Goal: Information Seeking & Learning: Learn about a topic

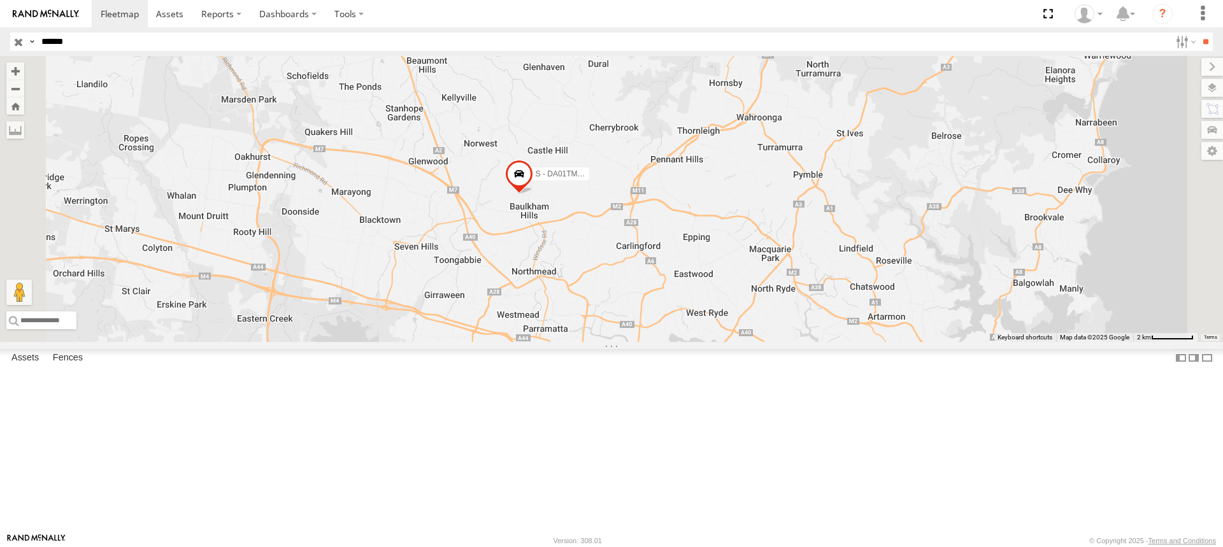
select select "**********"
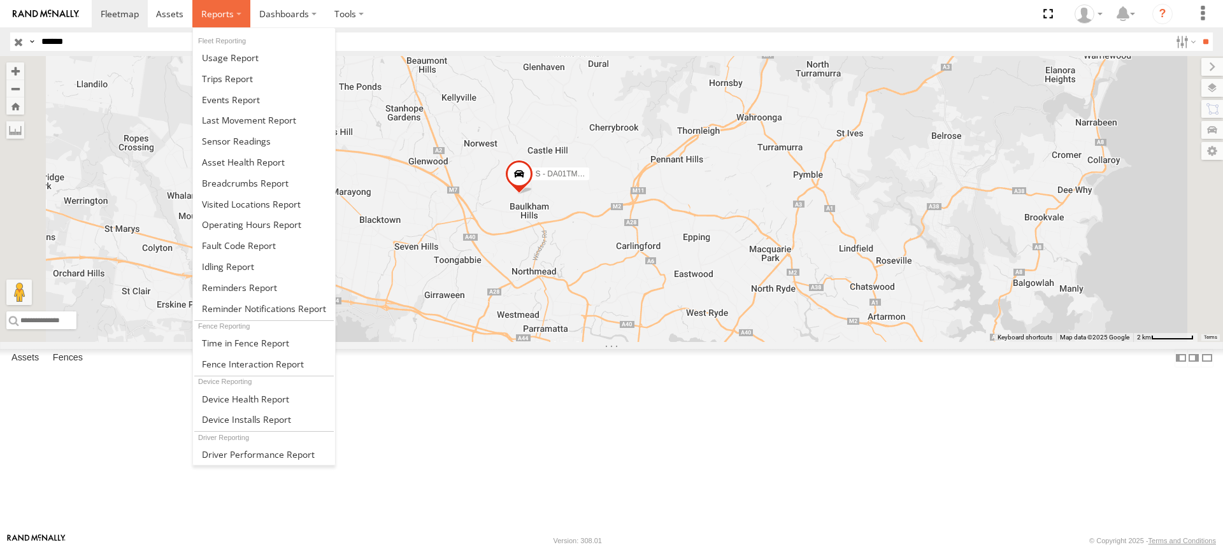
click at [227, 18] on span at bounding box center [217, 14] width 32 height 12
click at [248, 78] on span at bounding box center [227, 79] width 51 height 12
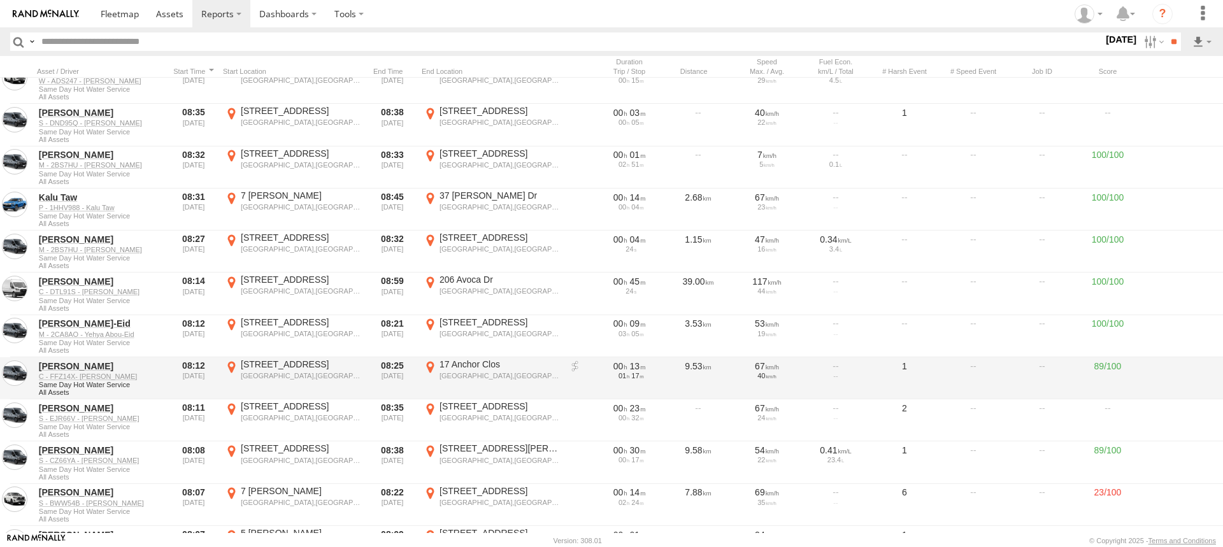
scroll to position [4395, 0]
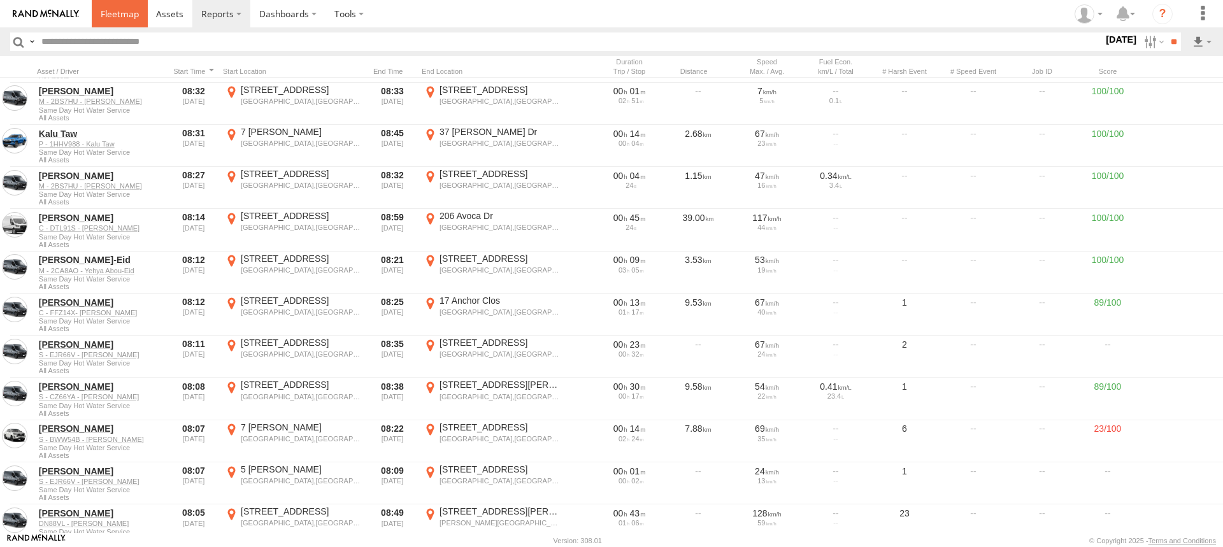
click at [117, 13] on span at bounding box center [120, 14] width 38 height 12
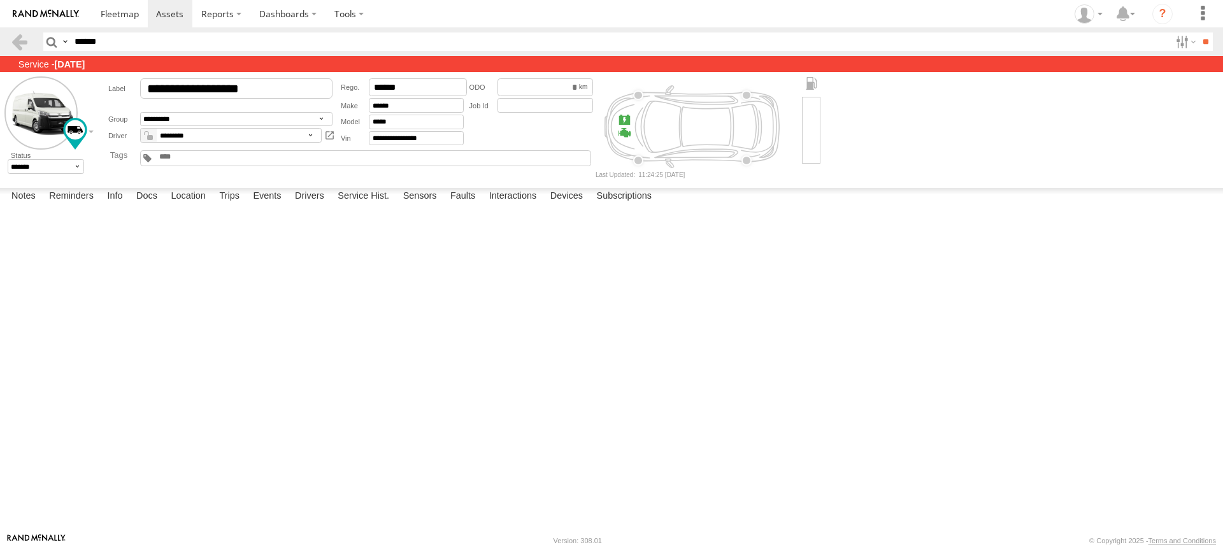
drag, startPoint x: 111, startPoint y: 40, endPoint x: 0, endPoint y: 42, distance: 111.5
click at [0, 42] on header "Search Query Asset ID Asset Label Registration Manufacturer Model VIN Job ID **…" at bounding box center [611, 41] width 1223 height 29
type input "******"
click at [1198, 32] on input "**" at bounding box center [1205, 41] width 15 height 18
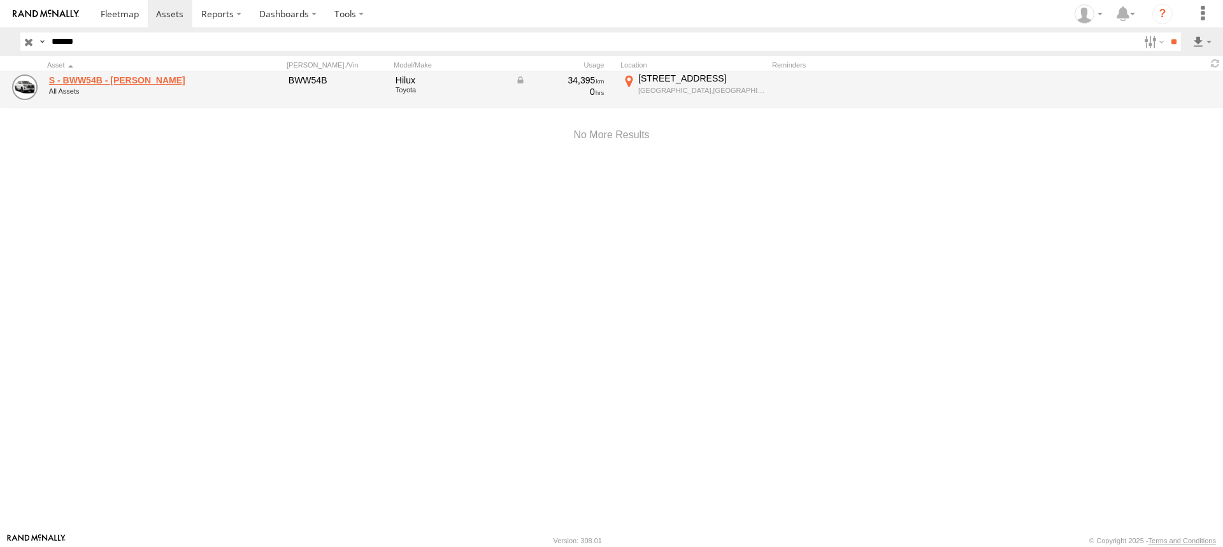
click at [122, 78] on link "S - BWW54B - [PERSON_NAME]" at bounding box center [136, 80] width 175 height 11
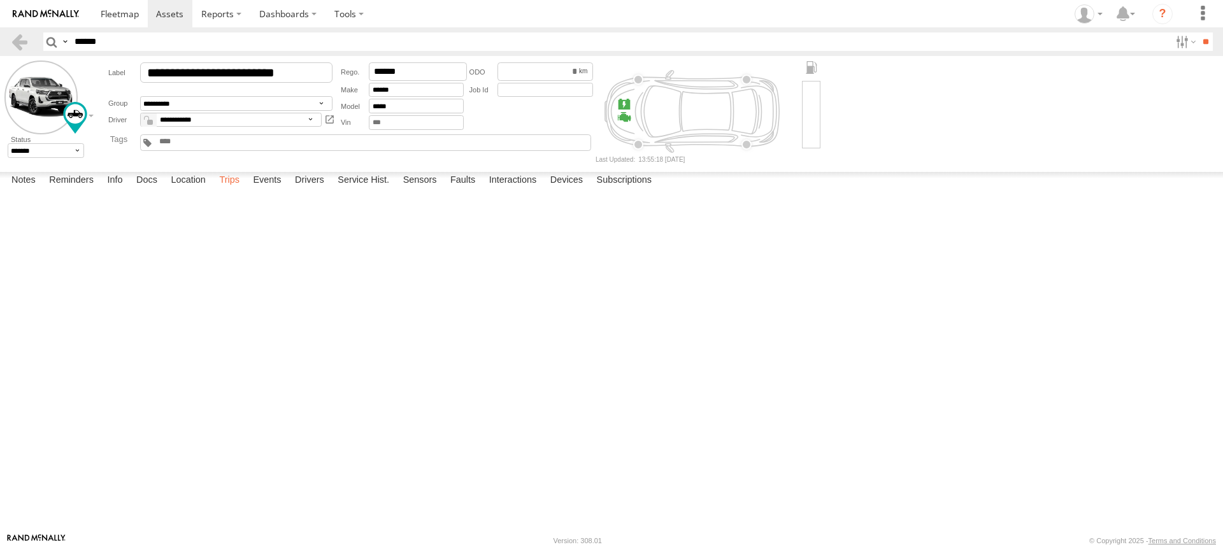
click at [232, 190] on label "Trips" at bounding box center [229, 181] width 33 height 18
click at [17, 39] on link at bounding box center [19, 41] width 18 height 18
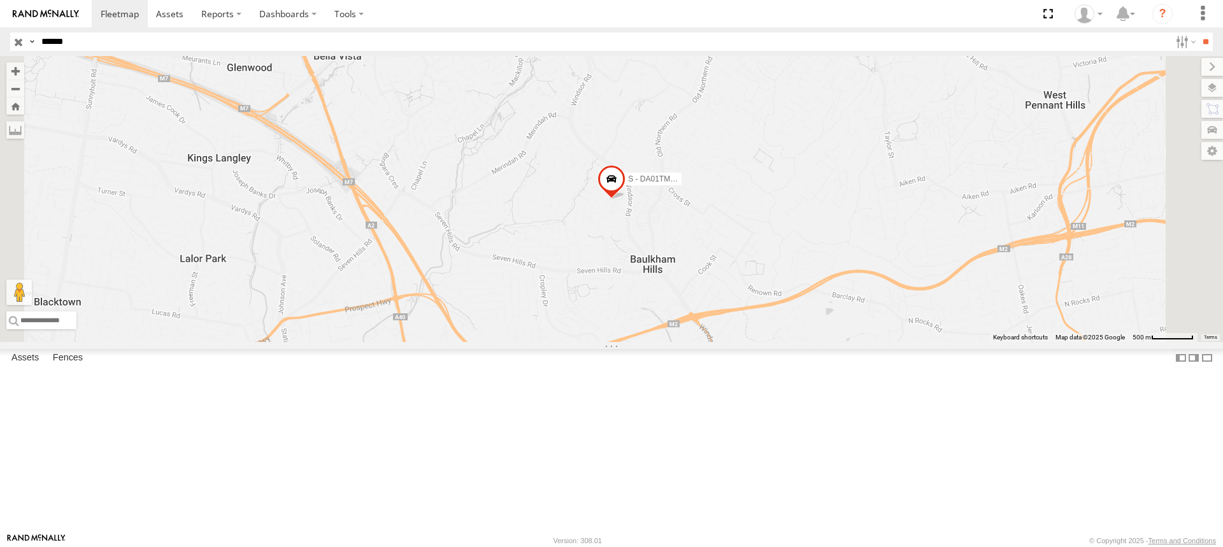
drag, startPoint x: 82, startPoint y: 40, endPoint x: -25, endPoint y: 36, distance: 107.1
click at [0, 36] on html at bounding box center [611, 273] width 1223 height 547
type input "******"
click at [1198, 32] on input "**" at bounding box center [1205, 41] width 15 height 18
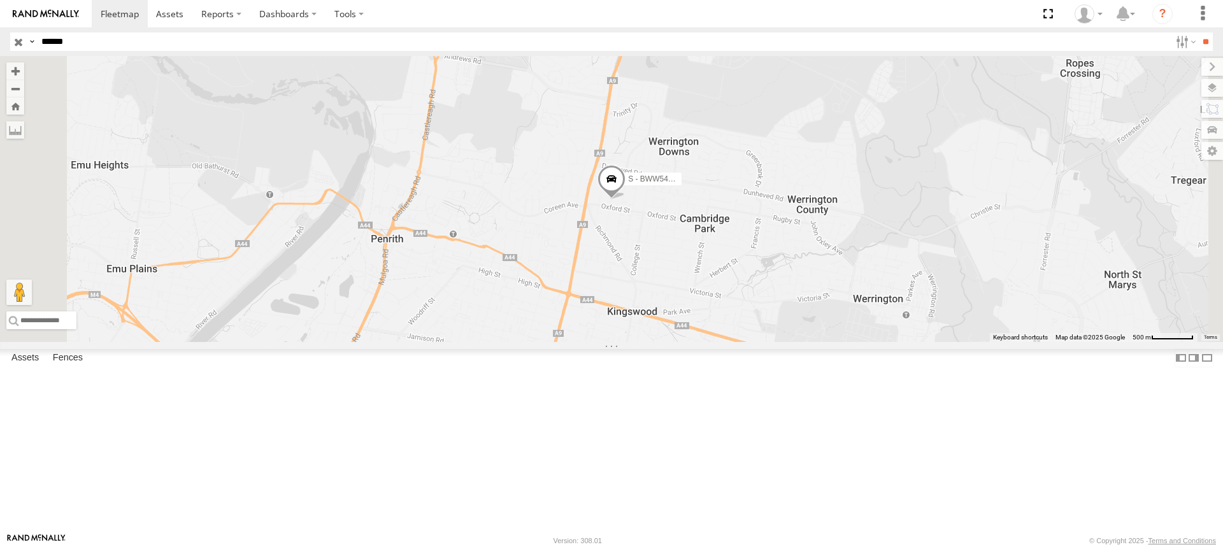
click at [0, 0] on span at bounding box center [0, 0] width 0 height 0
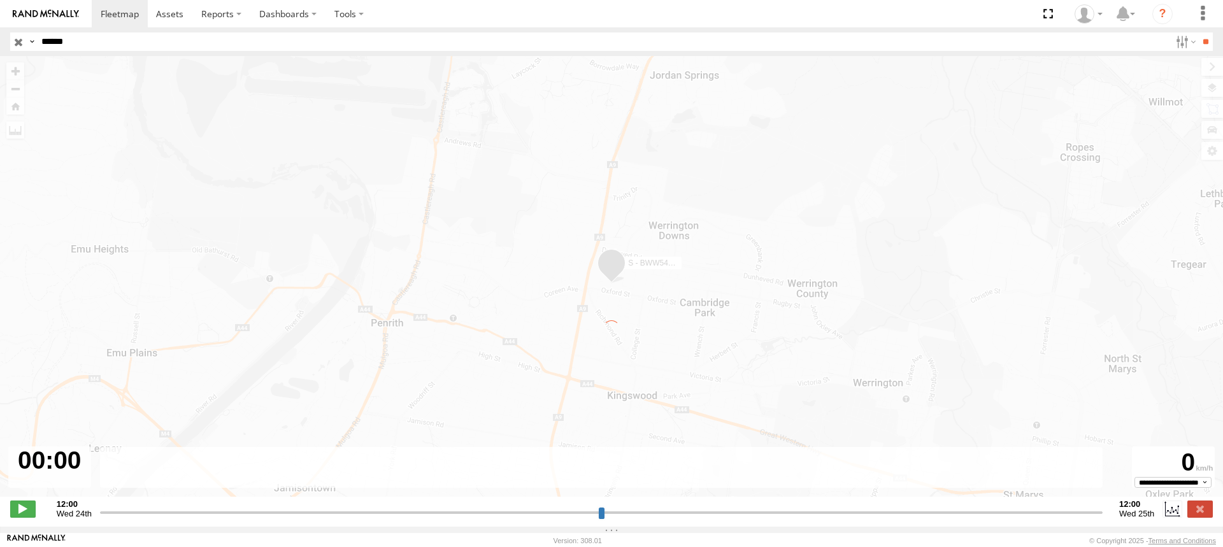
type input "**********"
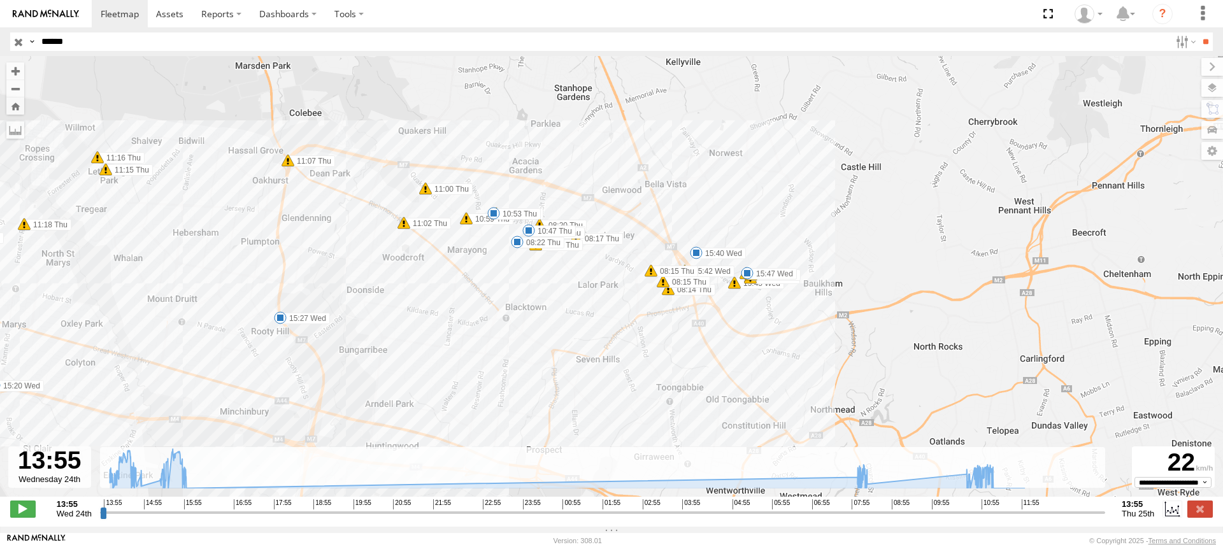
drag, startPoint x: 631, startPoint y: 176, endPoint x: 411, endPoint y: 373, distance: 295.0
click at [411, 373] on div "S - BWW54B - Aaron Bruton 13:58 Wed 14:14 Wed 14:28 Wed 14:40 Wed 14:41 Wed 15:…" at bounding box center [611, 283] width 1223 height 454
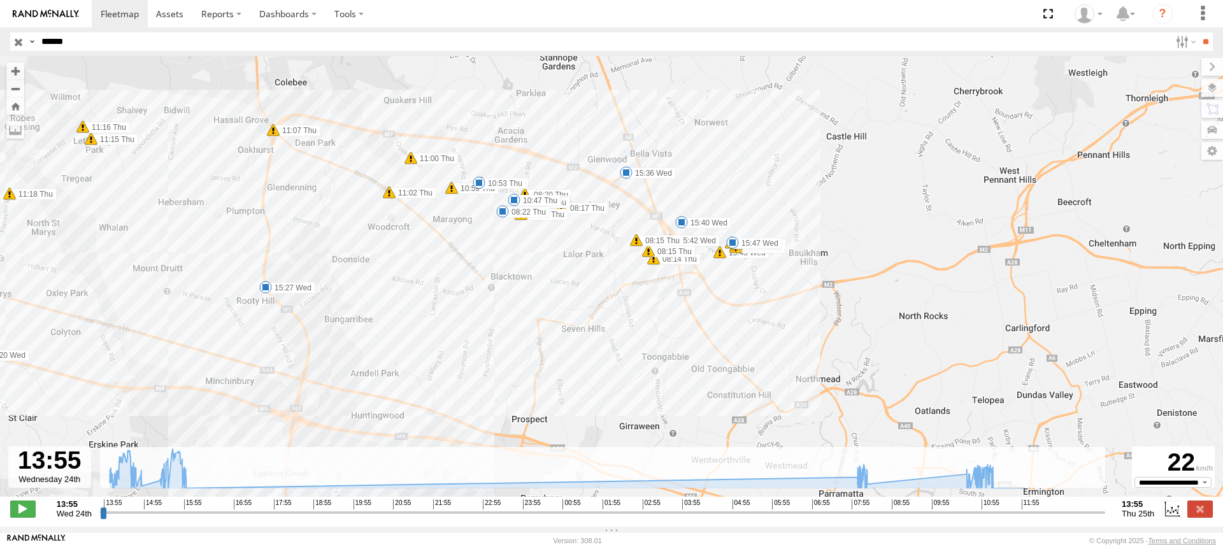
drag, startPoint x: 625, startPoint y: 345, endPoint x: 610, endPoint y: 311, distance: 37.3
click at [610, 311] on div "S - BWW54B - Aaron Bruton 13:58 Wed 14:14 Wed 14:28 Wed 14:40 Wed 14:41 Wed 15:…" at bounding box center [611, 283] width 1223 height 454
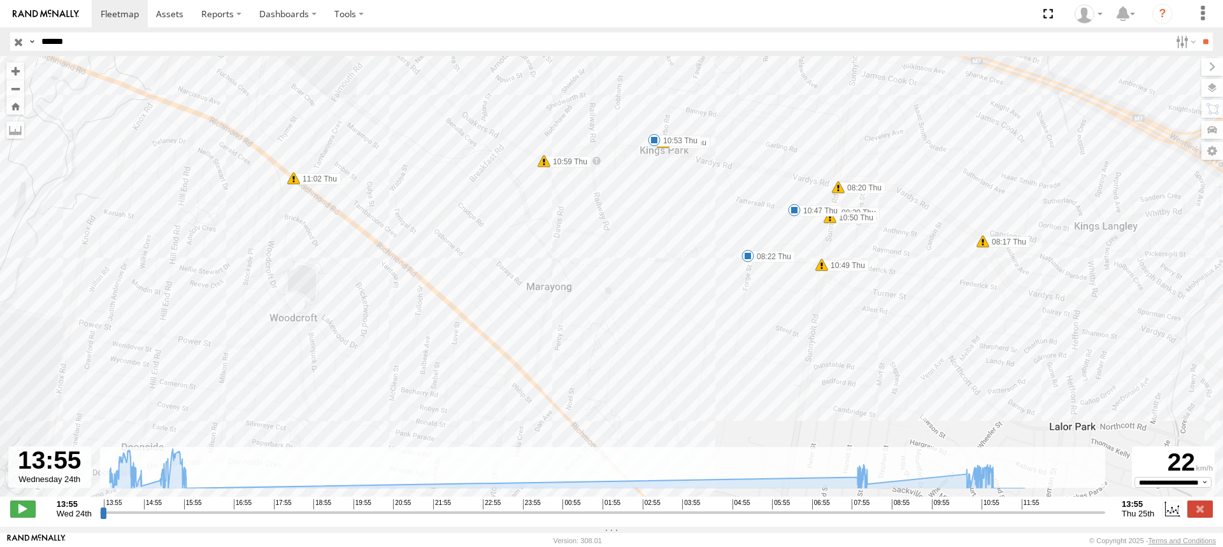
drag, startPoint x: 439, startPoint y: 217, endPoint x: 657, endPoint y: 359, distance: 259.5
click at [657, 359] on div "S - BWW54B - Aaron Bruton 13:58 Wed 14:14 Wed 14:28 Wed 14:40 Wed 14:41 Wed 15:…" at bounding box center [611, 283] width 1223 height 454
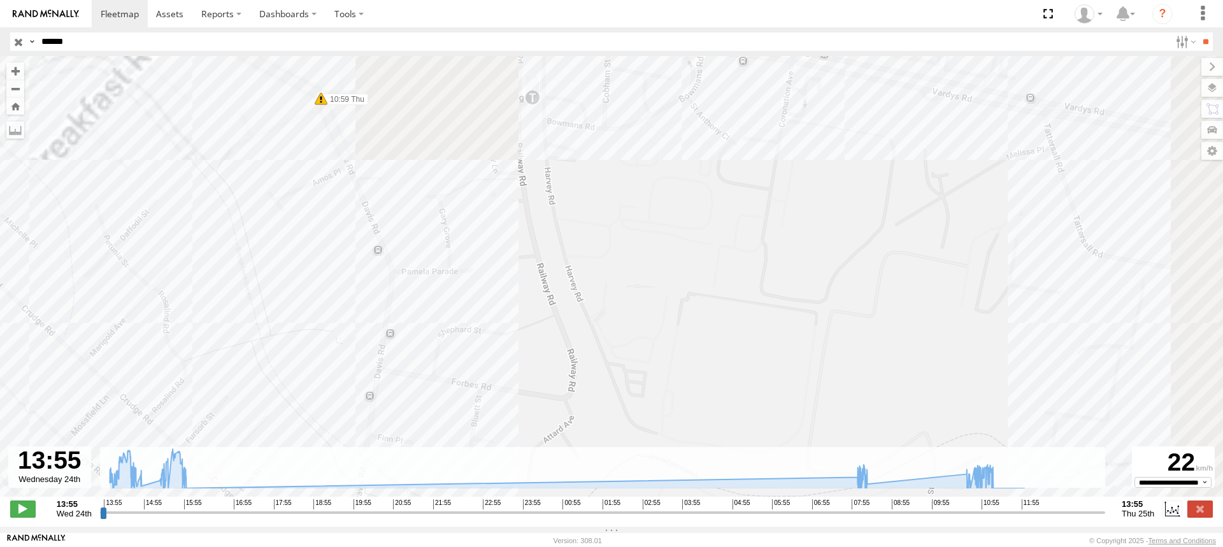
drag, startPoint x: 638, startPoint y: 261, endPoint x: 457, endPoint y: 425, distance: 244.4
click at [457, 425] on div "S - BWW54B - Aaron Bruton 13:58 Wed 14:14 Wed 14:28 Wed 14:40 Wed 14:41 Wed 15:…" at bounding box center [611, 283] width 1223 height 454
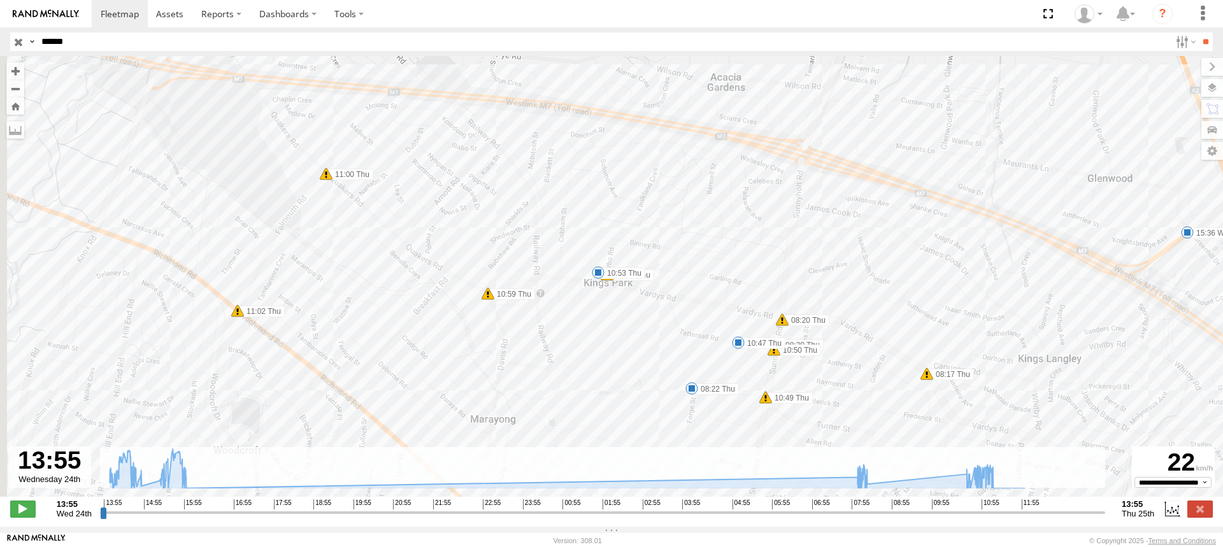
drag, startPoint x: 469, startPoint y: 373, endPoint x: 587, endPoint y: 261, distance: 162.6
click at [587, 261] on div "S - BWW54B - Aaron Bruton 13:58 Wed 14:14 Wed 14:28 Wed 14:40 Wed 14:41 Wed 15:…" at bounding box center [611, 283] width 1223 height 454
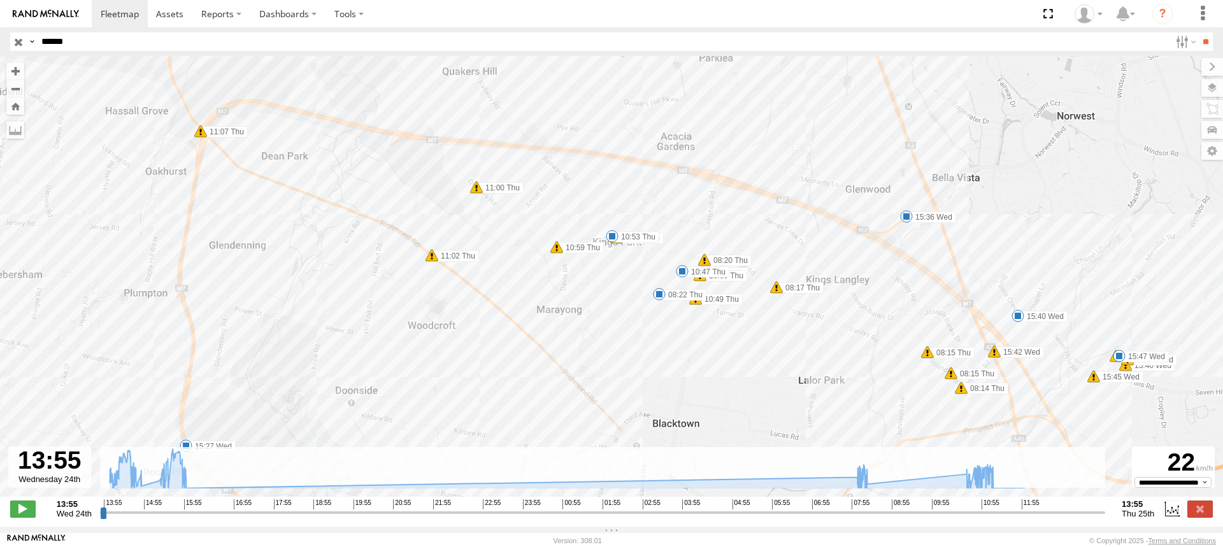
drag, startPoint x: 87, startPoint y: 44, endPoint x: 8, endPoint y: 43, distance: 78.3
click at [8, 43] on header "Search Query Asset ID Asset Label Registration Manufacturer Model VIN Job ID" at bounding box center [611, 41] width 1223 height 29
paste input "text"
click at [1198, 32] on input "**" at bounding box center [1205, 41] width 15 height 18
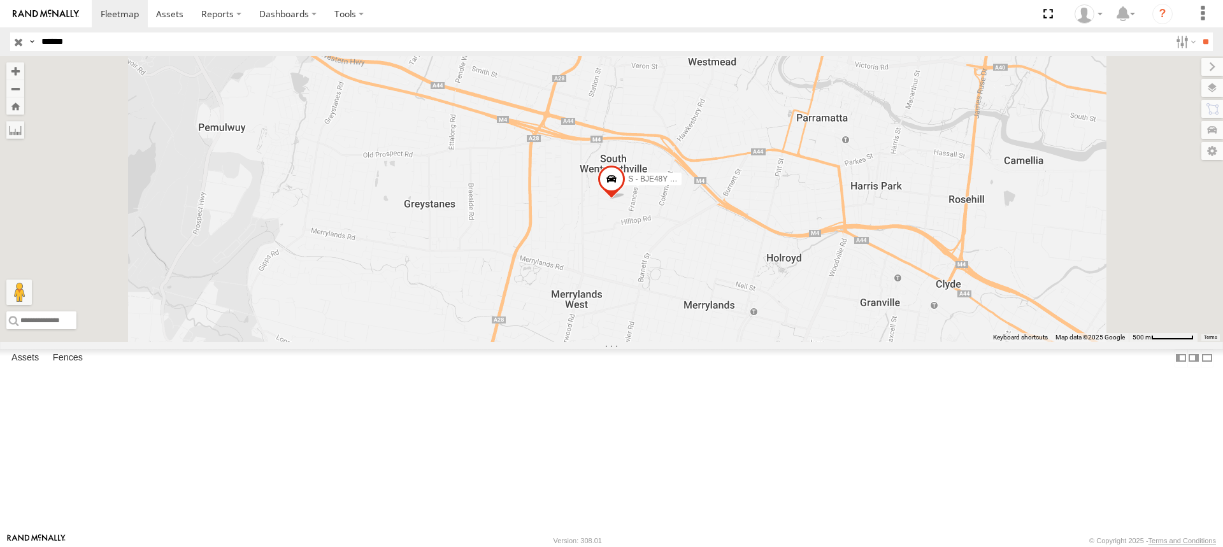
drag, startPoint x: 86, startPoint y: 45, endPoint x: 30, endPoint y: 45, distance: 56.0
click at [25, 45] on div "Search Query Asset ID Asset Label Registration Manufacturer Model VIN Job ID Dr…" at bounding box center [604, 41] width 1188 height 18
paste input "text"
type input "******"
click at [1198, 32] on input "**" at bounding box center [1205, 41] width 15 height 18
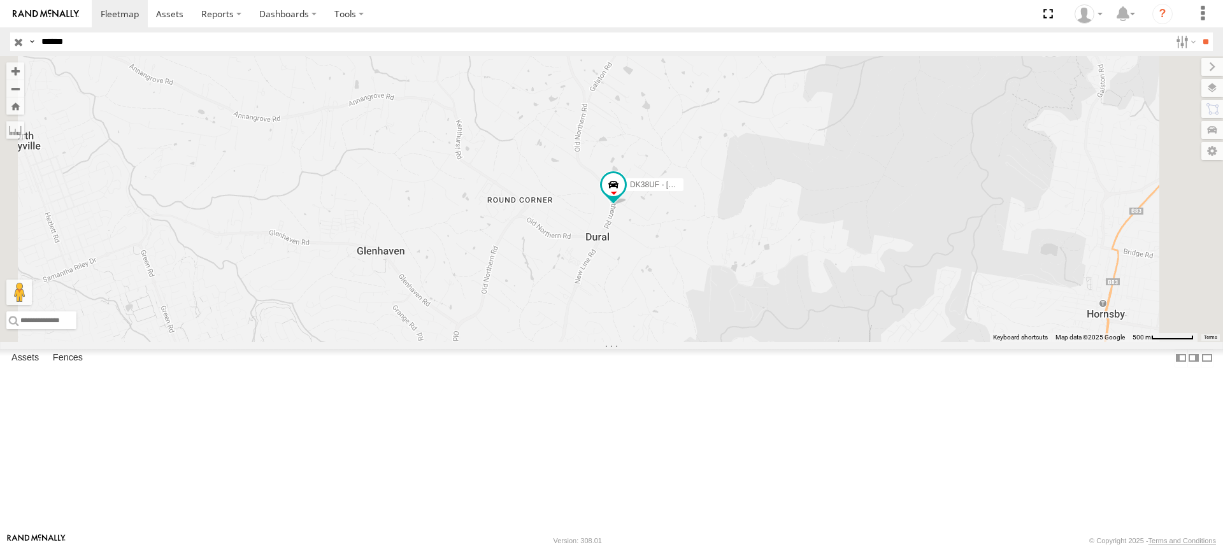
click at [0, 0] on span at bounding box center [0, 0] width 0 height 0
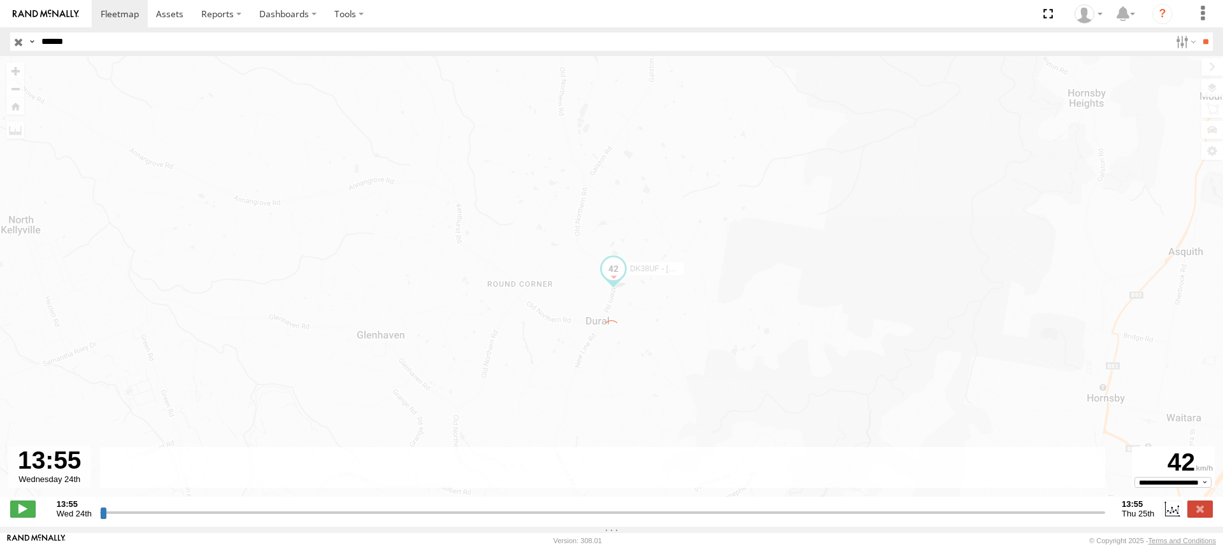
type input "**********"
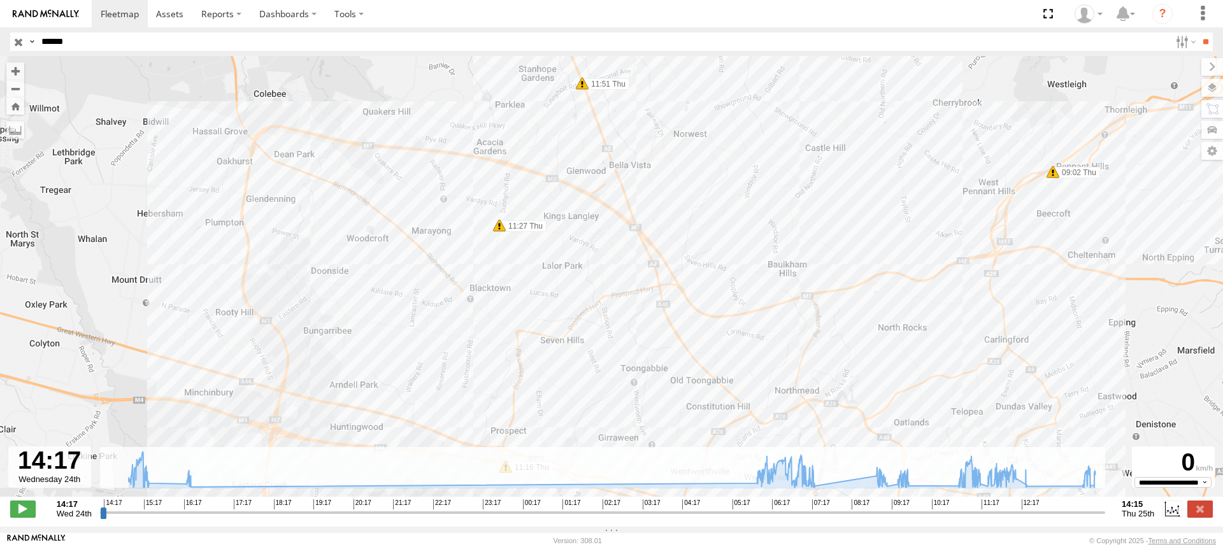
drag, startPoint x: 546, startPoint y: 162, endPoint x: 722, endPoint y: 415, distance: 308.5
click at [722, 415] on div "DK38UF - Richard Langtry 14:55 Wed 15:07 Wed 15:11 Wed 16:10 Wed 06:07 Thu 09:0…" at bounding box center [611, 283] width 1223 height 454
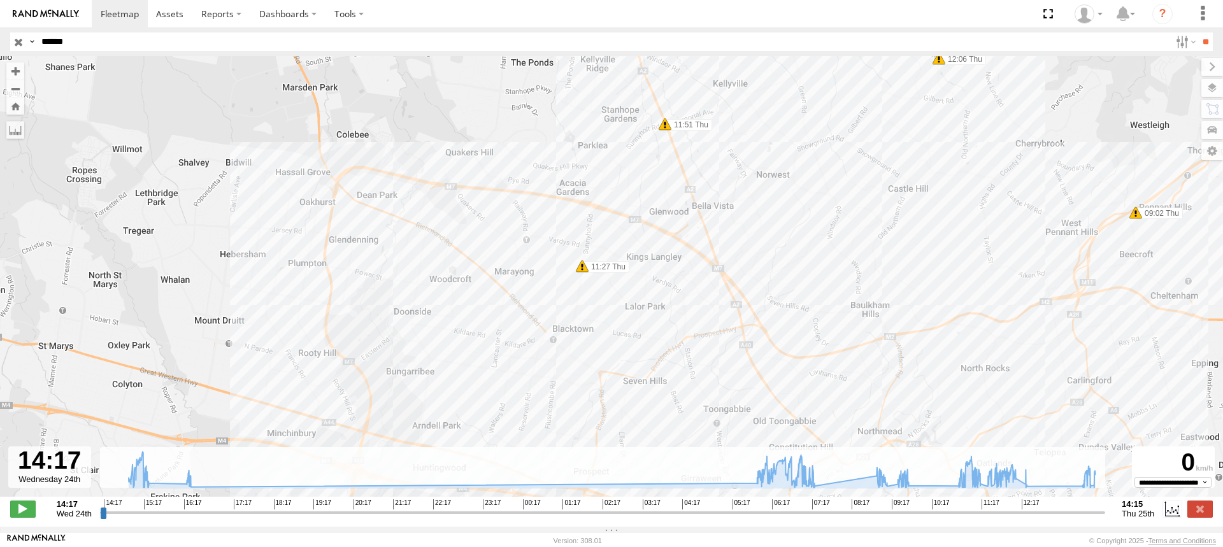
drag, startPoint x: 589, startPoint y: 257, endPoint x: 673, endPoint y: 296, distance: 92.4
click at [673, 296] on div "DK38UF - Richard Langtry 14:55 Wed 15:07 Wed 15:11 Wed 16:10 Wed 06:07 Thu 09:0…" at bounding box center [611, 283] width 1223 height 454
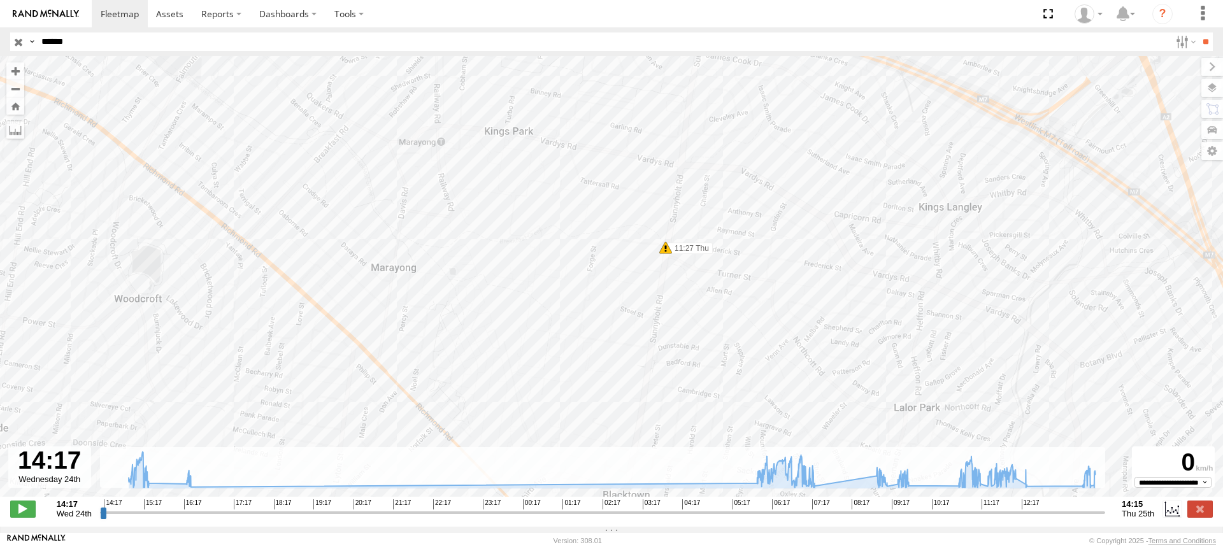
drag, startPoint x: 567, startPoint y: 247, endPoint x: 792, endPoint y: 334, distance: 241.2
click at [792, 334] on div "DK38UF - Richard Langtry 14:55 Wed 15:07 Wed 15:11 Wed 16:10 Wed 06:07 Thu 09:0…" at bounding box center [611, 283] width 1223 height 454
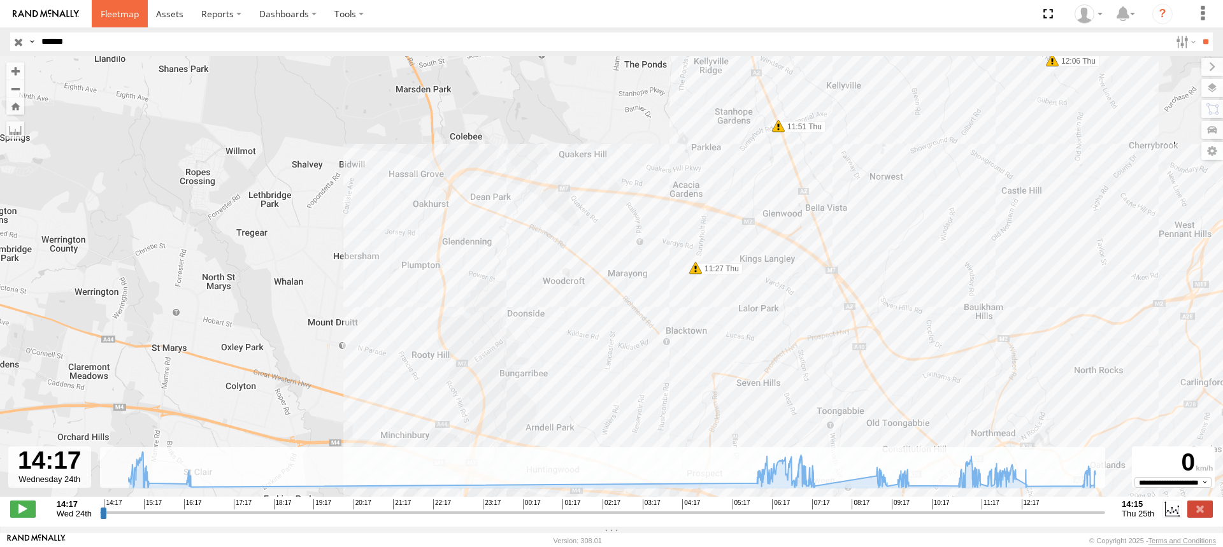
click at [111, 8] on span at bounding box center [120, 14] width 38 height 12
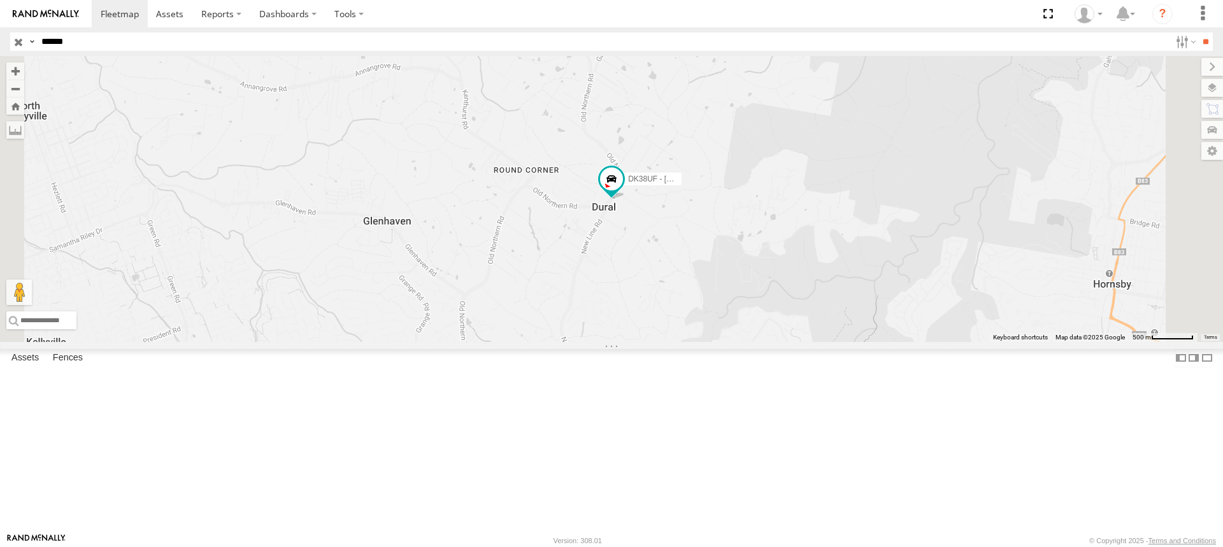
drag, startPoint x: 97, startPoint y: 45, endPoint x: -26, endPoint y: 40, distance: 123.0
click at [0, 40] on html at bounding box center [611, 273] width 1223 height 547
click at [14, 42] on input "button" at bounding box center [18, 41] width 17 height 18
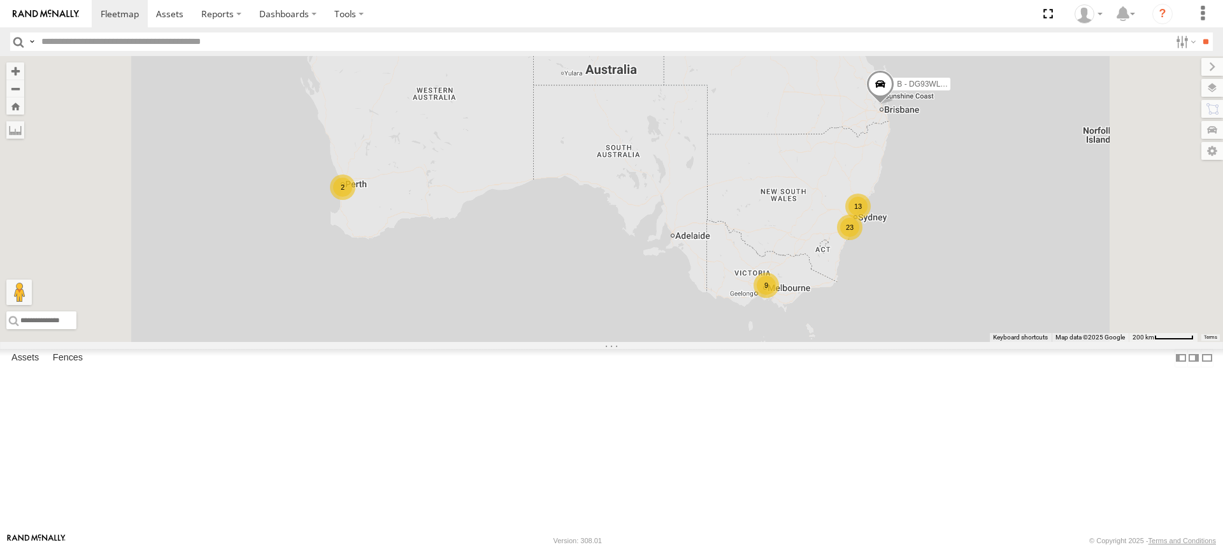
click at [0, 0] on span at bounding box center [0, 0] width 0 height 0
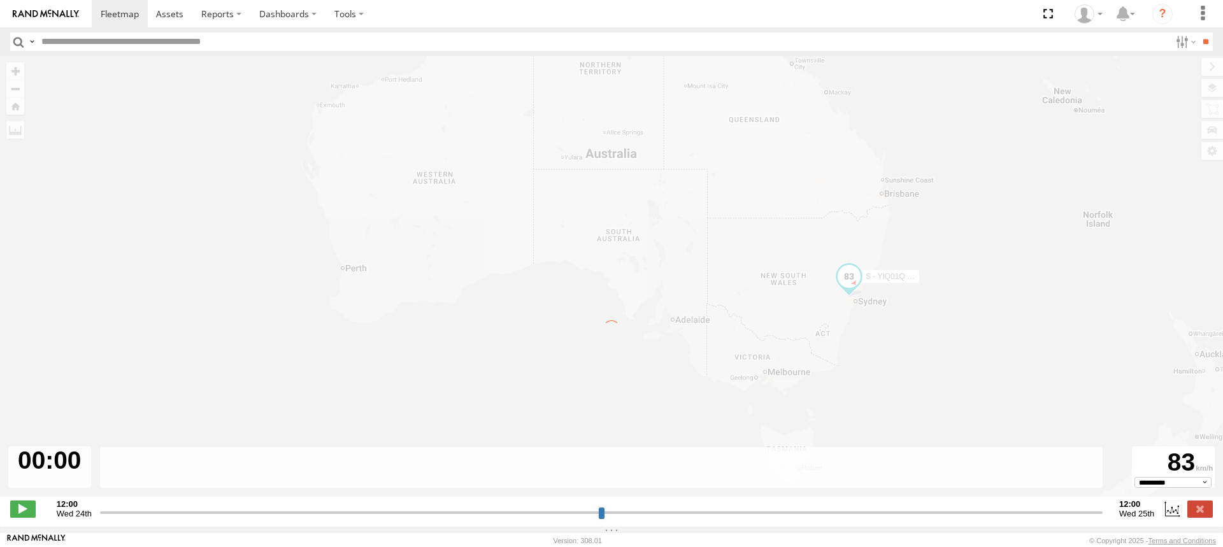
type input "**********"
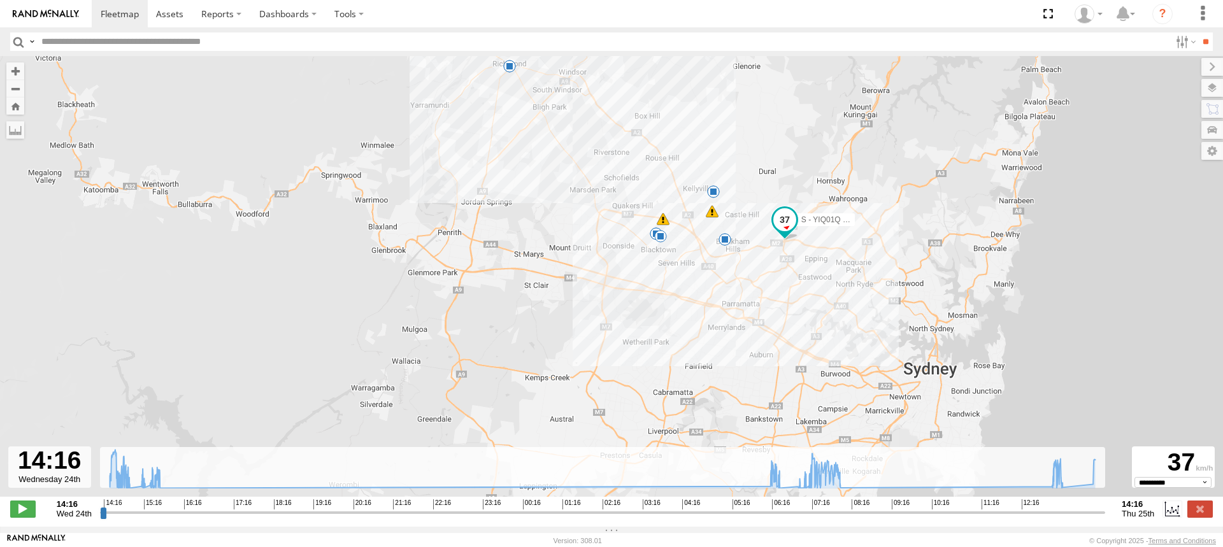
drag, startPoint x: 750, startPoint y: 346, endPoint x: 741, endPoint y: 188, distance: 158.2
click at [741, 188] on div "S - YIQ01Q - Adam Roberts 15:08 Wed 15:11 Wed 15:29 Wed 15:33 Wed 06:35 Thu 06:…" at bounding box center [611, 283] width 1223 height 454
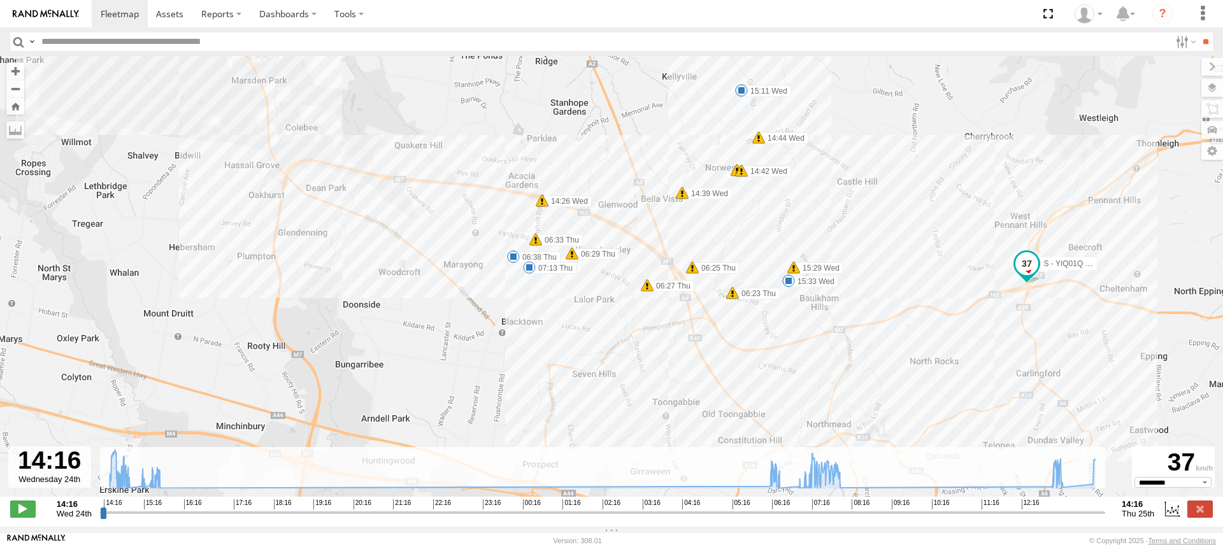
drag, startPoint x: 567, startPoint y: 157, endPoint x: 696, endPoint y: 269, distance: 170.7
click at [696, 269] on div "S - YIQ01Q - Adam Roberts 15:08 Wed 15:11 Wed 15:29 Wed 15:33 Wed 06:35 Thu 06:…" at bounding box center [611, 283] width 1223 height 454
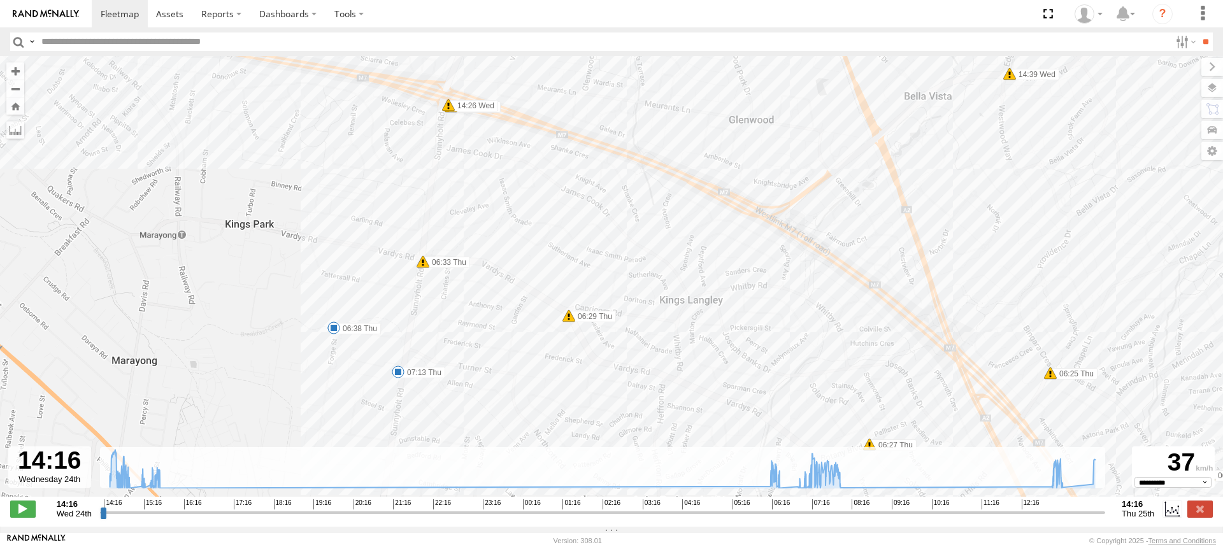
drag, startPoint x: 564, startPoint y: 252, endPoint x: 601, endPoint y: 105, distance: 151.2
click at [600, 117] on div "S - YIQ01Q - Adam Roberts 15:08 Wed 15:11 Wed 15:29 Wed 15:33 Wed 06:35 Thu 06:…" at bounding box center [611, 283] width 1223 height 454
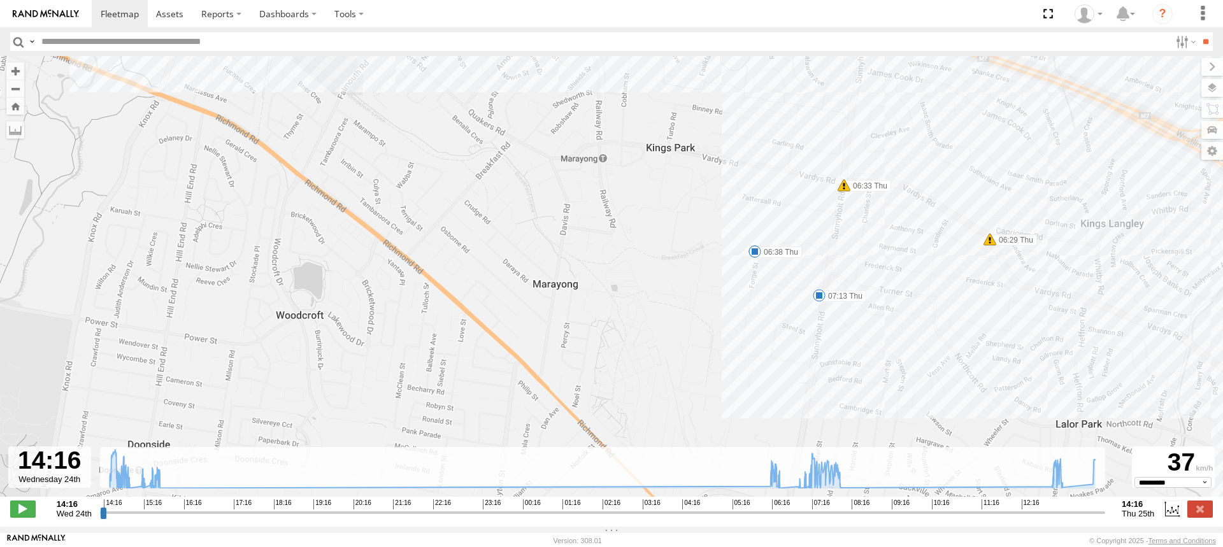
drag, startPoint x: 559, startPoint y: 232, endPoint x: 935, endPoint y: 371, distance: 400.6
click at [935, 371] on div "S - YIQ01Q - Adam Roberts 15:08 Wed 15:11 Wed 15:29 Wed 15:33 Wed 06:35 Thu 06:…" at bounding box center [611, 283] width 1223 height 454
click at [118, 6] on link at bounding box center [120, 13] width 56 height 27
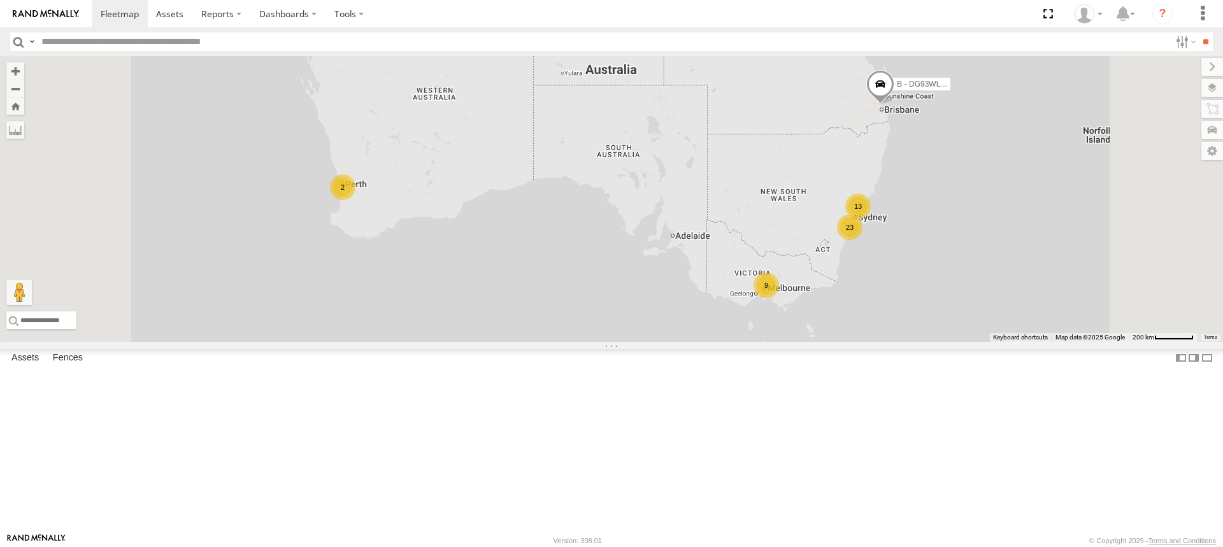
click at [0, 0] on span at bounding box center [0, 0] width 0 height 0
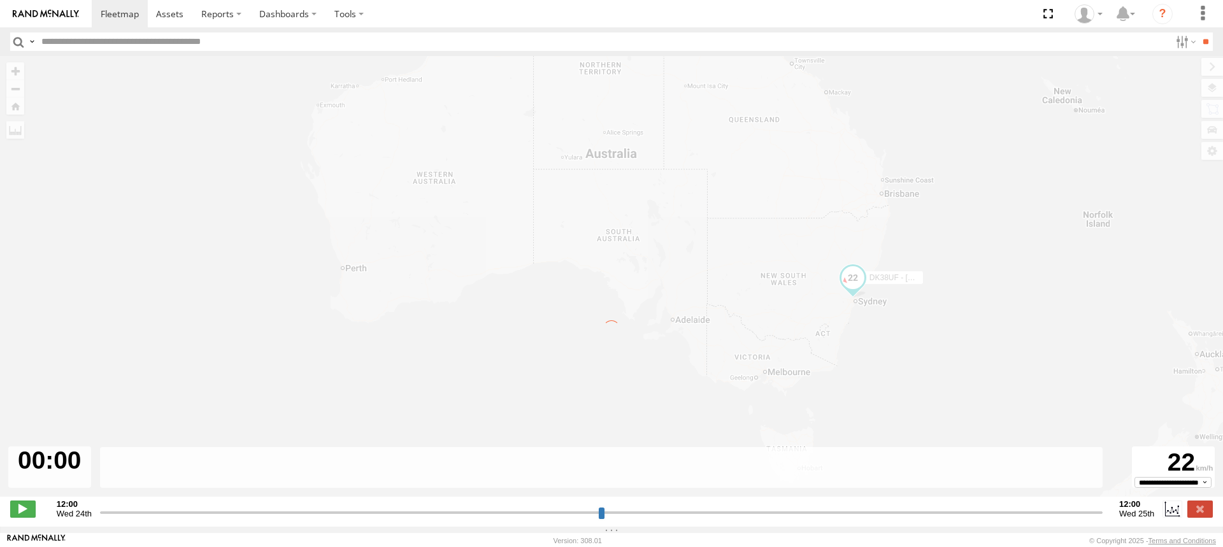
type input "**********"
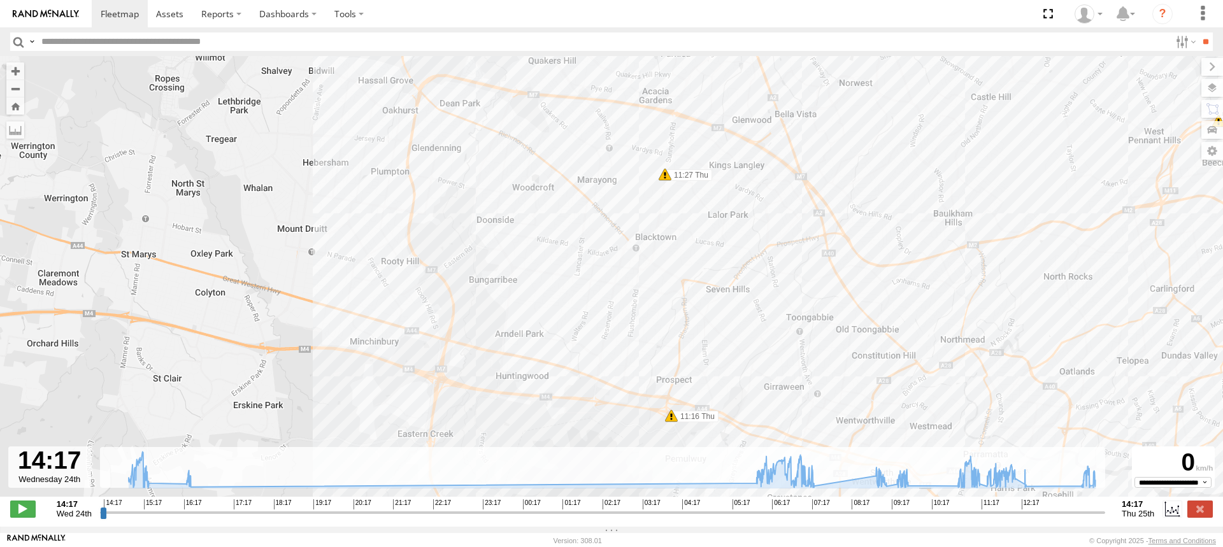
drag, startPoint x: 506, startPoint y: 326, endPoint x: 499, endPoint y: 355, distance: 29.5
click at [499, 355] on div "DK38UF - Richard Langtry 14:55 Wed 15:07 Wed 15:11 Wed 16:10 Wed 06:07 Thu 09:0…" at bounding box center [611, 283] width 1223 height 454
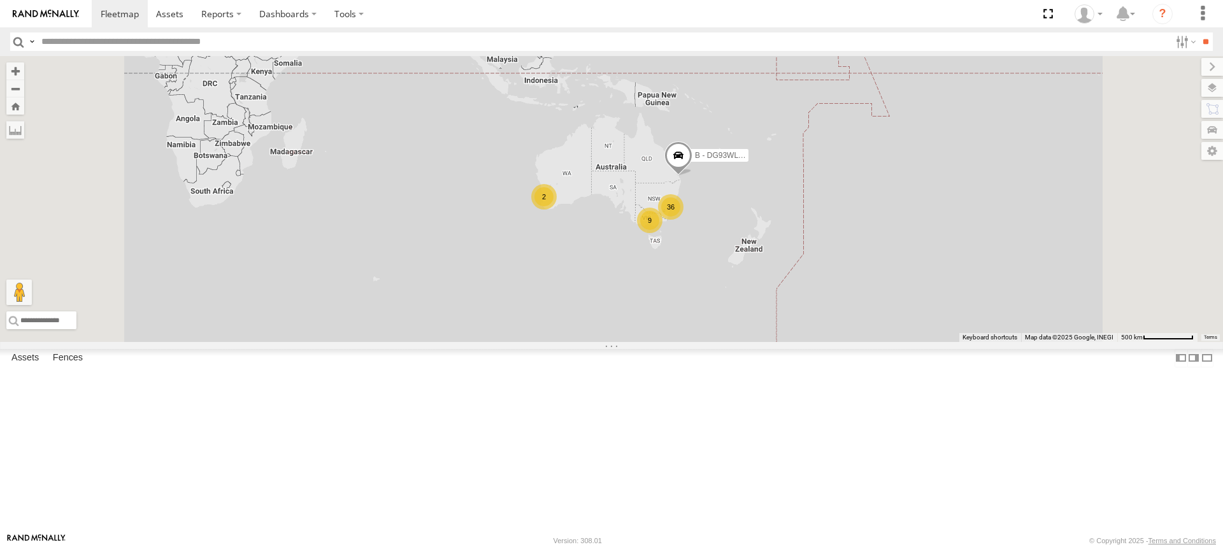
click at [0, 0] on div "S - DC43TZ - [PERSON_NAME]" at bounding box center [0, 0] width 0 height 0
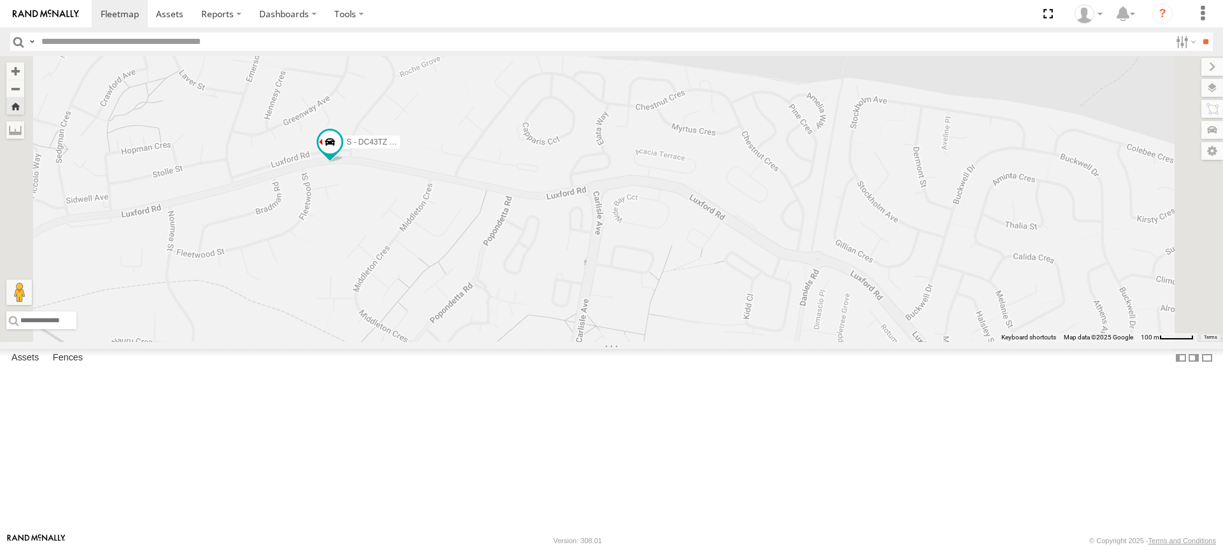
click at [0, 0] on span at bounding box center [0, 0] width 0 height 0
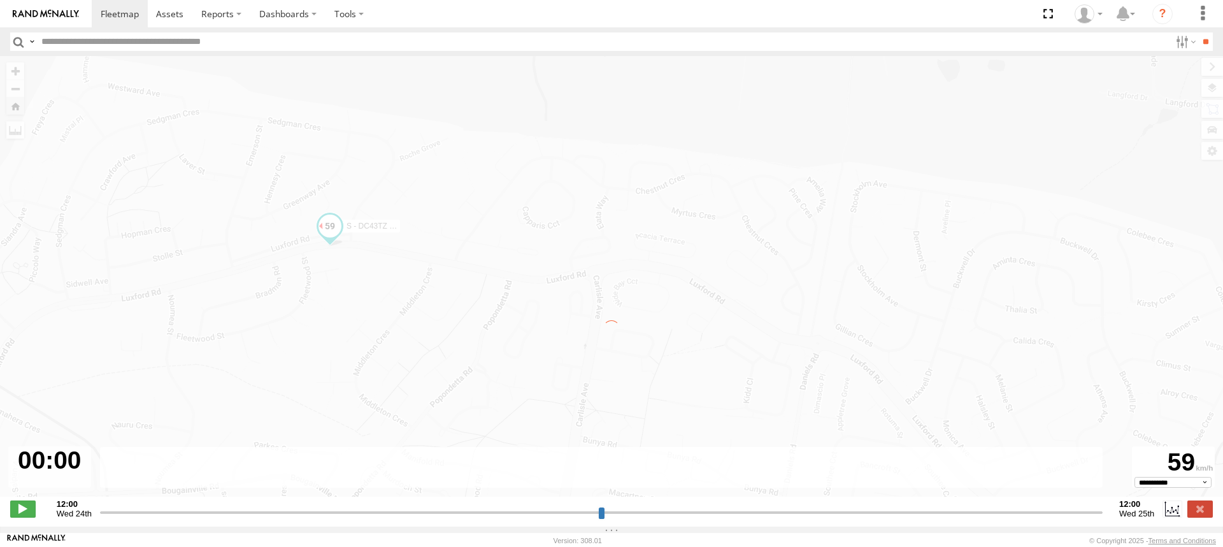
type input "**********"
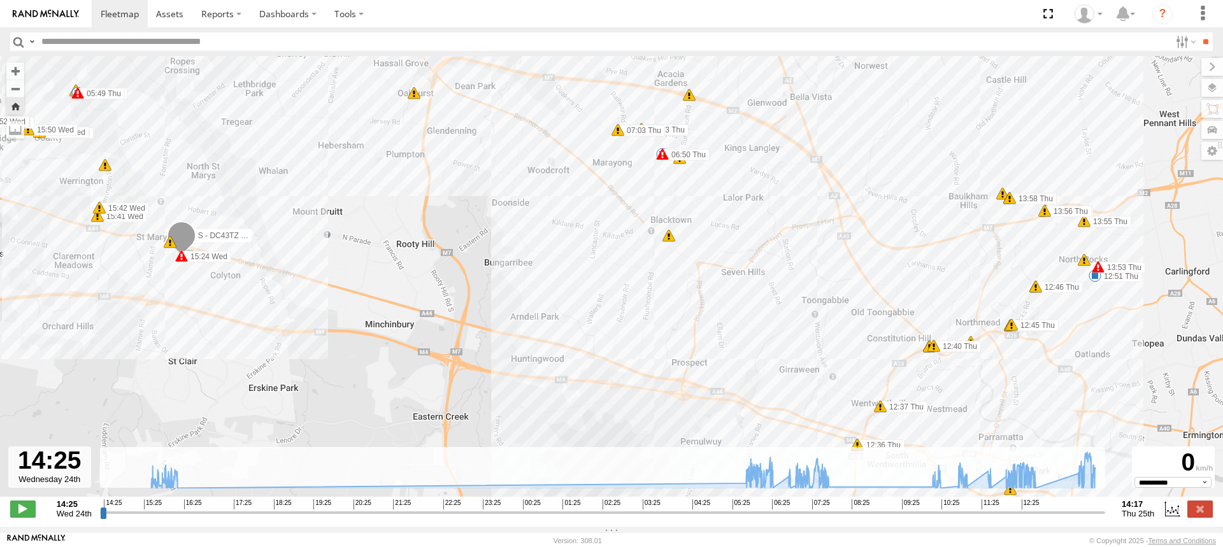
drag, startPoint x: 564, startPoint y: 268, endPoint x: 509, endPoint y: 304, distance: 65.7
click at [509, 304] on div "S - DC43TZ - [PERSON_NAME] 15:24 Wed 15:24 Wed 16:04 Wed 05:49 Thu 06:29 Thu 06…" at bounding box center [611, 283] width 1223 height 454
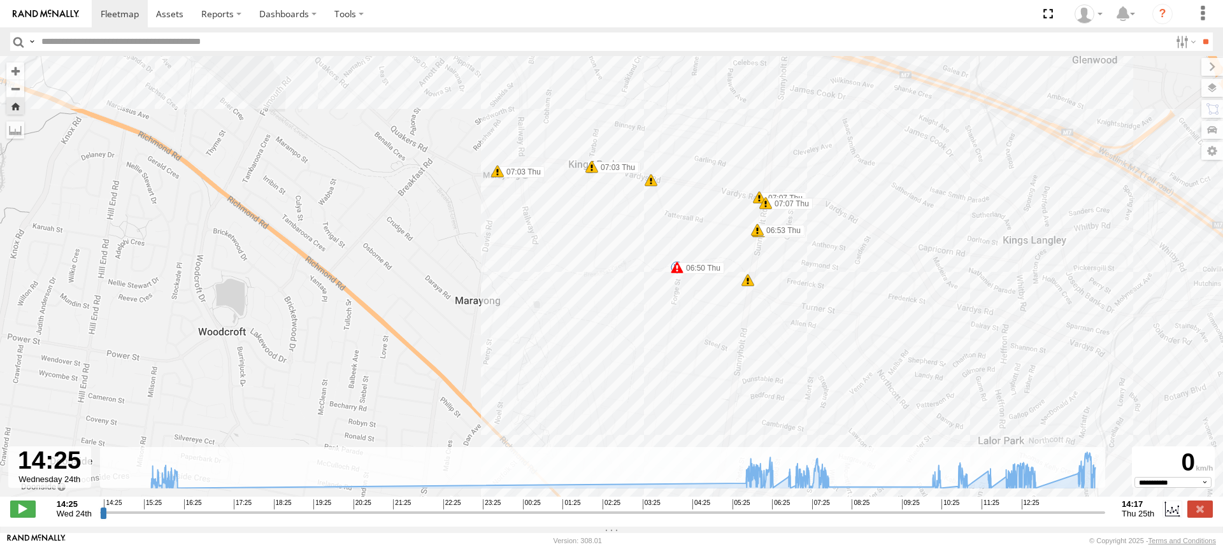
drag, startPoint x: 553, startPoint y: 174, endPoint x: 500, endPoint y: 318, distance: 154.2
click at [500, 318] on div "S - DC43TZ - Shaun Lamont 15:24 Wed 15:24 Wed 16:04 Wed 05:49 Thu 06:29 Thu 06:…" at bounding box center [611, 283] width 1223 height 454
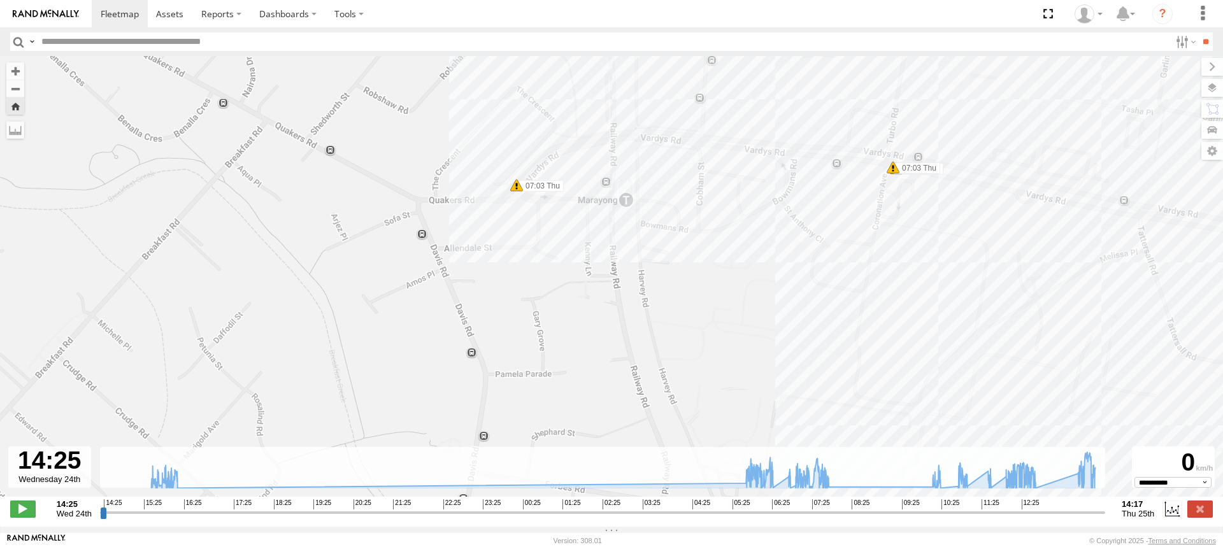
drag, startPoint x: 497, startPoint y: 158, endPoint x: 647, endPoint y: 423, distance: 304.3
click at [647, 423] on div "S - DC43TZ - Shaun Lamont 15:24 Wed 15:24 Wed 16:04 Wed 05:49 Thu 06:29 Thu 06:…" at bounding box center [611, 283] width 1223 height 454
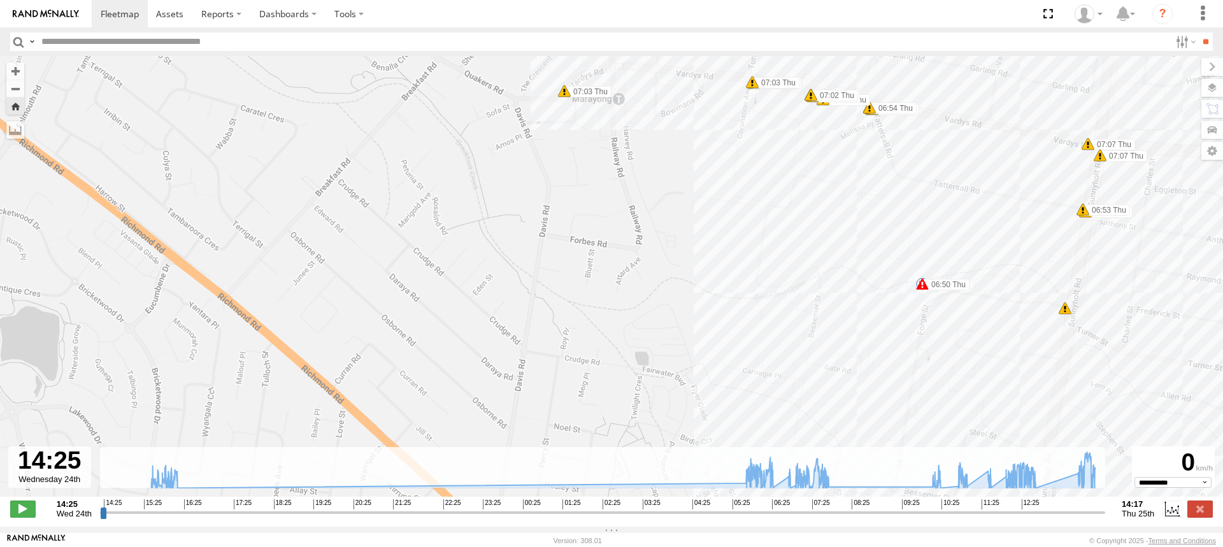
drag, startPoint x: 589, startPoint y: 338, endPoint x: 607, endPoint y: 178, distance: 161.6
click at [607, 178] on div "S - DC43TZ - Shaun Lamont 15:24 Wed 15:24 Wed 16:04 Wed 05:49 Thu 06:29 Thu 06:…" at bounding box center [611, 283] width 1223 height 454
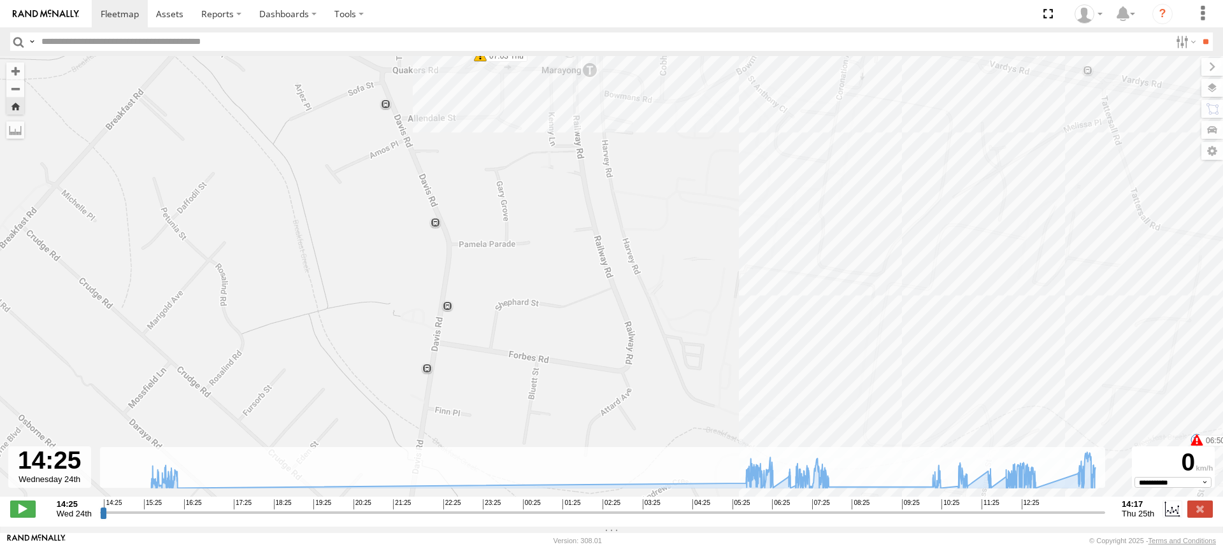
drag, startPoint x: 720, startPoint y: 164, endPoint x: 645, endPoint y: 299, distance: 154.5
click at [645, 299] on div "S - DC43TZ - Shaun Lamont 15:24 Wed 15:24 Wed 16:04 Wed 05:49 Thu 06:29 Thu 06:…" at bounding box center [611, 283] width 1223 height 454
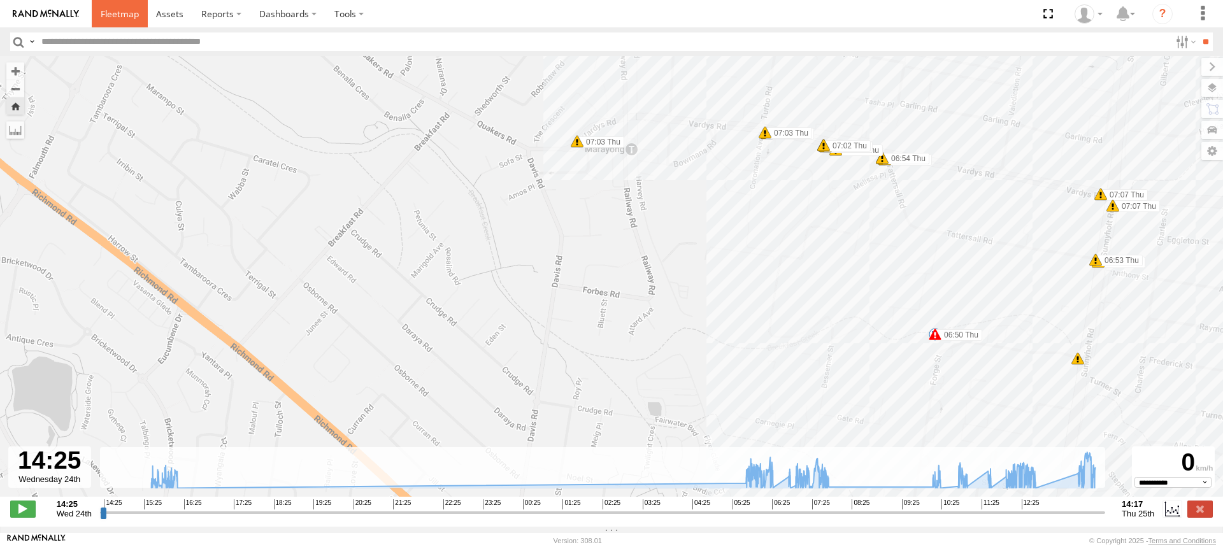
click at [113, 10] on span at bounding box center [120, 14] width 38 height 12
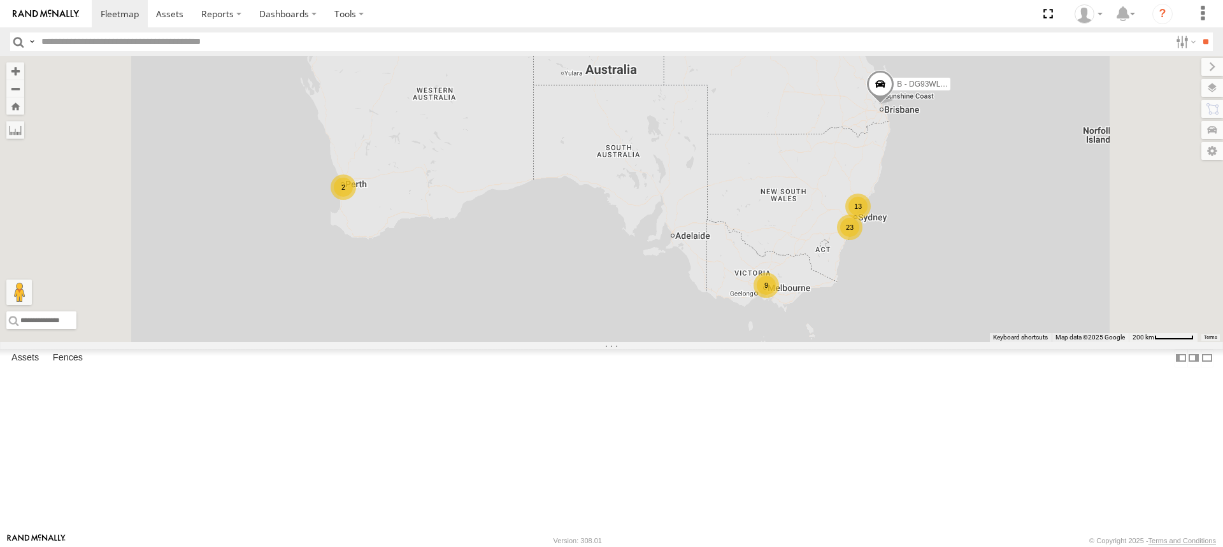
click at [0, 0] on span at bounding box center [0, 0] width 0 height 0
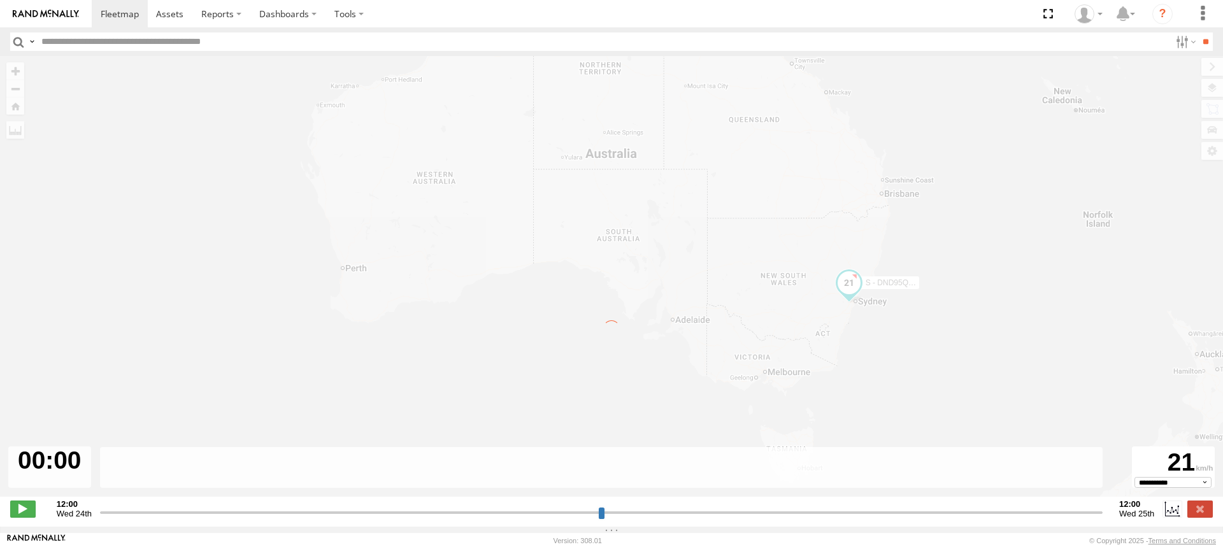
type input "**********"
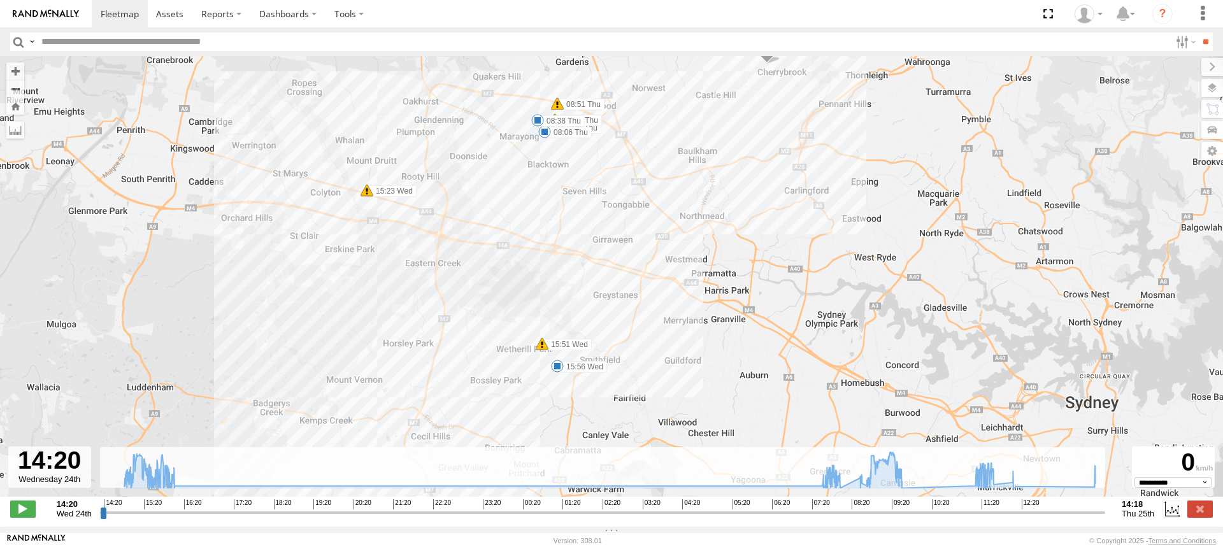
drag, startPoint x: 564, startPoint y: 173, endPoint x: 513, endPoint y: 322, distance: 157.1
click at [515, 336] on div "S - DND95Q - [PERSON_NAME] 11:15 Thu 15:56 Wed 08:06 Thu 08:38 Thu 09:37 Thu 12…" at bounding box center [611, 283] width 1223 height 454
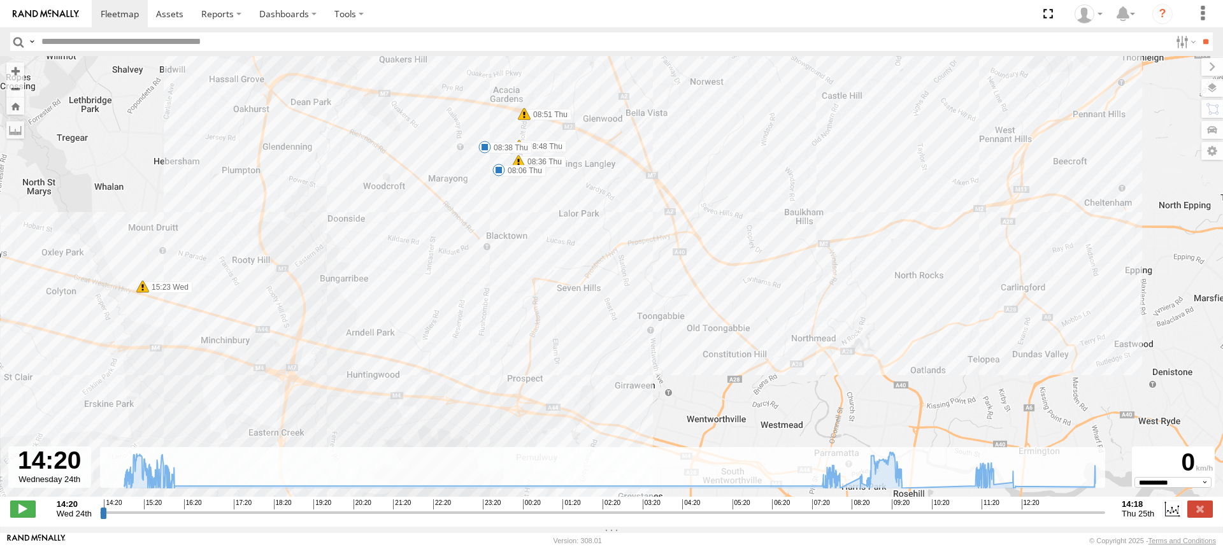
drag, startPoint x: 440, startPoint y: 257, endPoint x: 394, endPoint y: 324, distance: 80.6
click at [394, 324] on div "S - DND95Q - Matthew Cirjak 11:15 Thu 15:56 Wed 08:06 Thu 08:38 Thu 09:37 Thu 1…" at bounding box center [611, 283] width 1223 height 454
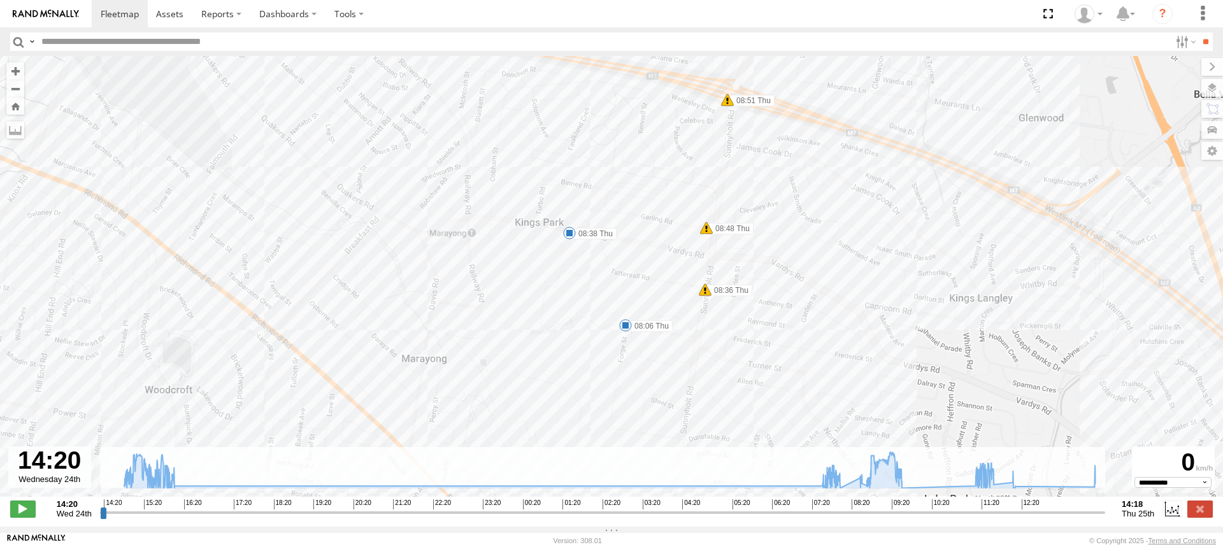
drag, startPoint x: 422, startPoint y: 220, endPoint x: 539, endPoint y: 335, distance: 163.5
click at [539, 335] on div "S - DND95Q - Matthew Cirjak 11:15 Thu 15:56 Wed 08:06 Thu 08:38 Thu 09:37 Thu 1…" at bounding box center [611, 283] width 1223 height 454
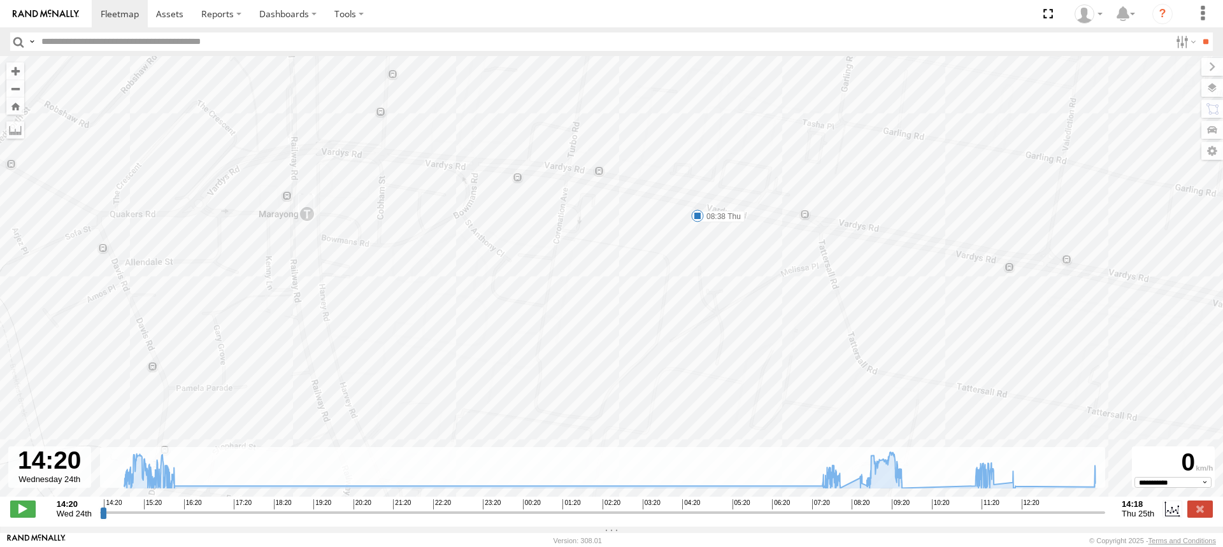
drag, startPoint x: 522, startPoint y: 231, endPoint x: 404, endPoint y: 406, distance: 210.7
click at [404, 406] on div "S - DND95Q - Matthew Cirjak 11:15 Thu 15:56 Wed 08:06 Thu 08:38 Thu 09:37 Thu 1…" at bounding box center [611, 283] width 1223 height 454
drag, startPoint x: 482, startPoint y: 282, endPoint x: 382, endPoint y: 375, distance: 137.0
click at [382, 375] on div "S - DND95Q - Matthew Cirjak 11:15 Thu 15:56 Wed 08:06 Thu 08:38 Thu 09:37 Thu 1…" at bounding box center [611, 283] width 1223 height 454
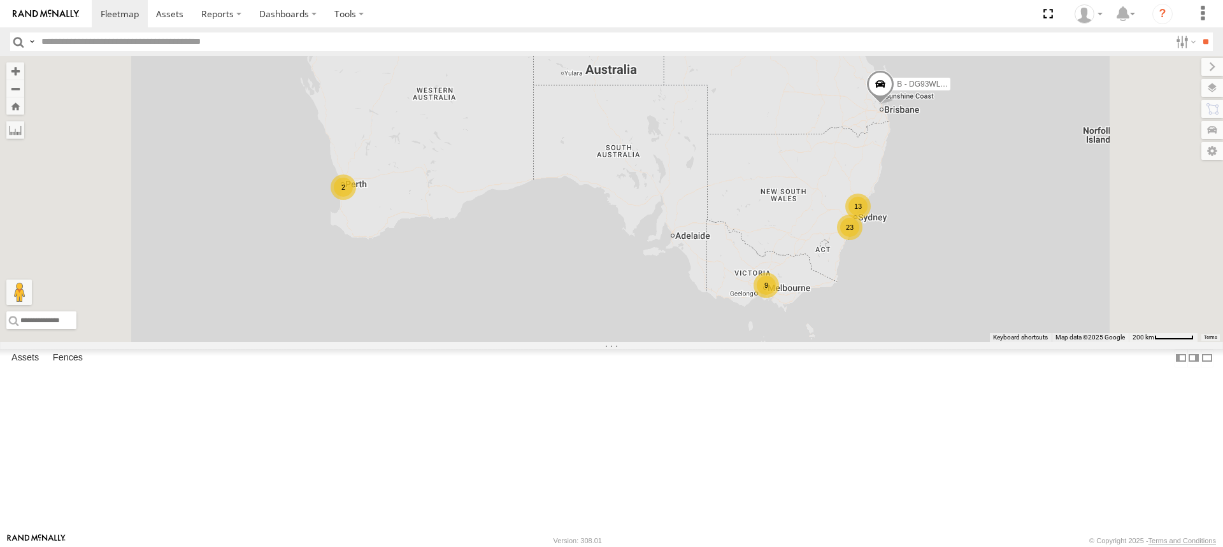
click at [0, 0] on span at bounding box center [0, 0] width 0 height 0
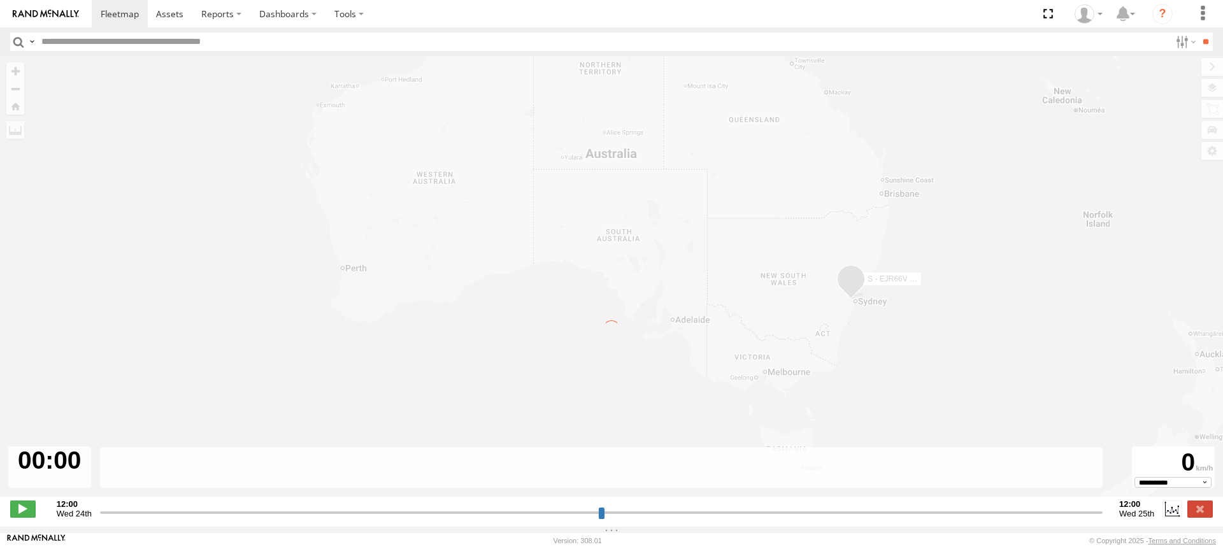
type input "**********"
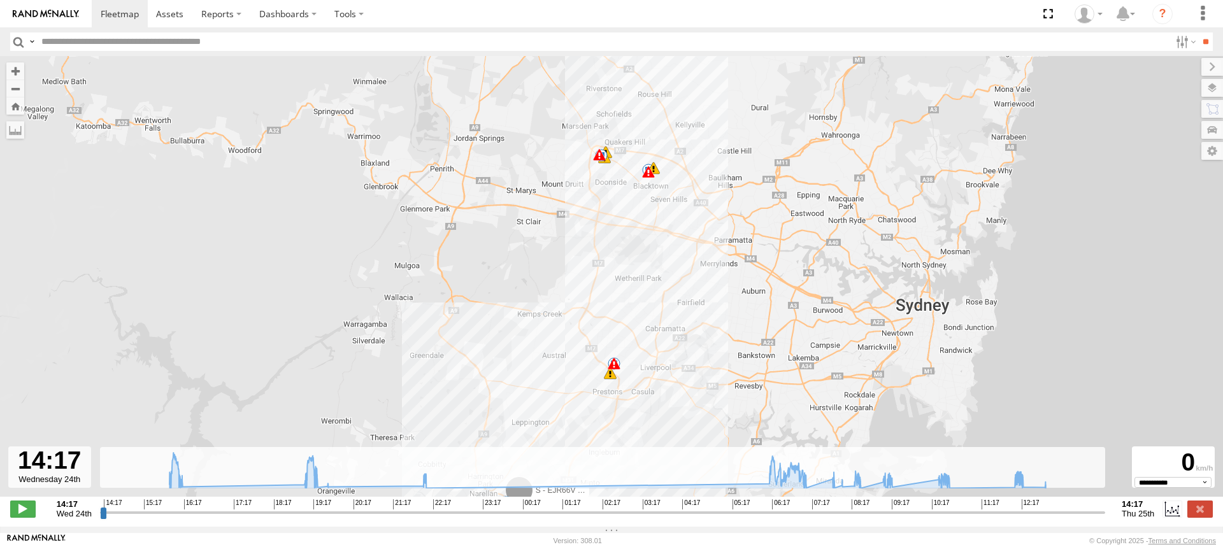
drag, startPoint x: 648, startPoint y: 249, endPoint x: 641, endPoint y: 262, distance: 14.5
click at [641, 262] on div "S - EJR66V - [PERSON_NAME] 16:04 Wed 19:24 Wed 19:43 Wed 22:00 Wed 7 10:44 Thu …" at bounding box center [611, 283] width 1223 height 454
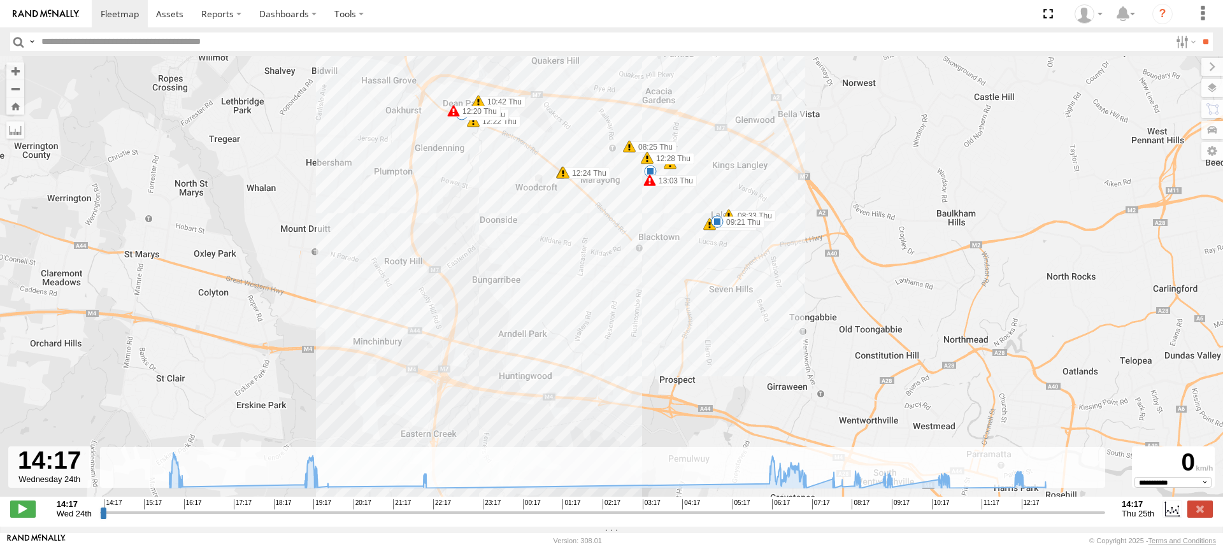
drag, startPoint x: 609, startPoint y: 274, endPoint x: 590, endPoint y: 303, distance: 34.1
click at [590, 303] on div "S - EJR66V - [PERSON_NAME] 16:04 Wed 19:24 Wed 19:43 Wed 22:00 Wed 10:44 Thu 19…" at bounding box center [611, 283] width 1223 height 454
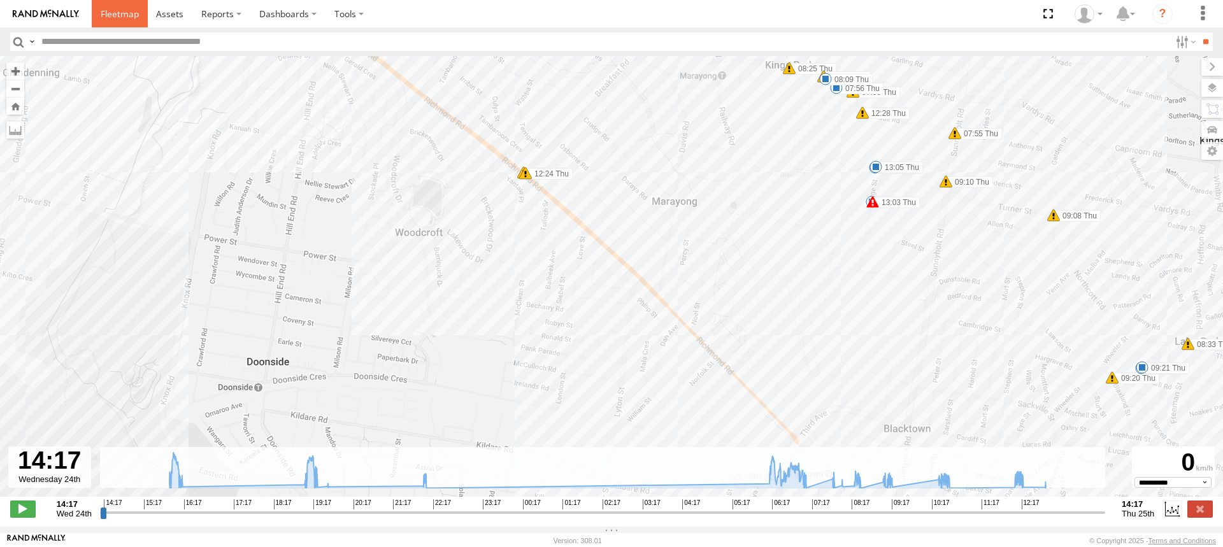
click at [112, 14] on span at bounding box center [120, 14] width 38 height 12
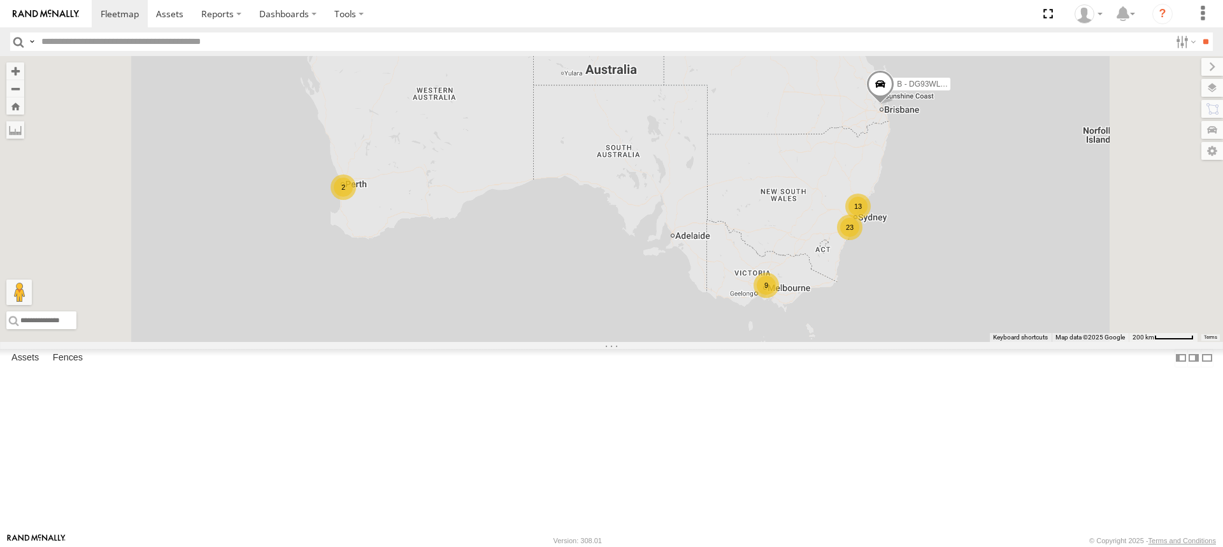
click at [0, 0] on span at bounding box center [0, 0] width 0 height 0
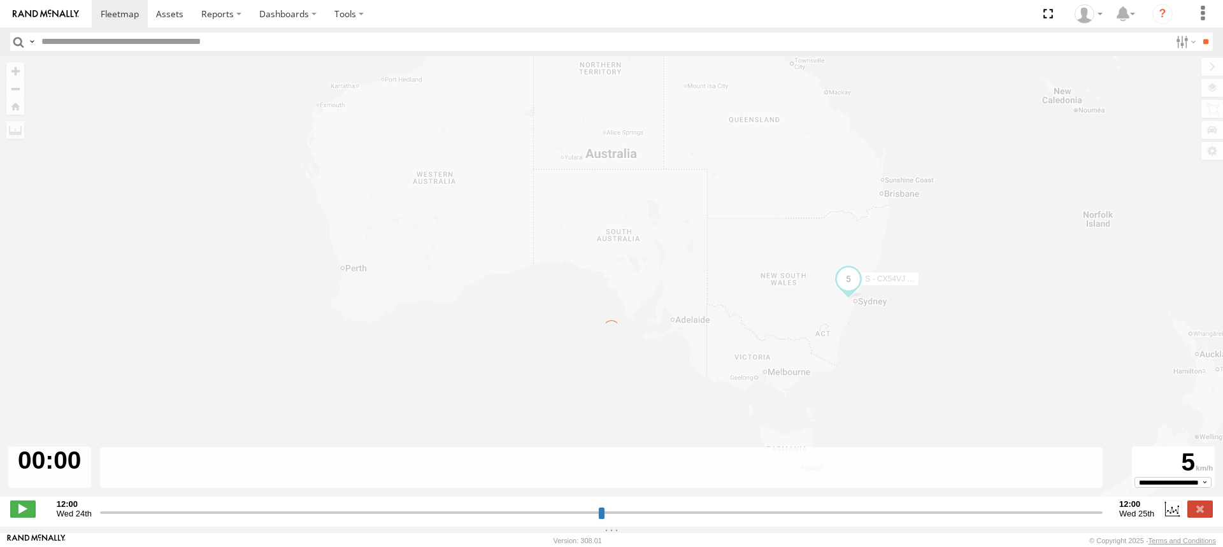
type input "**********"
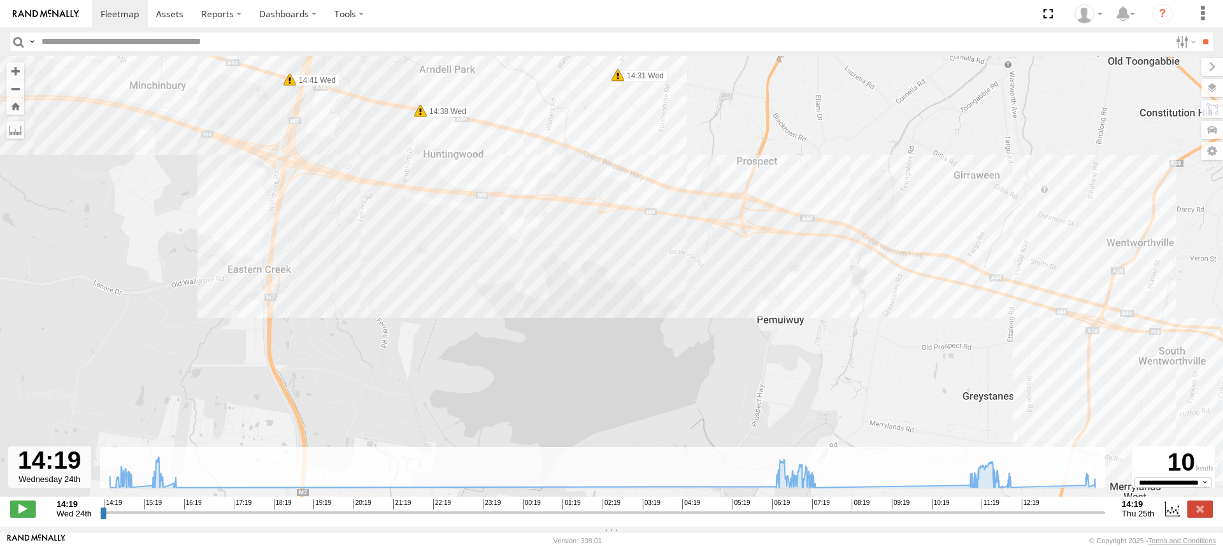
drag, startPoint x: 660, startPoint y: 164, endPoint x: 589, endPoint y: 425, distance: 269.9
click at [589, 424] on div "S - CX54VJ - Adrian Hodson 14:20 Wed 14:51 Wed 15:37 Wed 15:53 Wed 15:56 Wed 07…" at bounding box center [611, 283] width 1223 height 454
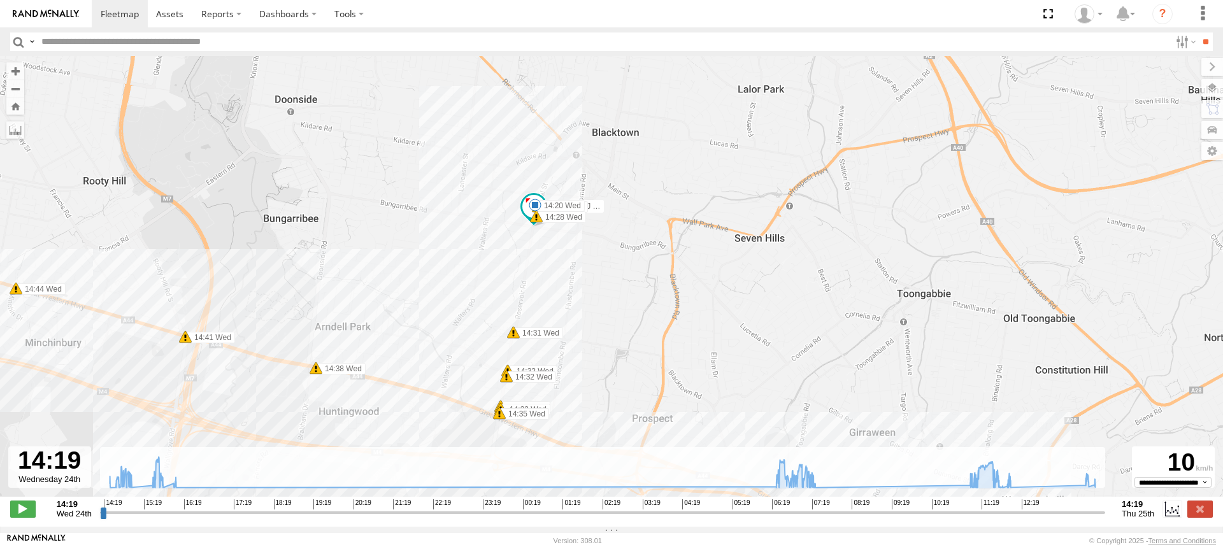
drag, startPoint x: 688, startPoint y: 165, endPoint x: 585, endPoint y: 414, distance: 269.6
click at [585, 414] on div "S - CX54VJ - Adrian Hodson 14:20 Wed 14:51 Wed 15:37 Wed 15:53 Wed 15:56 Wed 07…" at bounding box center [611, 283] width 1223 height 454
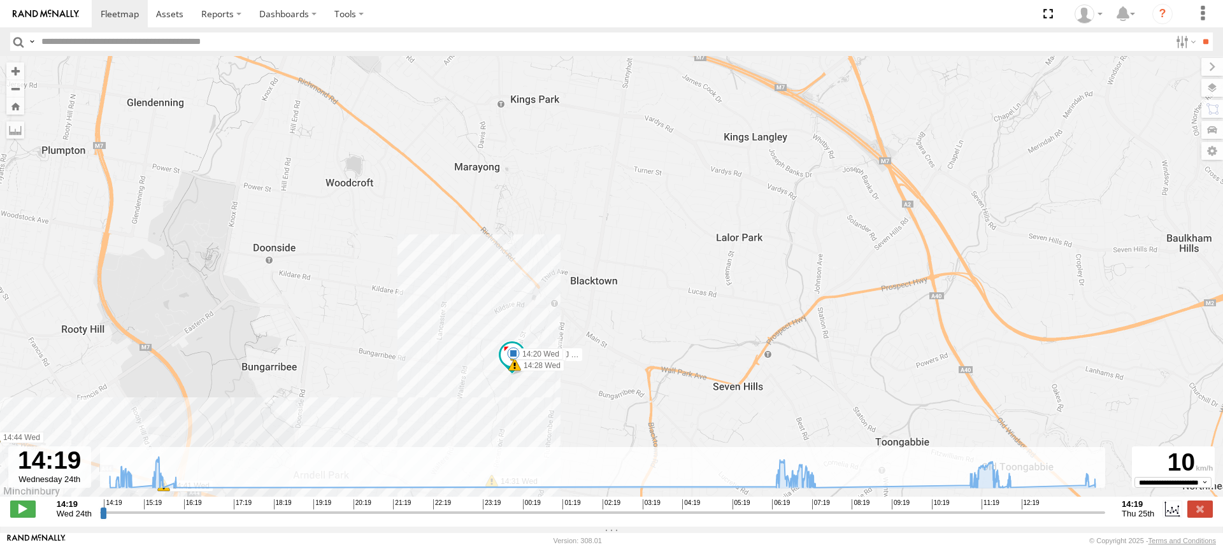
drag, startPoint x: 611, startPoint y: 268, endPoint x: 590, endPoint y: 417, distance: 151.2
click at [590, 417] on div "S - CX54VJ - Adrian Hodson 14:20 Wed 14:51 Wed 15:37 Wed 15:53 Wed 15:56 Wed 07…" at bounding box center [611, 283] width 1223 height 454
click at [106, 17] on span at bounding box center [120, 14] width 38 height 12
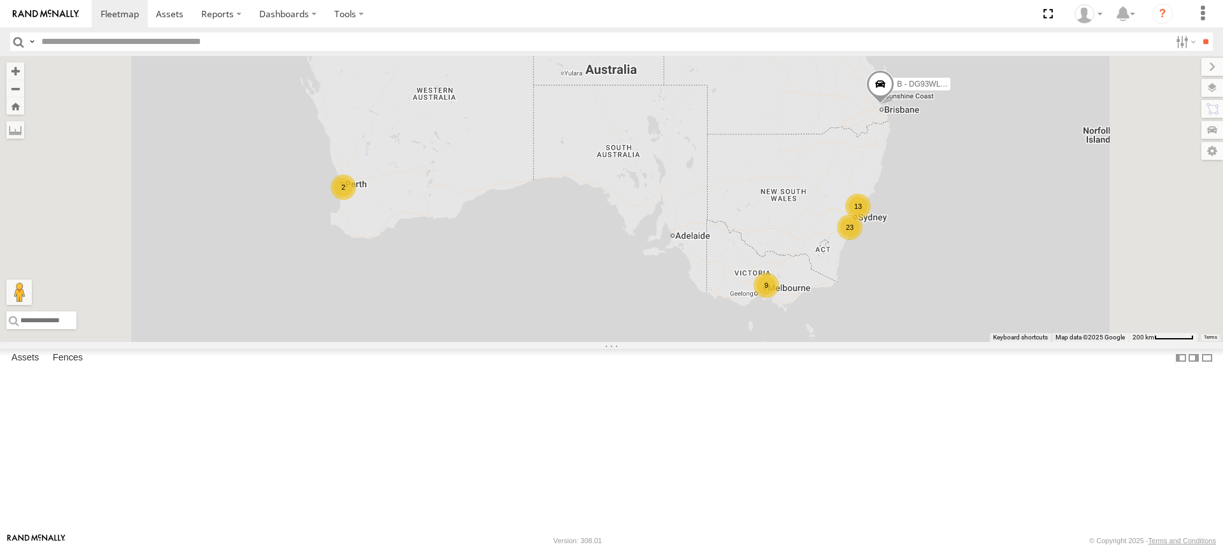
click at [0, 0] on span at bounding box center [0, 0] width 0 height 0
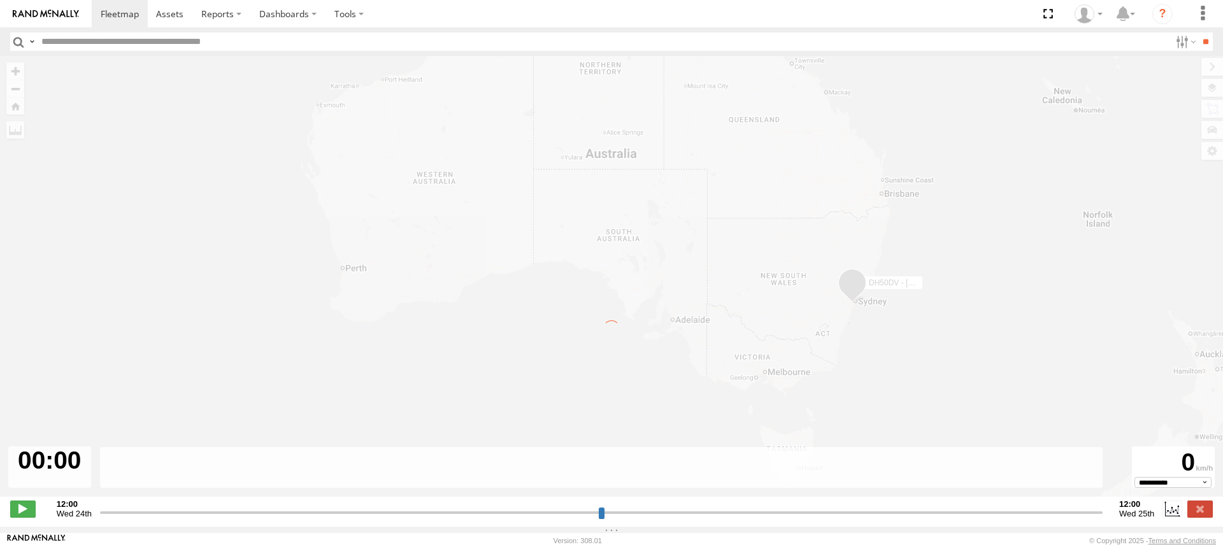
type input "**********"
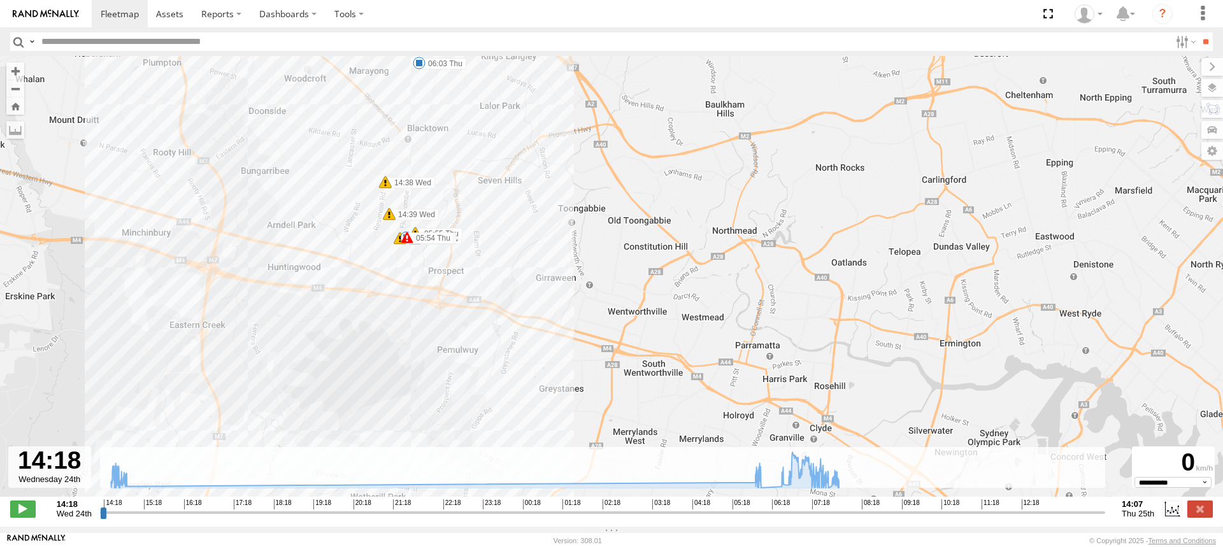
drag, startPoint x: 578, startPoint y: 187, endPoint x: 492, endPoint y: 393, distance: 223.8
click at [492, 393] on div "DH50DV - Josh Bugg 14:20 Wed 05:54 Thu 06:38 Thu 07:45 Thu 14:43 Wed 06:03 Thu …" at bounding box center [611, 283] width 1223 height 454
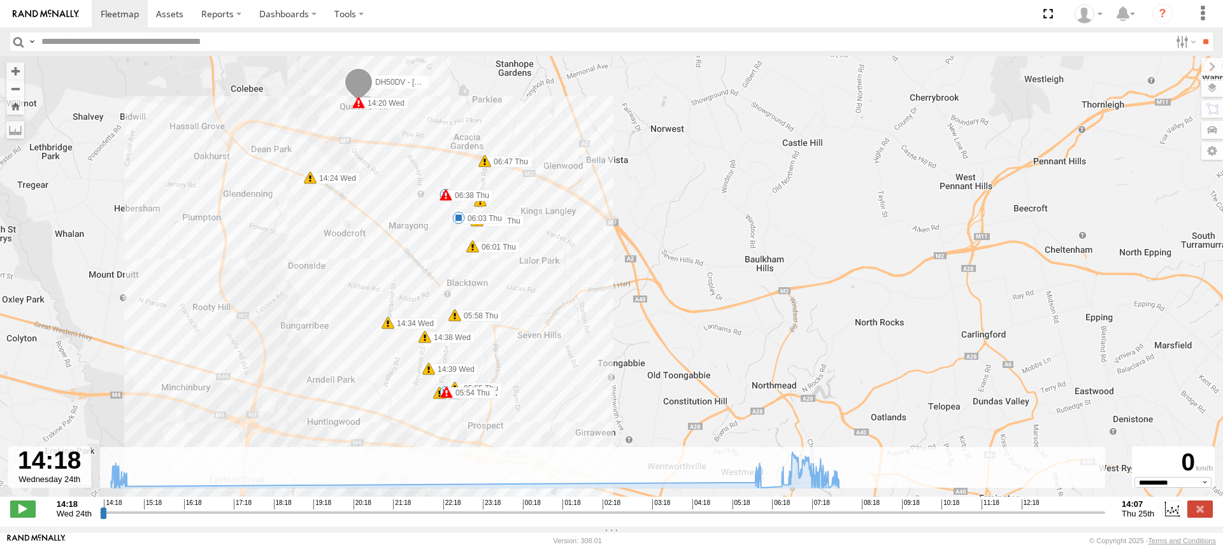
drag, startPoint x: 444, startPoint y: 198, endPoint x: 510, endPoint y: 332, distance: 149.5
click at [510, 332] on div "DH50DV - Josh Bugg 14:20 Wed 05:54 Thu 06:38 Thu 07:45 Thu 14:43 Wed 06:03 Thu …" at bounding box center [611, 283] width 1223 height 454
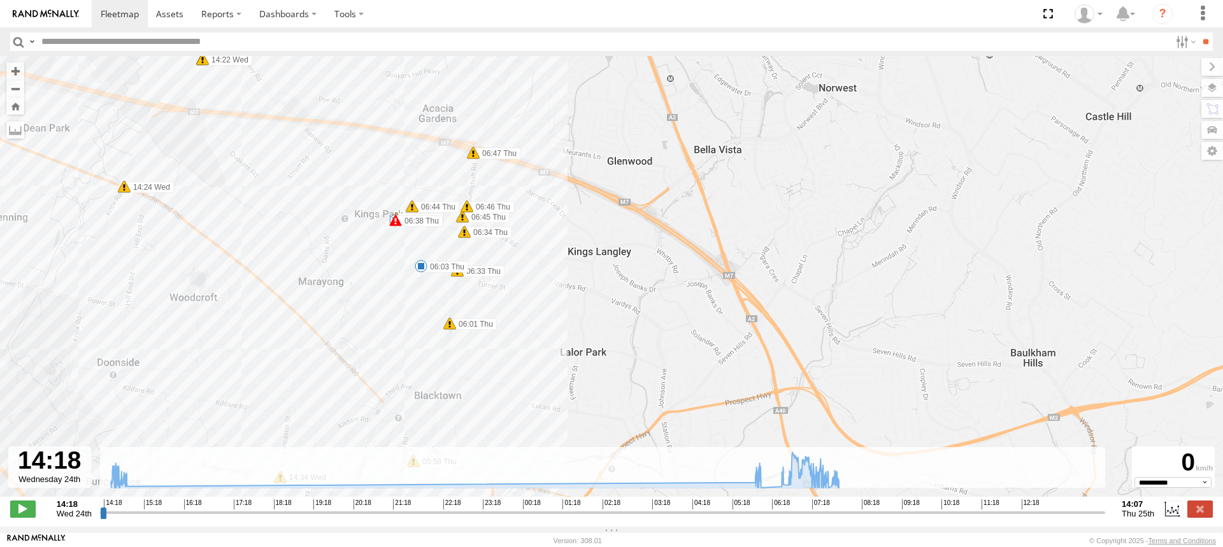
drag, startPoint x: 531, startPoint y: 287, endPoint x: 531, endPoint y: 299, distance: 11.5
click at [531, 299] on div "DH50DV - Josh Bugg 14:20 Wed 05:54 Thu 06:38 Thu 07:45 Thu 14:43 Wed 06:03 Thu …" at bounding box center [611, 283] width 1223 height 454
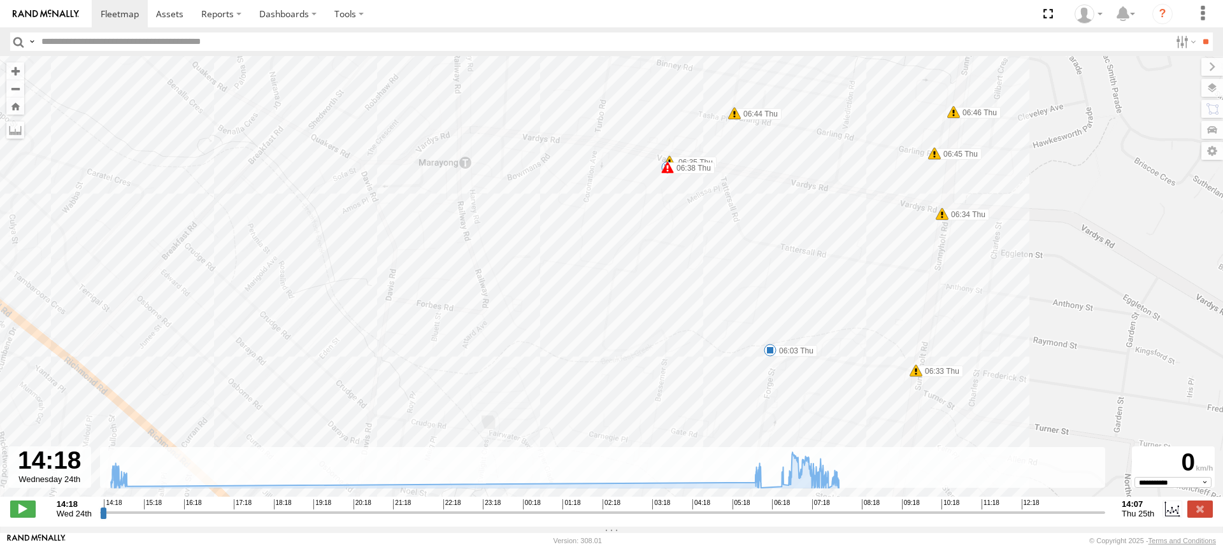
drag, startPoint x: 338, startPoint y: 232, endPoint x: 837, endPoint y: 283, distance: 501.9
click at [827, 282] on div "DH50DV - Josh Bugg 14:20 Wed 05:54 Thu 06:38 Thu 07:45 Thu 14:43 Wed 06:03 Thu …" at bounding box center [611, 283] width 1223 height 454
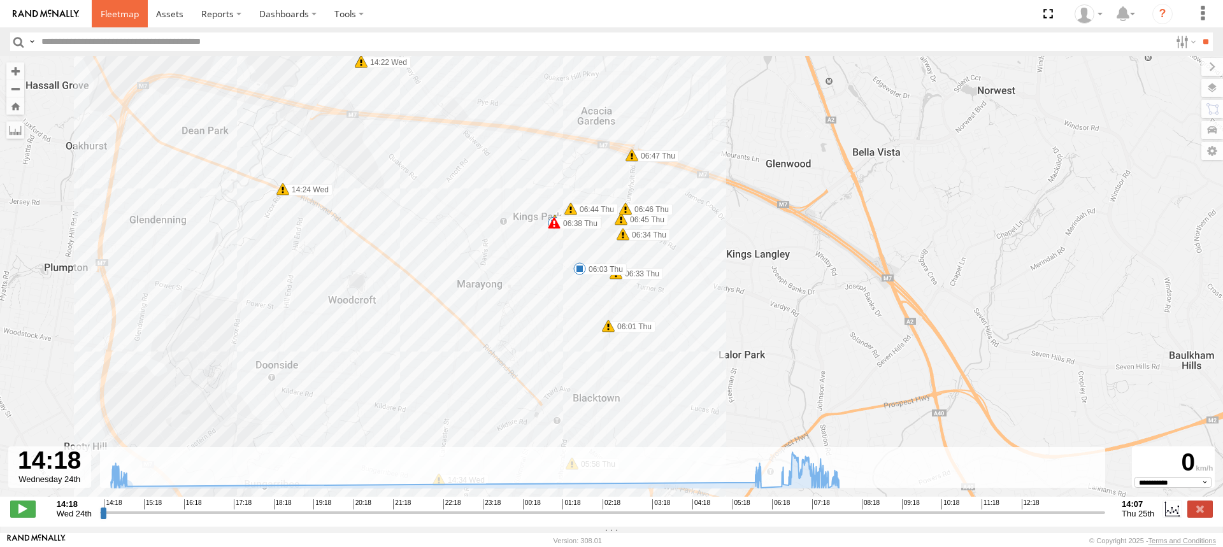
click at [110, 15] on span at bounding box center [120, 14] width 38 height 12
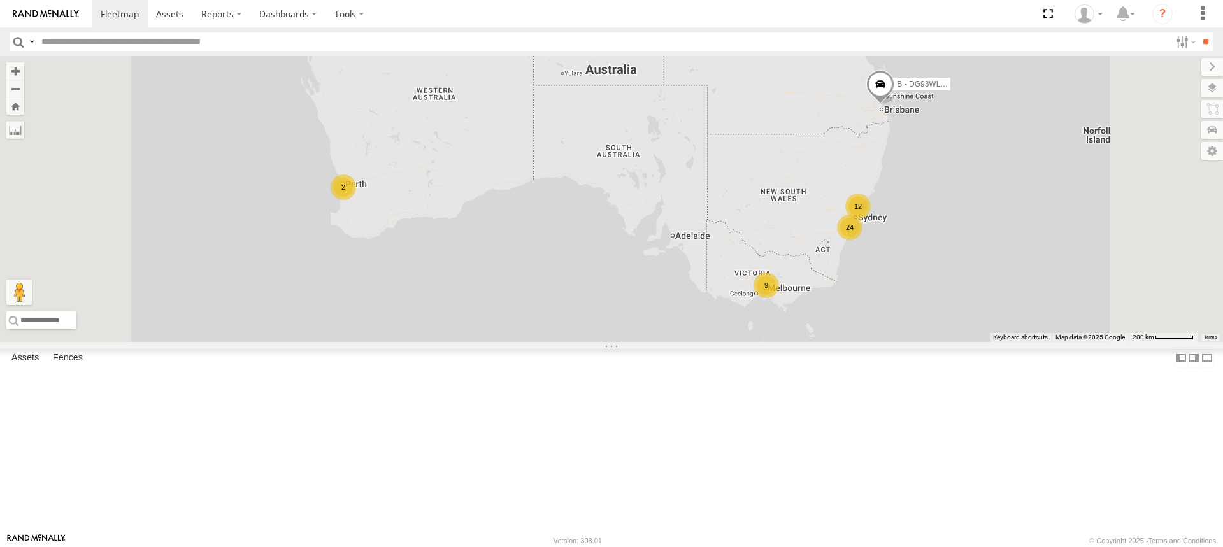
click at [0, 0] on span at bounding box center [0, 0] width 0 height 0
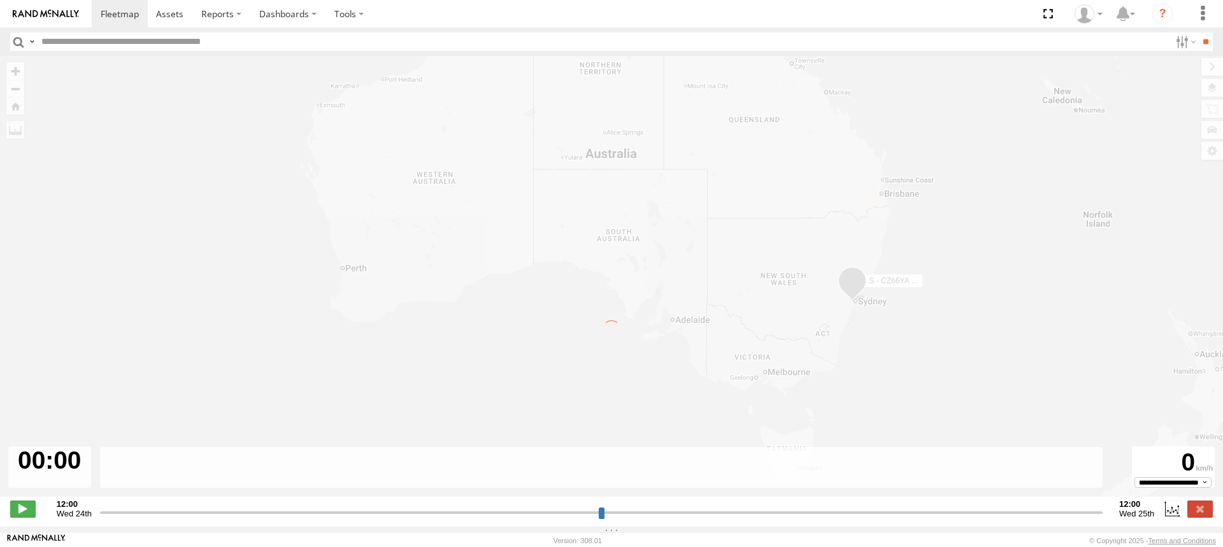
type input "**********"
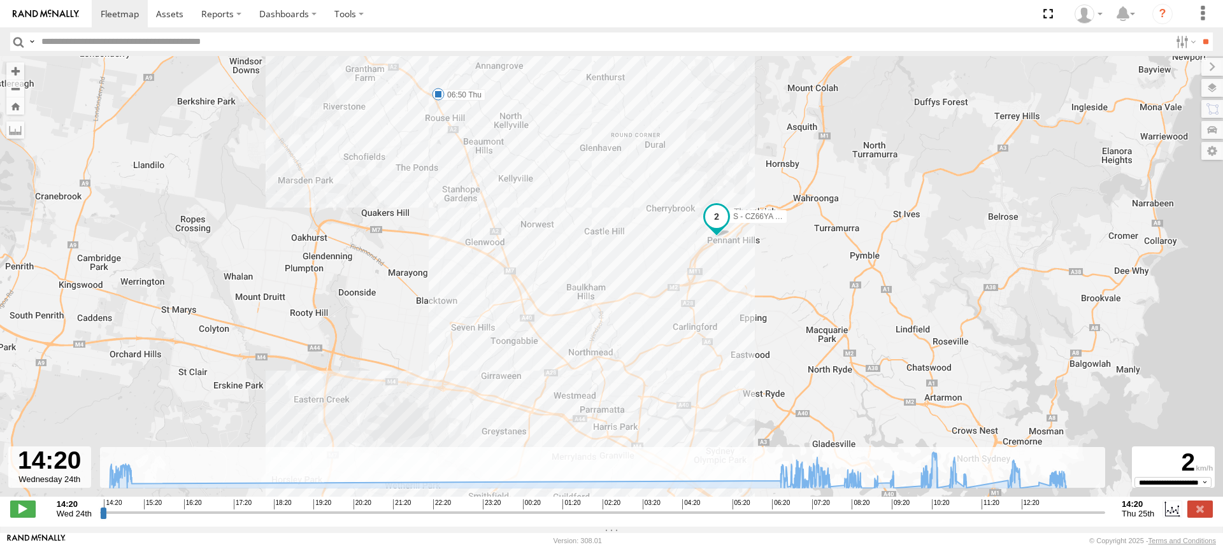
drag, startPoint x: 539, startPoint y: 206, endPoint x: 666, endPoint y: 412, distance: 241.8
click at [666, 412] on div "S - CZ66YA - [PERSON_NAME] 06:39 Thu 08:14 Thu 08:23 Thu 10:29 Thu 13:32 Thu 14…" at bounding box center [611, 283] width 1223 height 454
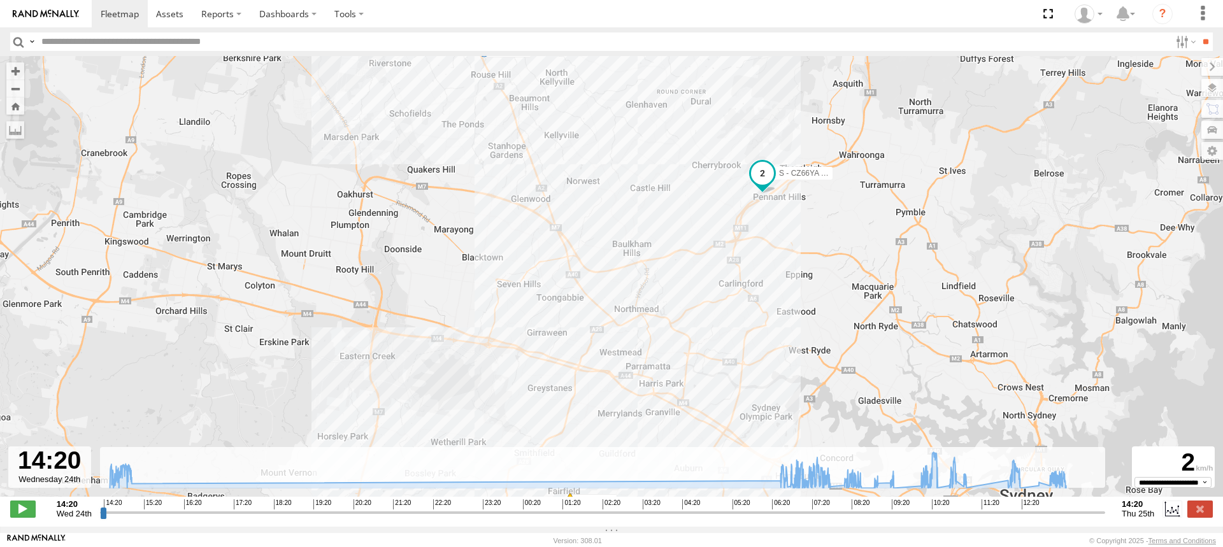
drag, startPoint x: 650, startPoint y: 364, endPoint x: 685, endPoint y: 304, distance: 68.5
click at [685, 304] on div "S - CZ66YA - [PERSON_NAME] 06:39 Thu 08:14 Thu 08:23 Thu 10:29 Thu 13:32 Thu 14…" at bounding box center [611, 283] width 1223 height 454
click at [134, 15] on span at bounding box center [120, 14] width 38 height 12
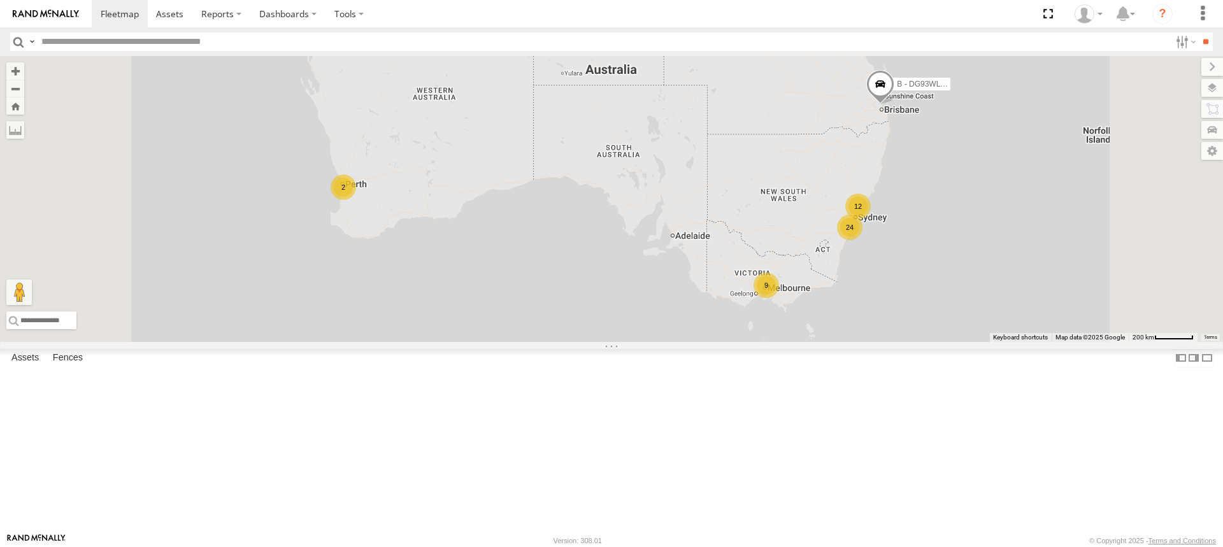
click at [0, 0] on span at bounding box center [0, 0] width 0 height 0
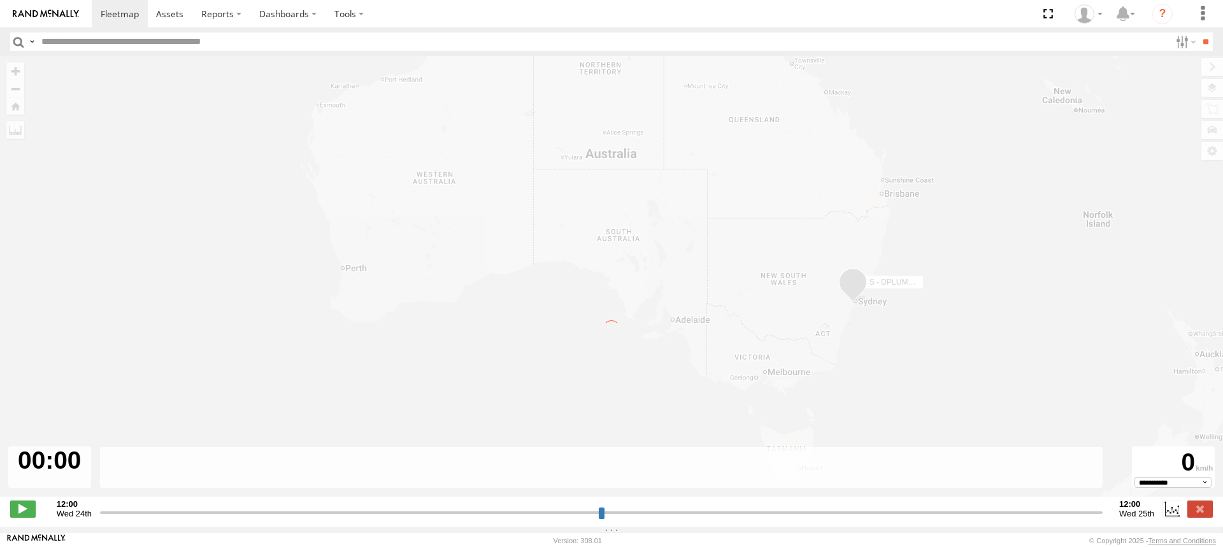
type input "**********"
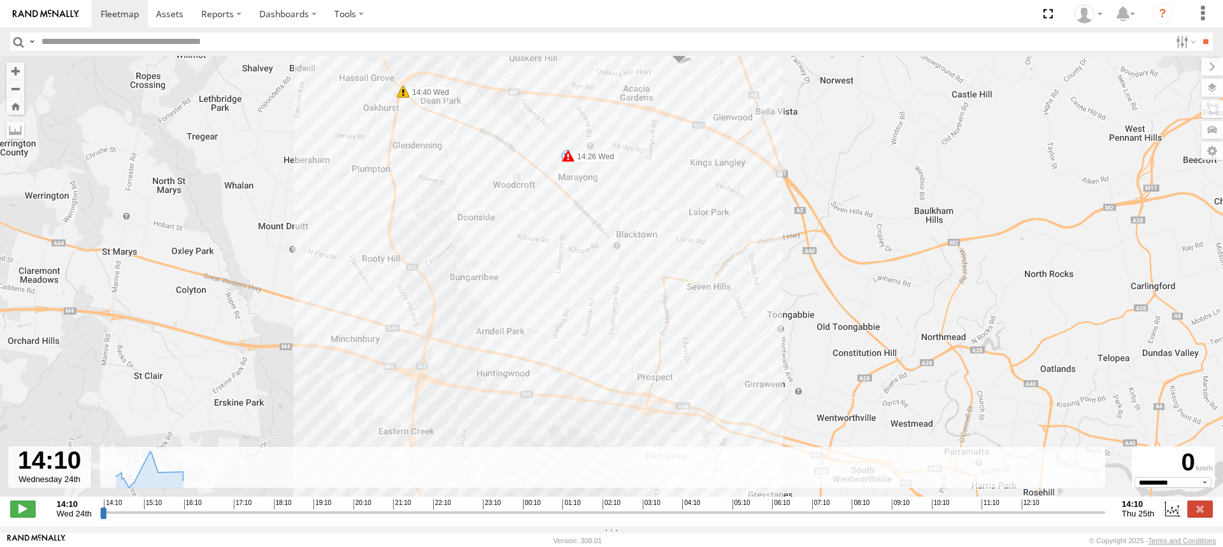
drag, startPoint x: 561, startPoint y: 182, endPoint x: 539, endPoint y: 368, distance: 187.2
click at [539, 368] on div "S - DPLUMR - Michael Fahd 14:20 Wed 14:26 Wed 15:22 Wed 15:56 Wed 15:56 Wed 15:…" at bounding box center [611, 283] width 1223 height 454
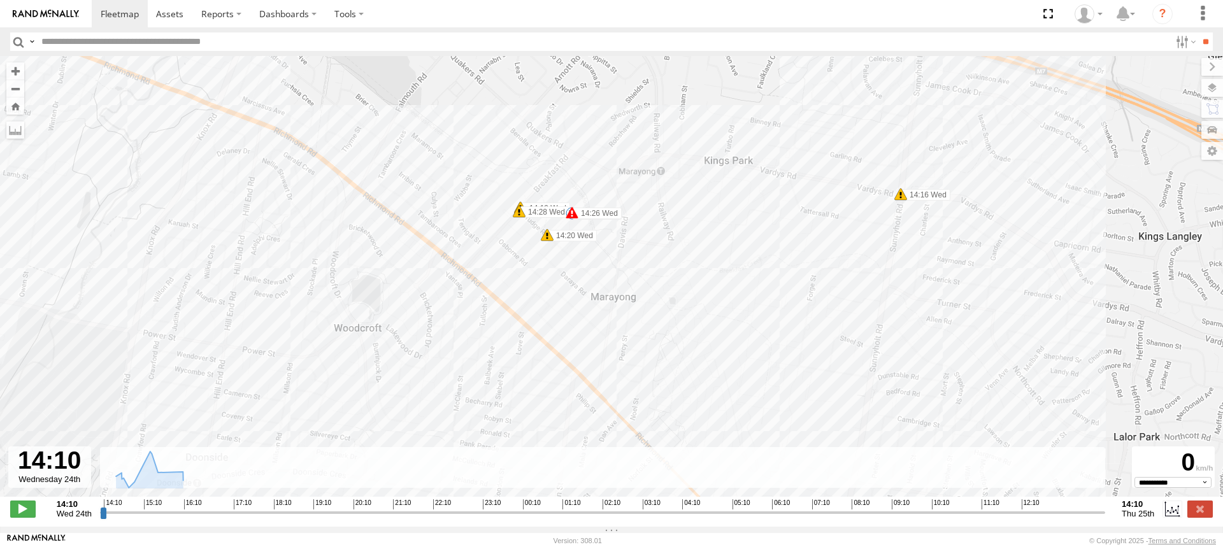
drag, startPoint x: 555, startPoint y: 203, endPoint x: 657, endPoint y: 382, distance: 205.4
click at [657, 382] on div "S - DPLUMR - Michael Fahd 14:20 Wed 14:26 Wed 15:22 Wed 15:56 Wed 15:56 Wed 15:…" at bounding box center [611, 283] width 1223 height 454
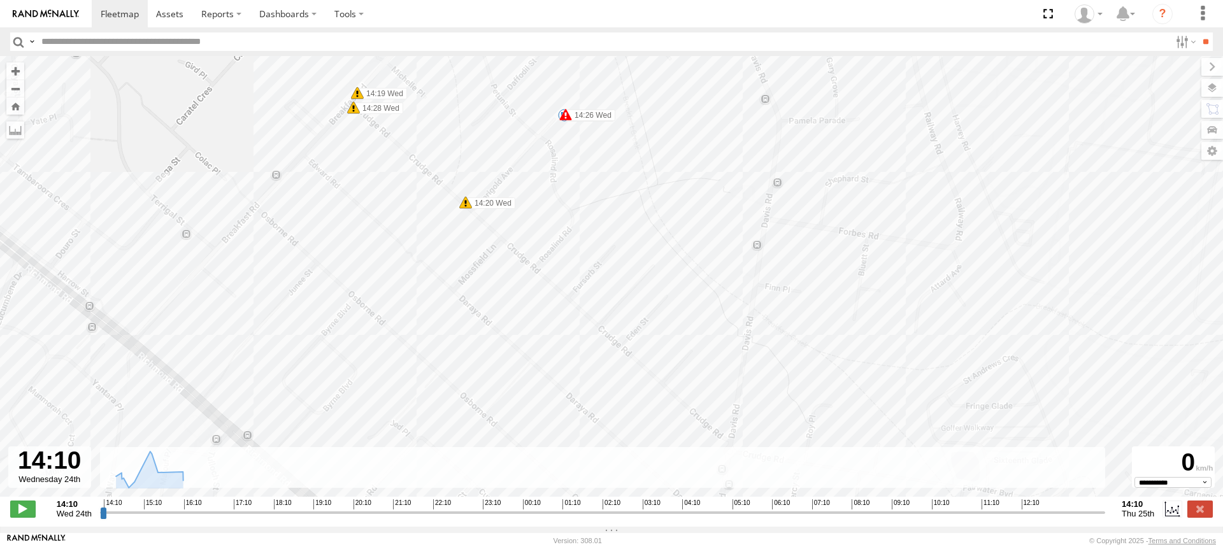
drag, startPoint x: 560, startPoint y: 223, endPoint x: 420, endPoint y: 329, distance: 175.0
click at [420, 329] on div "S - DPLUMR - Michael Fahd 14:20 Wed 14:26 Wed 15:22 Wed 15:56 Wed 15:56 Wed 15:…" at bounding box center [611, 283] width 1223 height 454
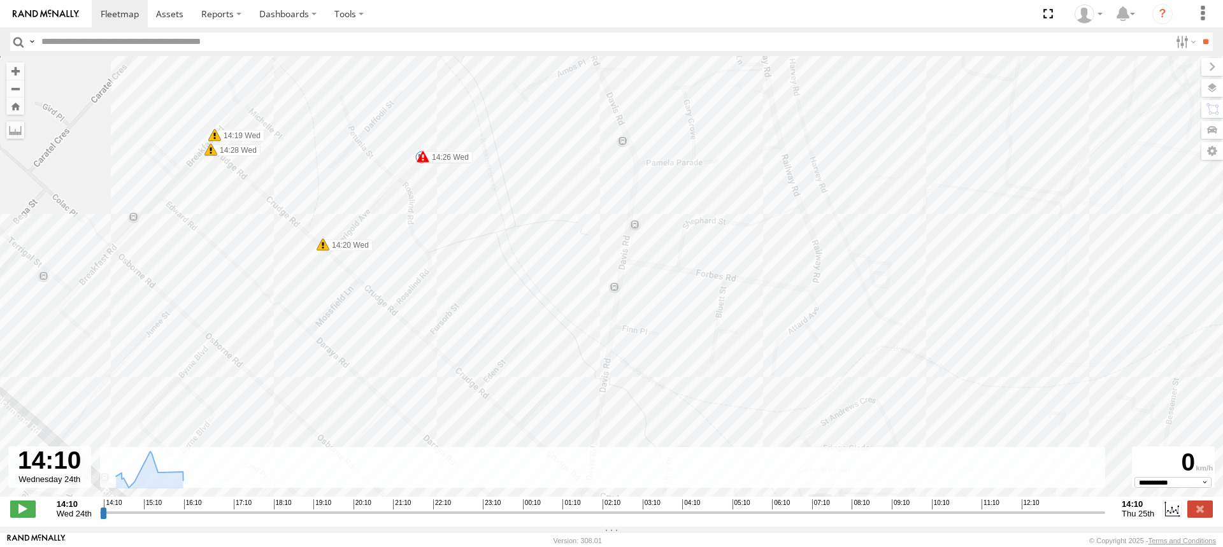
drag, startPoint x: 385, startPoint y: 174, endPoint x: 669, endPoint y: 379, distance: 349.9
click at [669, 379] on div "S - DPLUMR - Michael Fahd 14:20 Wed 14:26 Wed 15:22 Wed 15:56 Wed 15:56 Wed 15:…" at bounding box center [611, 283] width 1223 height 454
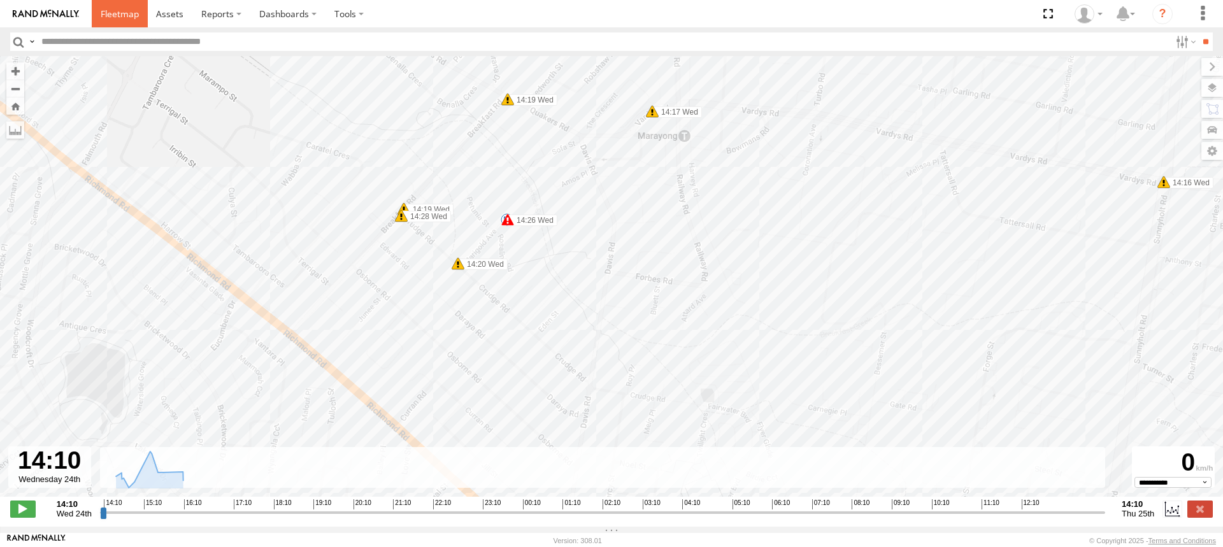
click at [123, 13] on span at bounding box center [120, 14] width 38 height 12
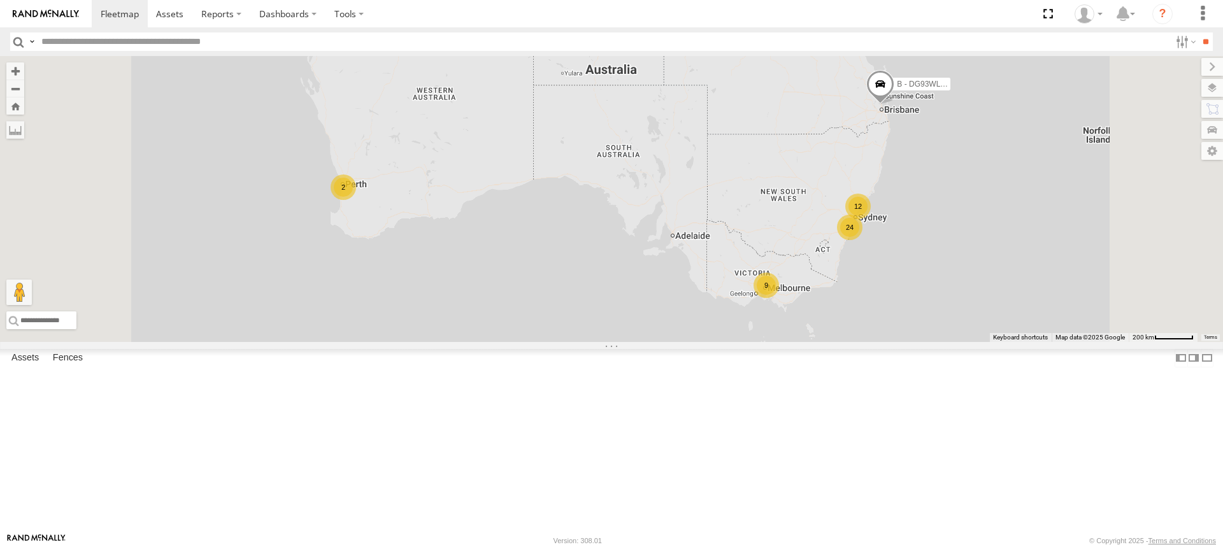
scroll to position [64, 0]
click at [0, 0] on span at bounding box center [0, 0] width 0 height 0
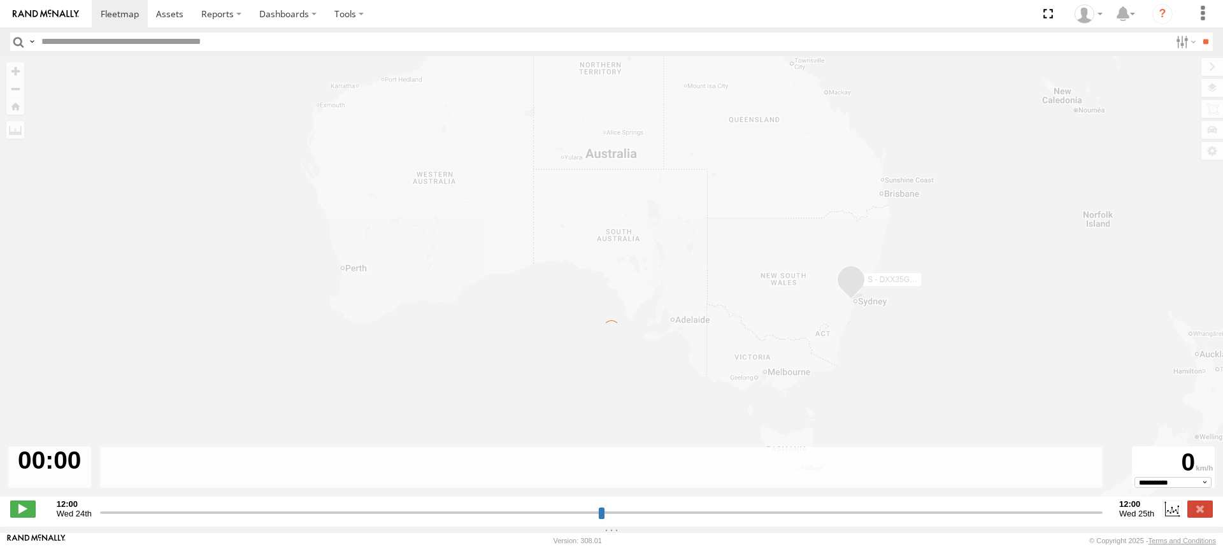
type input "**********"
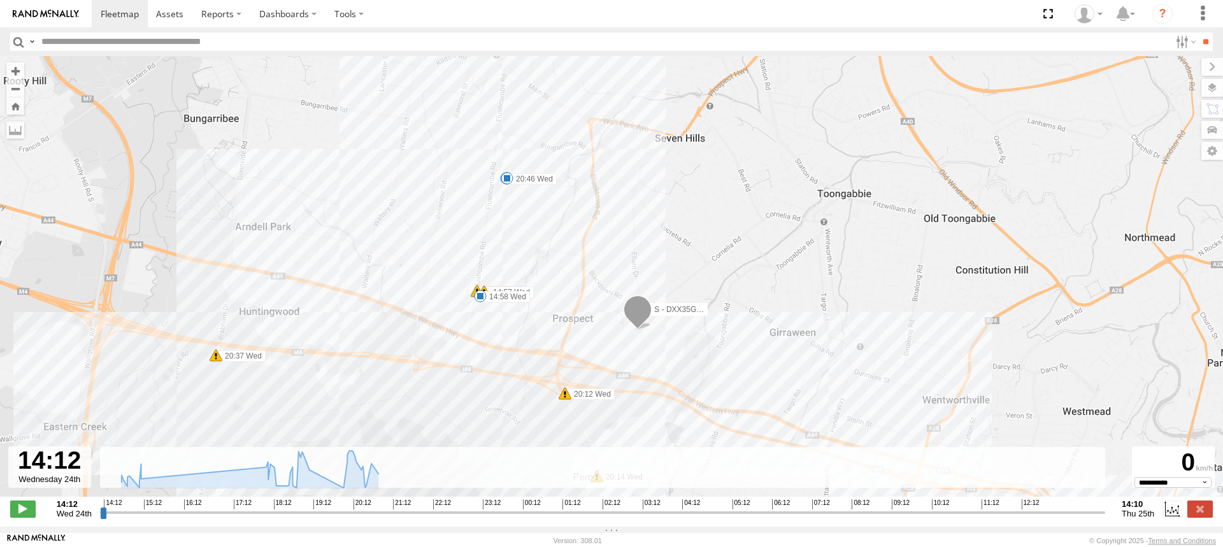
drag, startPoint x: 550, startPoint y: 162, endPoint x: 764, endPoint y: 366, distance: 295.5
click at [764, 366] on div "S - DXX35G - [PERSON_NAME] 14:41 Wed 14:58 Wed 15:07 Wed 18:22 Wed 19:05 Wed 20…" at bounding box center [611, 283] width 1223 height 454
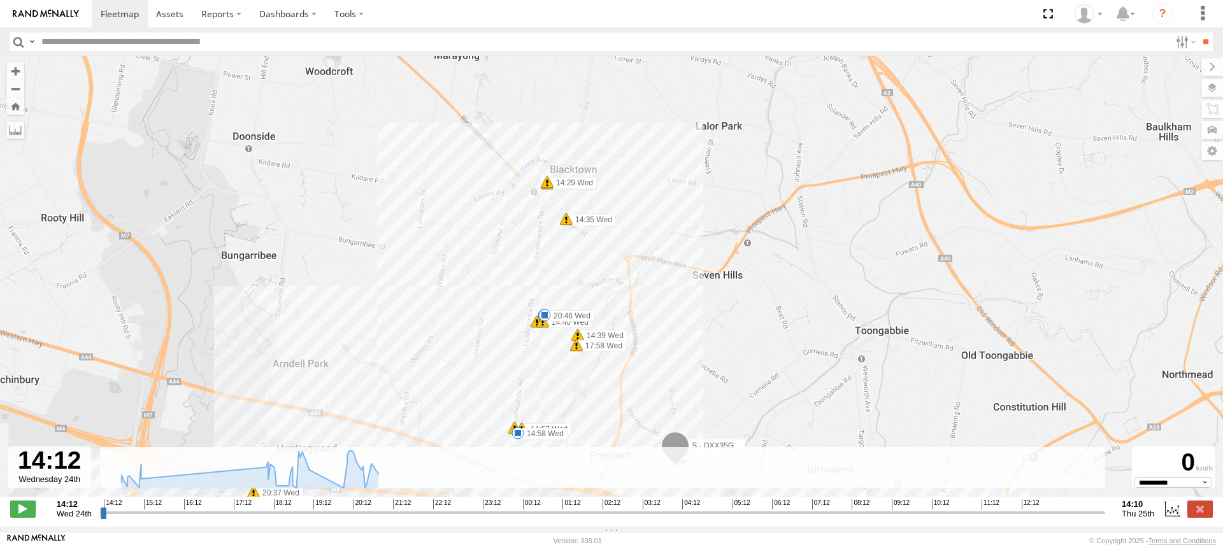
drag, startPoint x: 799, startPoint y: 364, endPoint x: 813, endPoint y: 394, distance: 33.6
click at [813, 394] on div "S - DXX35G - Matthew Markovic 14:41 Wed 14:58 Wed 15:07 Wed 18:22 Wed 19:05 Wed…" at bounding box center [611, 283] width 1223 height 454
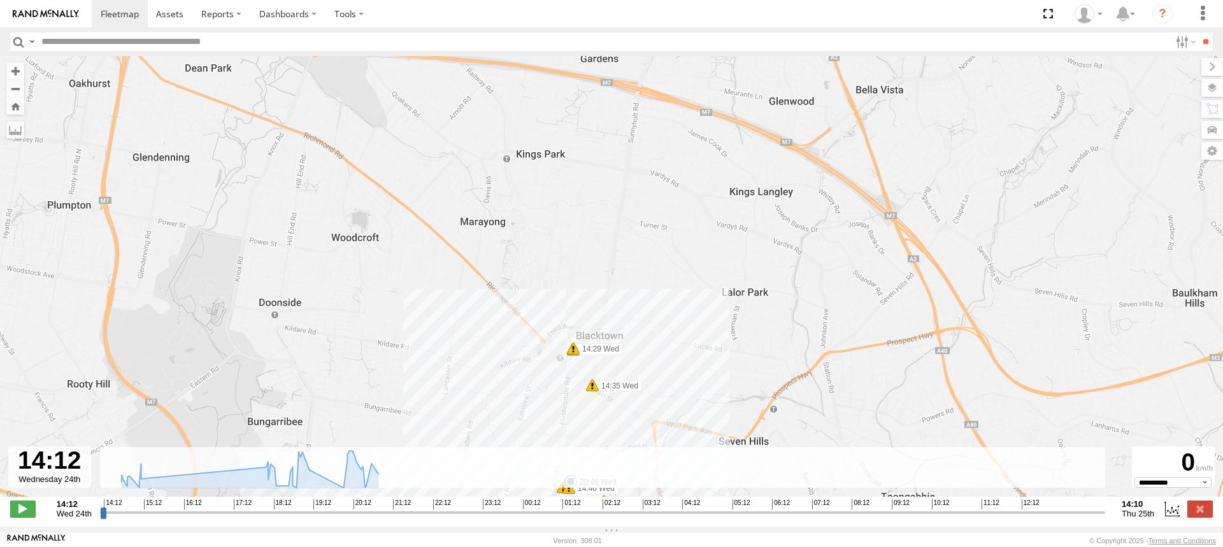
drag, startPoint x: 683, startPoint y: 187, endPoint x: 709, endPoint y: 360, distance: 175.2
click at [709, 360] on div "S - DXX35G - Matthew Markovic 14:41 Wed 14:58 Wed 15:07 Wed 18:22 Wed 19:05 Wed…" at bounding box center [611, 283] width 1223 height 454
click at [114, 9] on span at bounding box center [120, 14] width 38 height 12
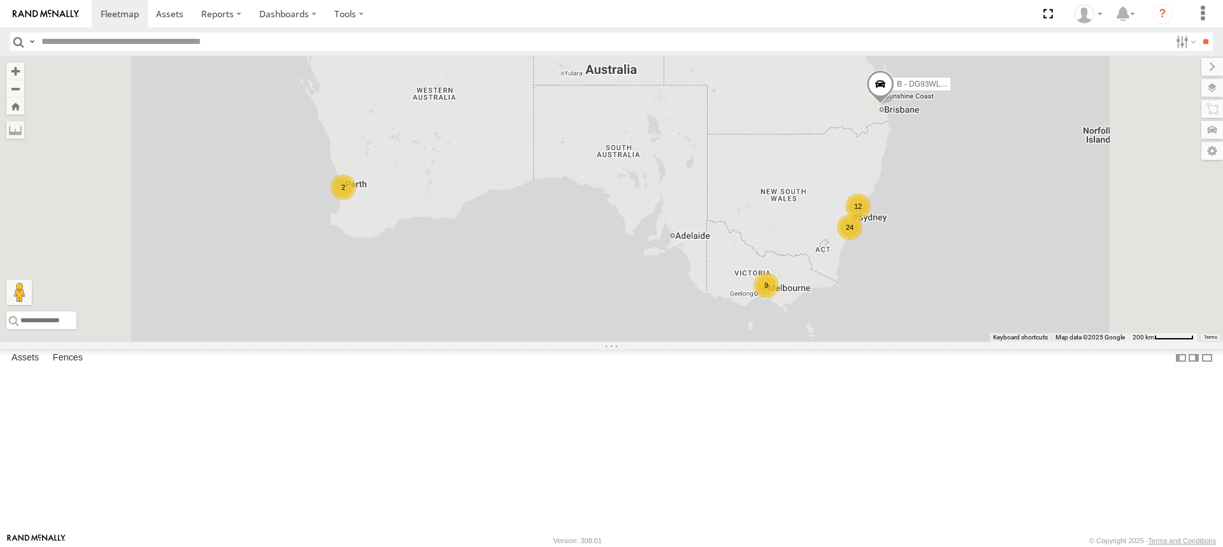
scroll to position [127, 0]
click at [0, 0] on span at bounding box center [0, 0] width 0 height 0
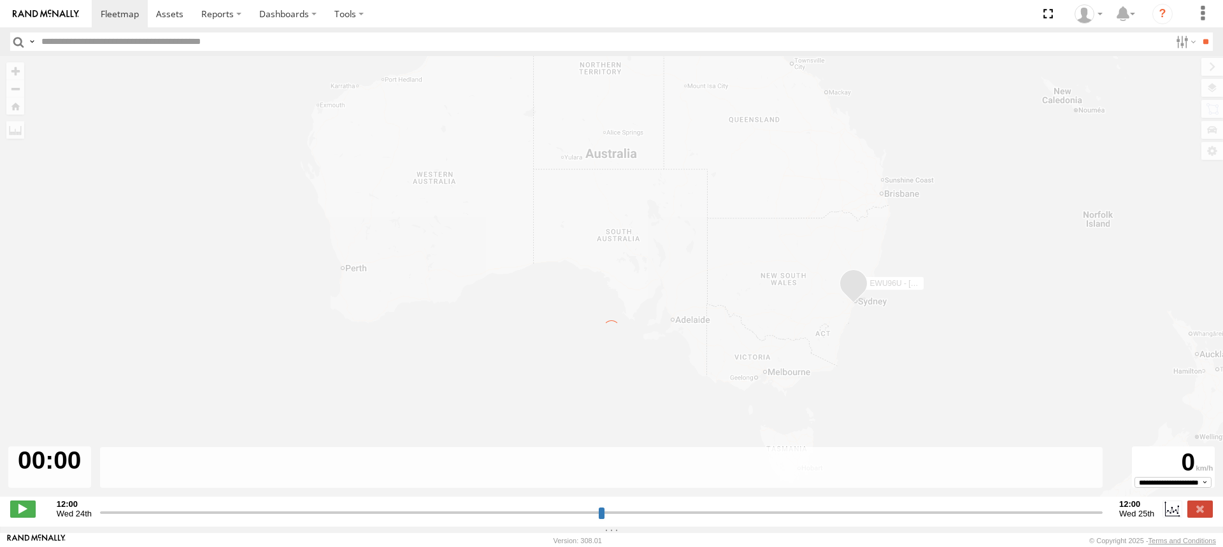
type input "**********"
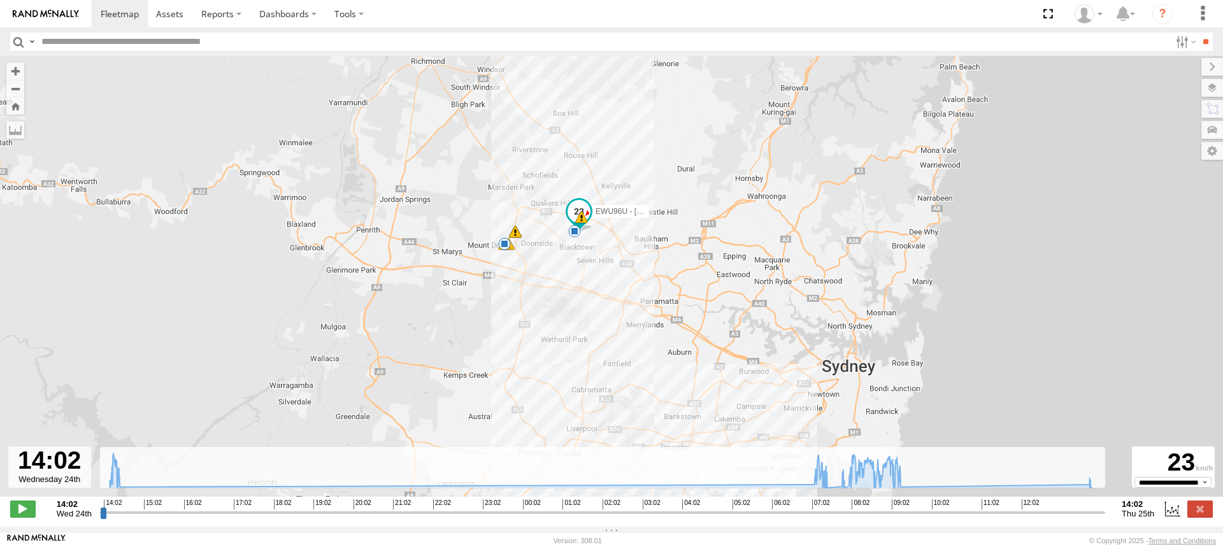
drag, startPoint x: 592, startPoint y: 189, endPoint x: 590, endPoint y: 302, distance: 112.8
click at [590, 302] on div "EWU96U - [PERSON_NAME] 14:20 Wed 07:31 Thu 09:18 Thu 13:56 Thu 13:57 Thu 14:06 …" at bounding box center [611, 283] width 1223 height 454
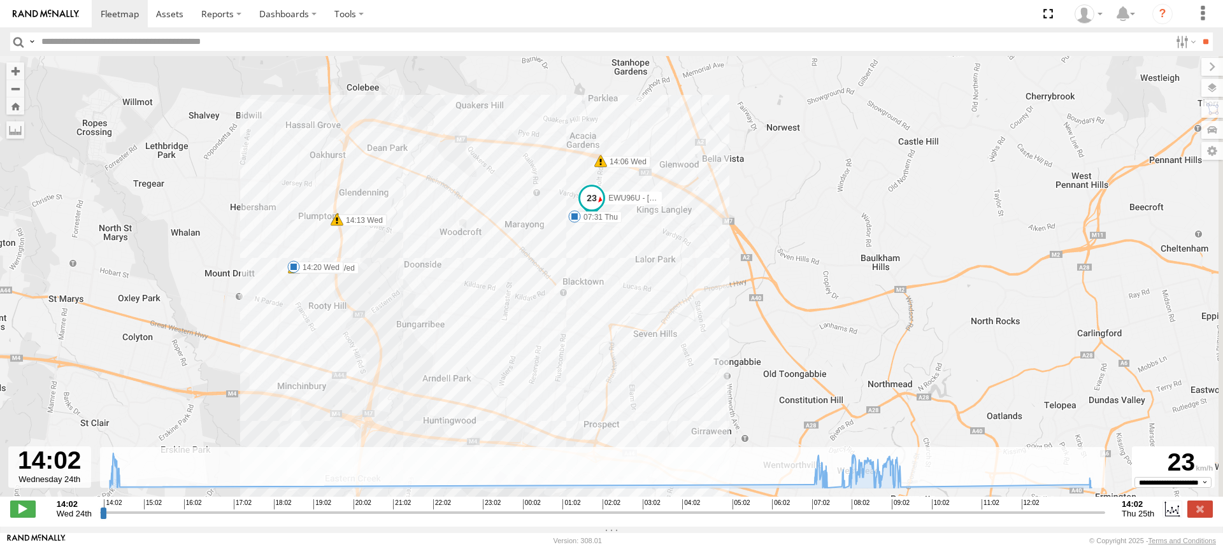
drag, startPoint x: 524, startPoint y: 297, endPoint x: 492, endPoint y: 319, distance: 38.0
click at [492, 319] on div "EWU96U - Daniel Byrne 14:20 Wed 07:31 Thu 09:18 Thu 13:56 Thu 13:57 Thu 14:06 W…" at bounding box center [611, 283] width 1223 height 454
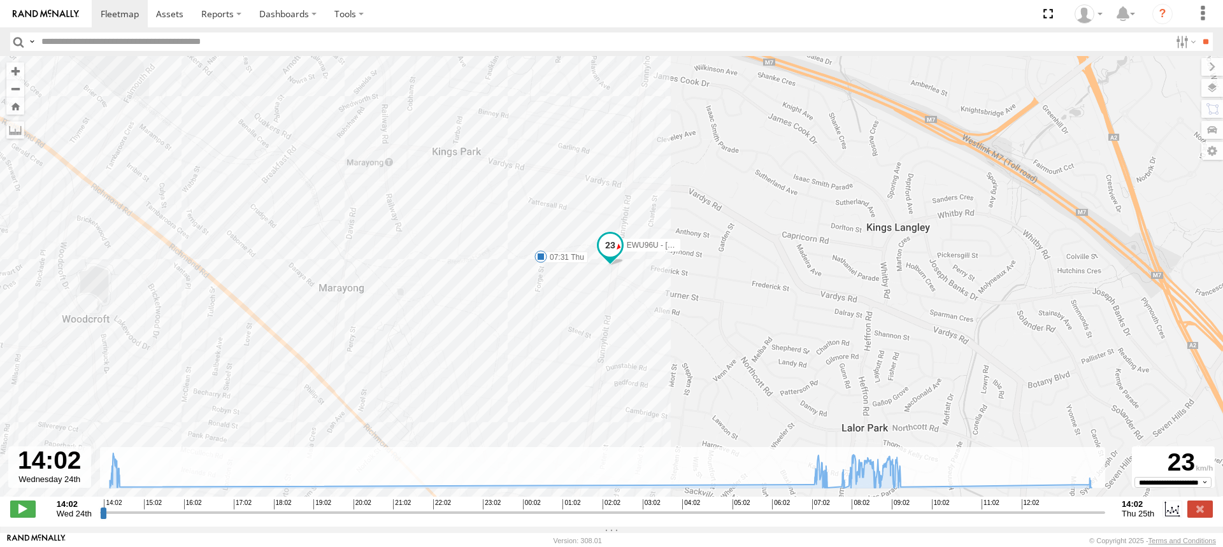
drag, startPoint x: 569, startPoint y: 226, endPoint x: 603, endPoint y: 376, distance: 154.2
click at [603, 376] on div "EWU96U - Daniel Byrne 14:20 Wed 07:31 Thu 09:18 Thu 13:56 Thu 13:57 Thu 14:06 W…" at bounding box center [611, 283] width 1223 height 454
click at [108, 12] on span at bounding box center [120, 14] width 38 height 12
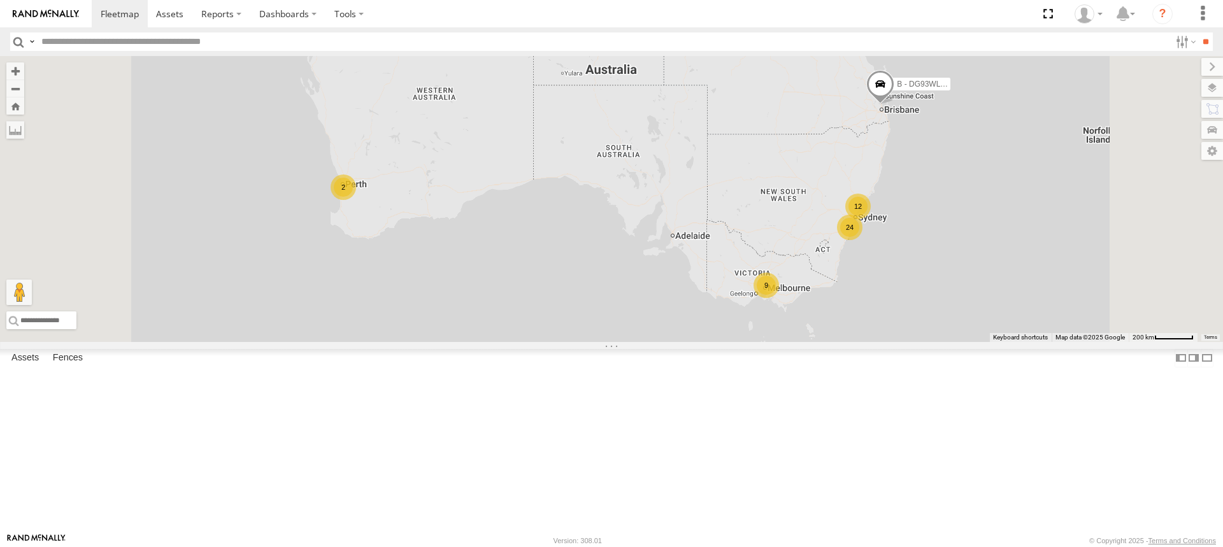
scroll to position [127, 0]
click at [0, 0] on span at bounding box center [0, 0] width 0 height 0
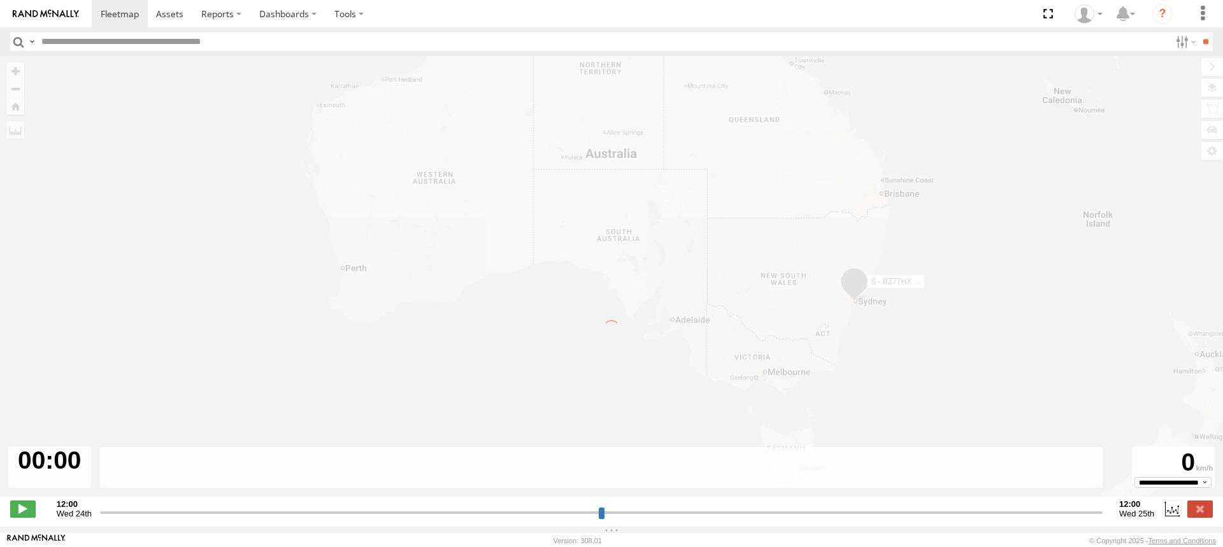
type input "**********"
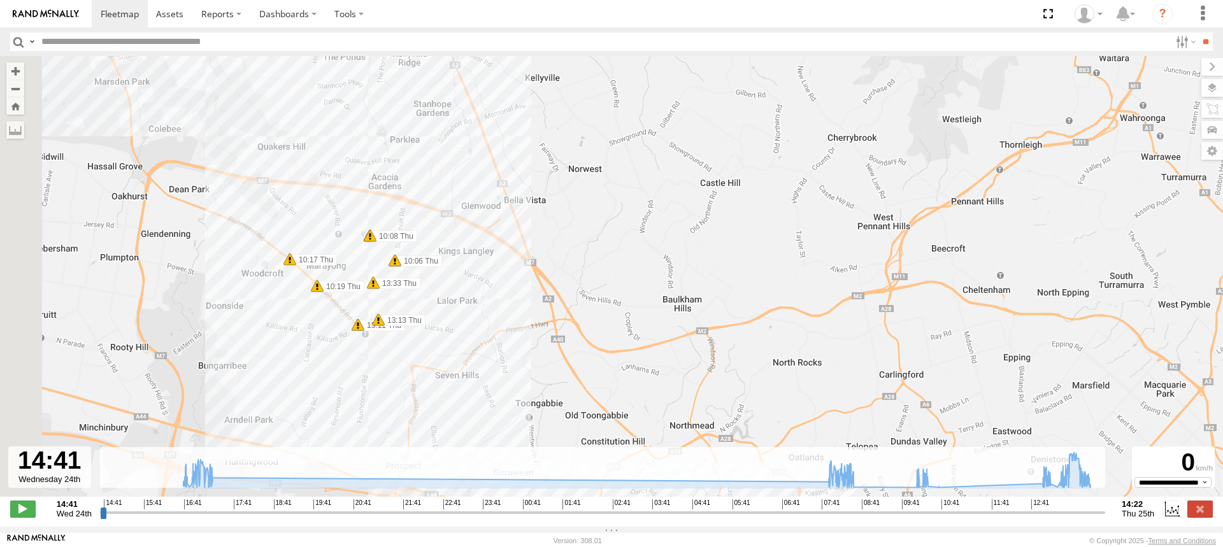
drag, startPoint x: 589, startPoint y: 254, endPoint x: 767, endPoint y: 258, distance: 177.7
click at [767, 258] on div "S - BZ77HX - [PERSON_NAME] T 16:30 Wed 16:32 Wed 17:07 Wed 17:07 Wed 08:08 Thu …" at bounding box center [611, 283] width 1223 height 454
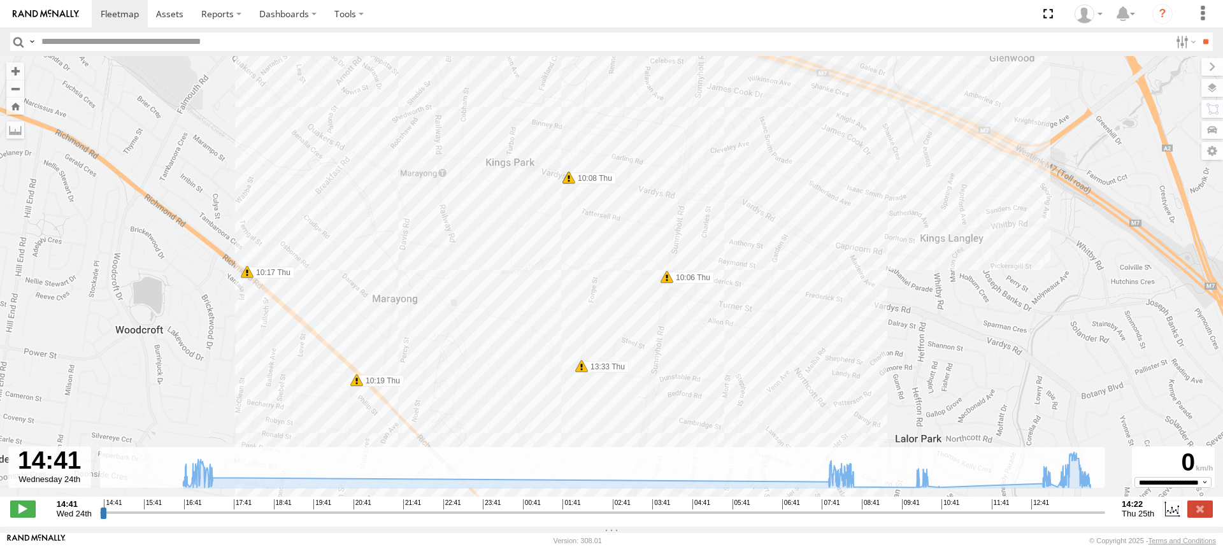
drag, startPoint x: 597, startPoint y: 260, endPoint x: 912, endPoint y: 273, distance: 314.9
click at [912, 273] on div "S - BZ77HX - Dwayne T 16:30 Wed 16:32 Wed 17:07 Wed 17:07 Wed 08:08 Thu 08:09 T…" at bounding box center [611, 283] width 1223 height 454
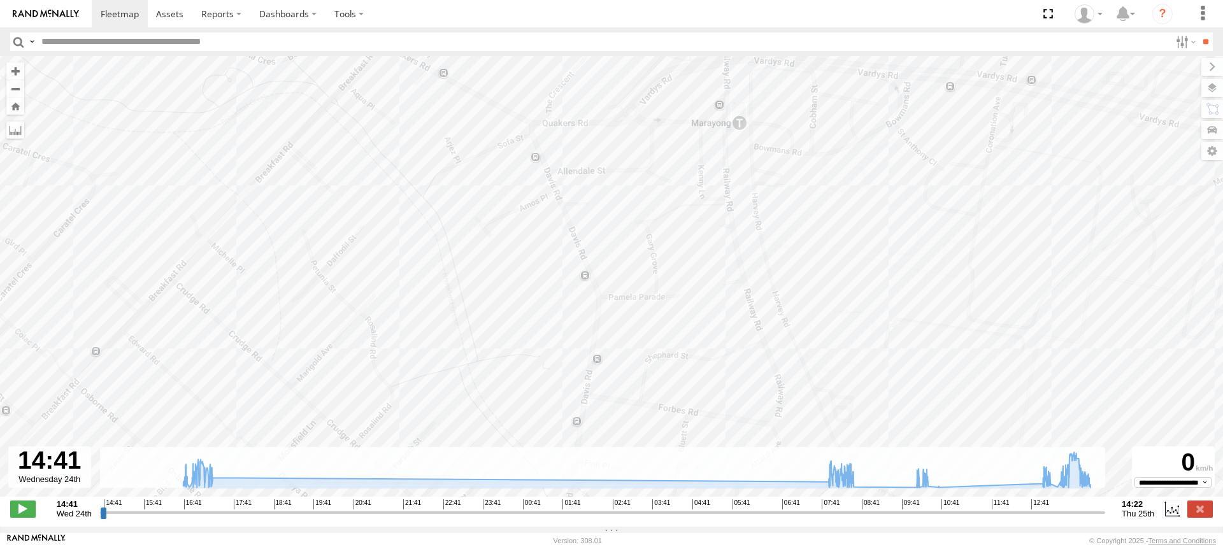
drag, startPoint x: 463, startPoint y: 191, endPoint x: 915, endPoint y: 359, distance: 482.5
click at [915, 359] on div "S - BZ77HX - Dwayne T 16:30 Wed 16:32 Wed 17:07 Wed 17:07 Wed 08:08 Thu 08:09 T…" at bounding box center [611, 283] width 1223 height 454
drag, startPoint x: 854, startPoint y: 253, endPoint x: 808, endPoint y: 372, distance: 127.3
click at [808, 372] on div "S - BZ77HX - Dwayne T 16:30 Wed 16:32 Wed 17:07 Wed 17:07 Wed 08:08 Thu 08:09 T…" at bounding box center [611, 283] width 1223 height 454
click at [115, 18] on span at bounding box center [120, 14] width 38 height 12
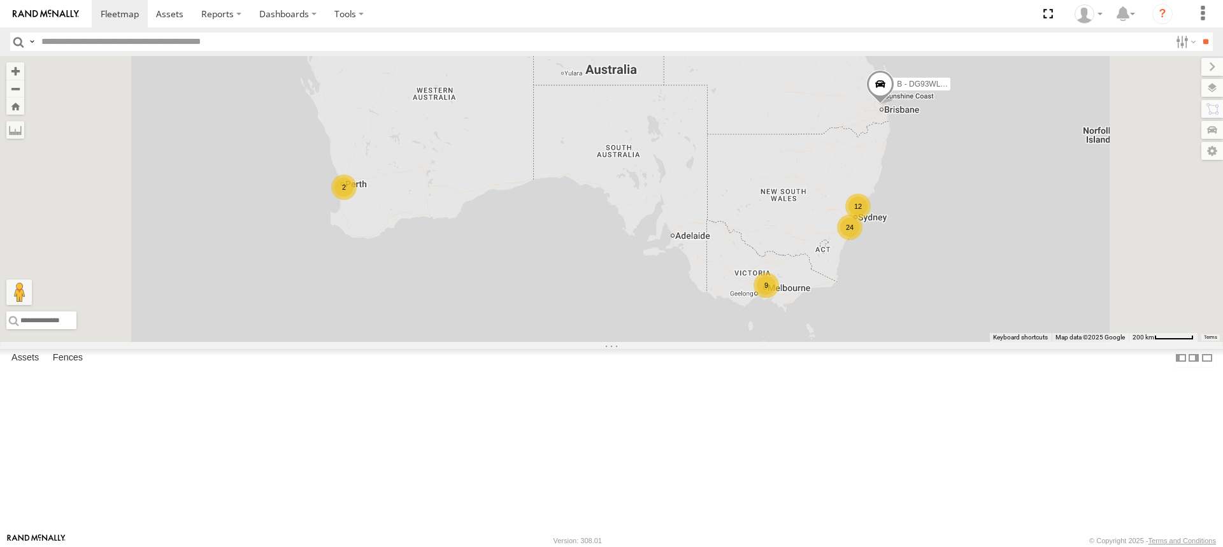
scroll to position [191, 0]
click at [0, 0] on span at bounding box center [0, 0] width 0 height 0
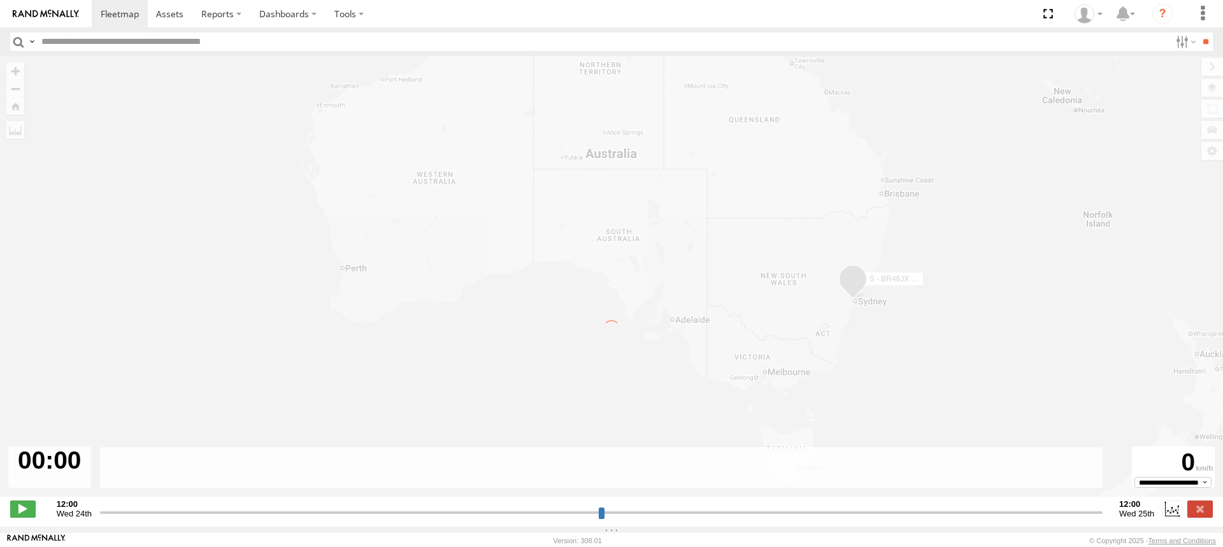
type input "**********"
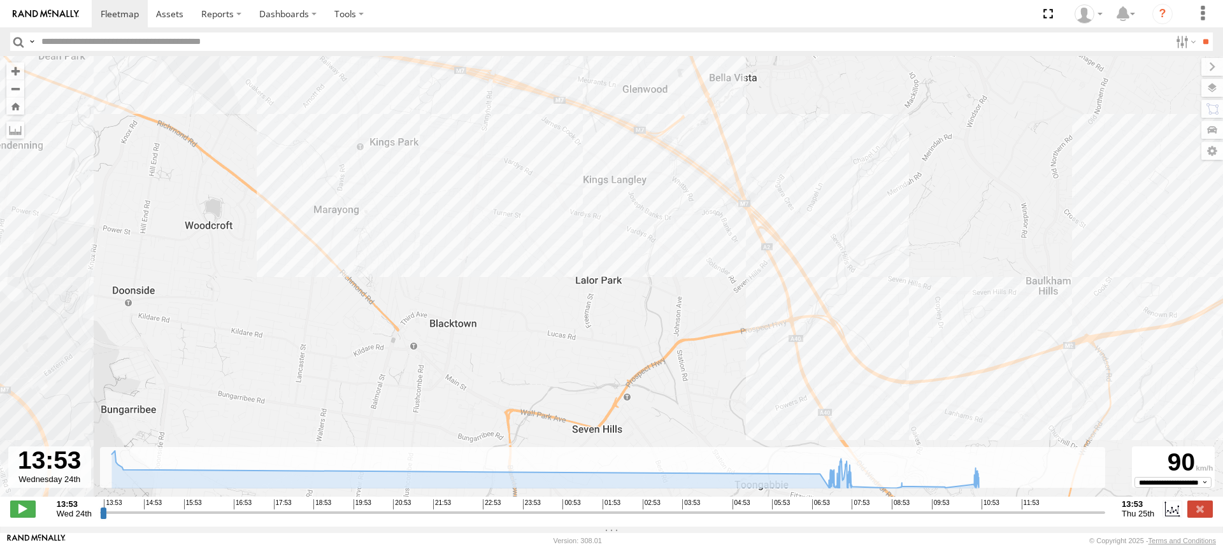
drag, startPoint x: 559, startPoint y: 211, endPoint x: 341, endPoint y: 384, distance: 277.9
click at [341, 384] on div "S - BR46JX - Chris Milroy 13:58 Wed 14:06 Wed 06:16 Thu 11:02 Thu" at bounding box center [611, 283] width 1223 height 454
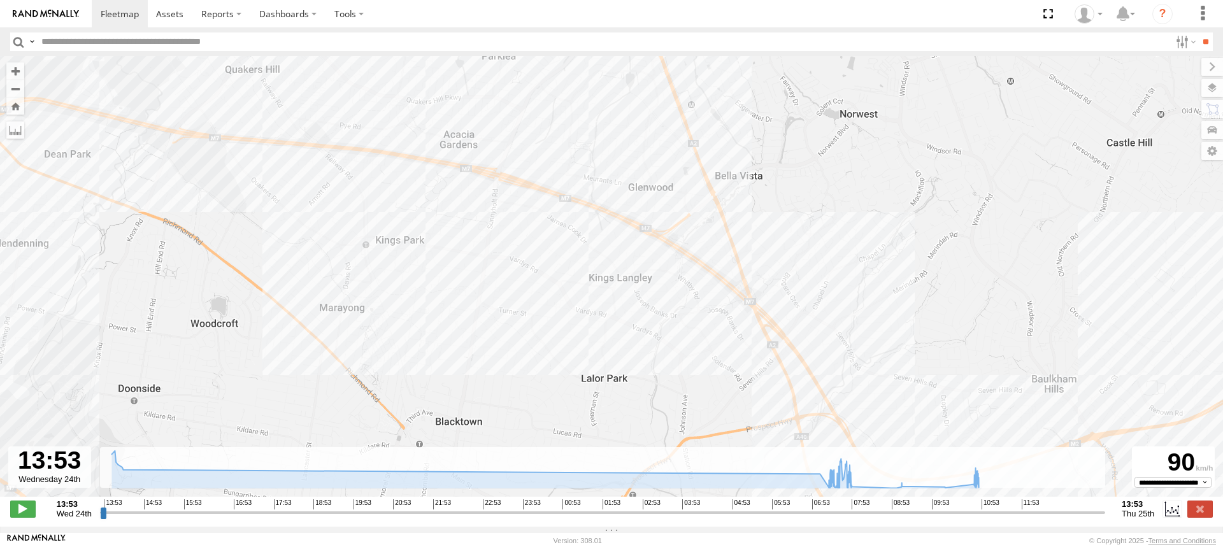
drag, startPoint x: 394, startPoint y: 230, endPoint x: 435, endPoint y: 343, distance: 120.5
click at [435, 343] on div "S - BR46JX - Chris Milroy 13:58 Wed 14:06 Wed 06:16 Thu 11:02 Thu" at bounding box center [611, 283] width 1223 height 454
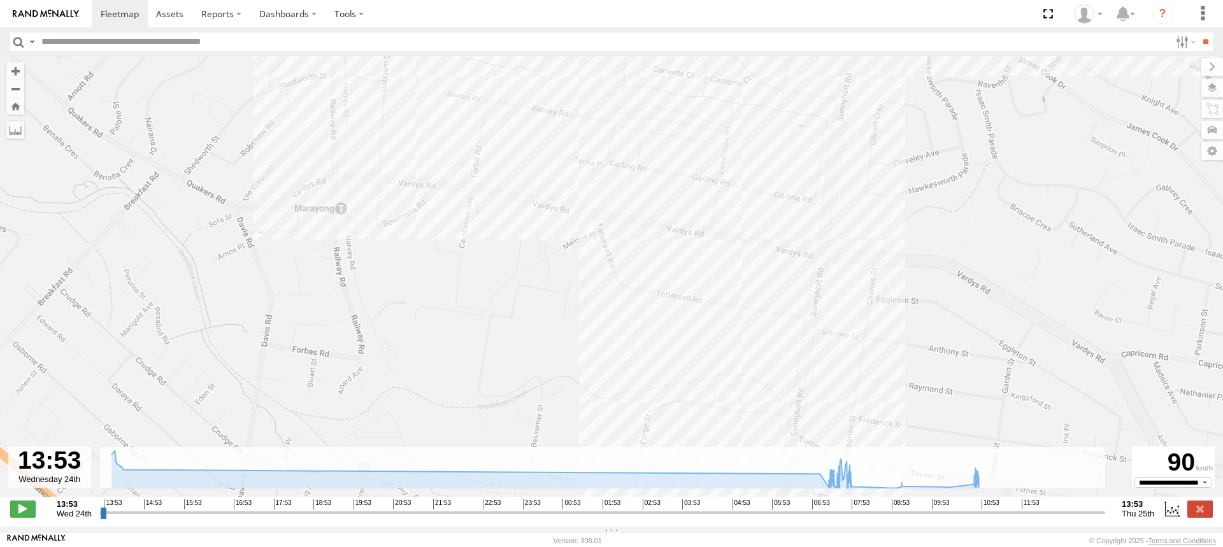
drag, startPoint x: 448, startPoint y: 235, endPoint x: 443, endPoint y: 364, distance: 128.8
click at [443, 364] on div "S - BR46JX - Chris Milroy 13:58 Wed 14:06 Wed 06:16 Thu 11:02 Thu" at bounding box center [611, 283] width 1223 height 454
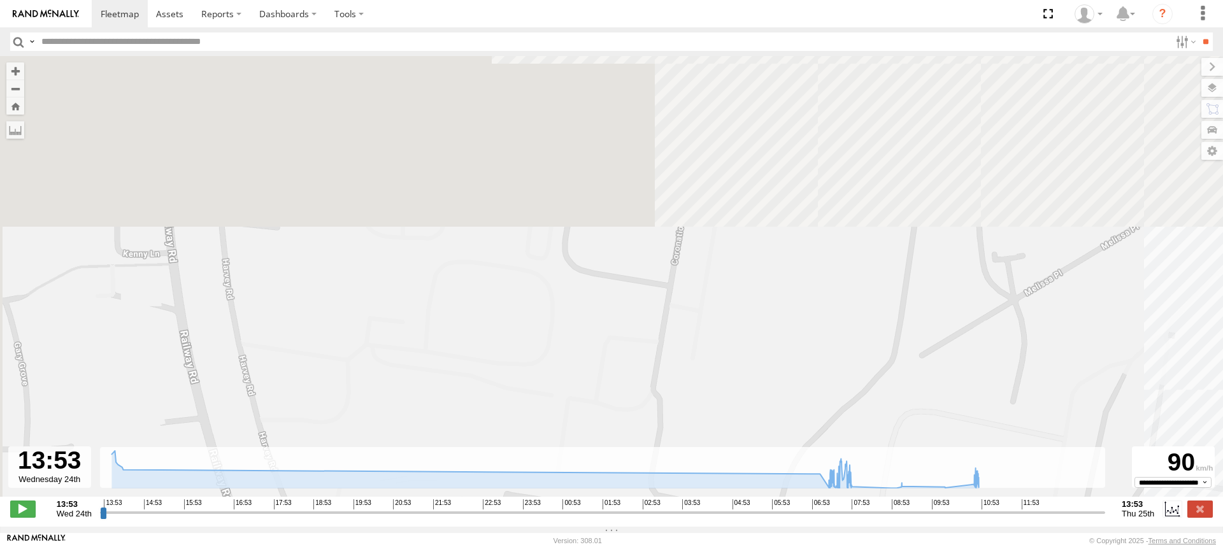
drag, startPoint x: 447, startPoint y: 207, endPoint x: 575, endPoint y: 449, distance: 273.8
click at [575, 448] on div "S - BR46JX - Chris Milroy 13:58 Wed 14:06 Wed 06:16 Thu 11:02 Thu" at bounding box center [611, 283] width 1223 height 454
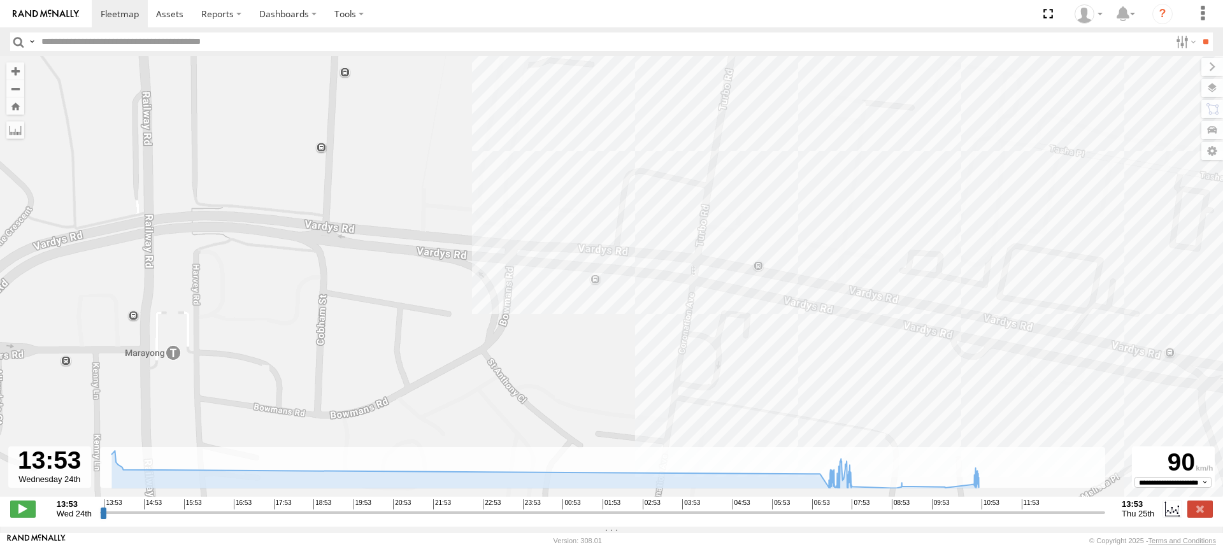
drag, startPoint x: 524, startPoint y: 222, endPoint x: 487, endPoint y: 443, distance: 224.1
click at [487, 443] on div "S - BR46JX - Chris Milroy 13:58 Wed 14:06 Wed 06:16 Thu 11:02 Thu" at bounding box center [611, 283] width 1223 height 454
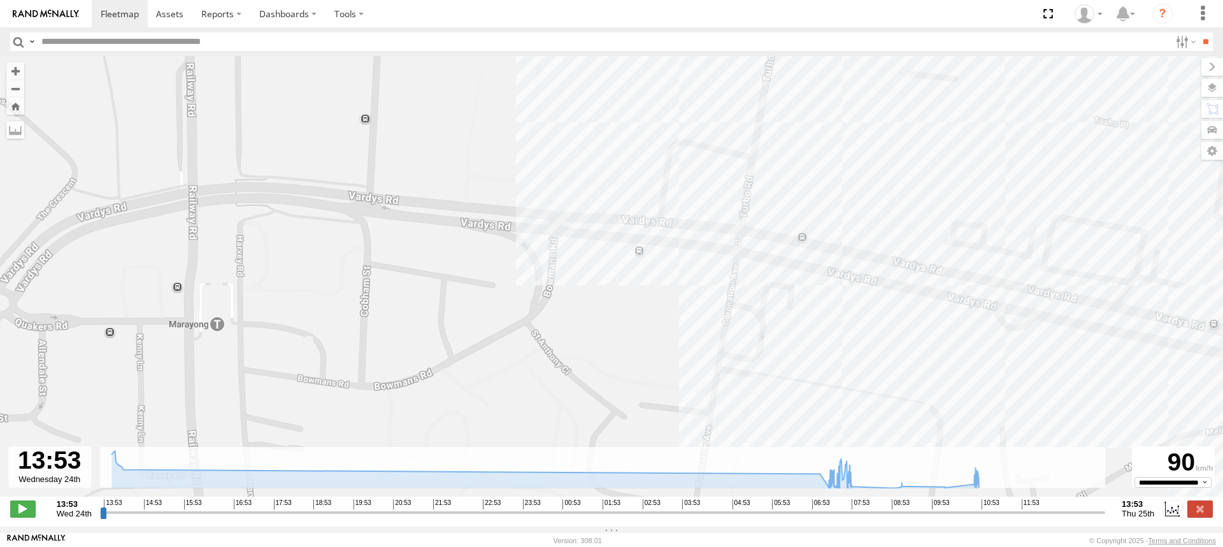
drag, startPoint x: 582, startPoint y: 308, endPoint x: 626, endPoint y: 279, distance: 52.5
click at [626, 279] on div "S - BR46JX - Chris Milroy 13:58 Wed 14:06 Wed 06:16 Thu 11:02 Thu" at bounding box center [611, 283] width 1223 height 454
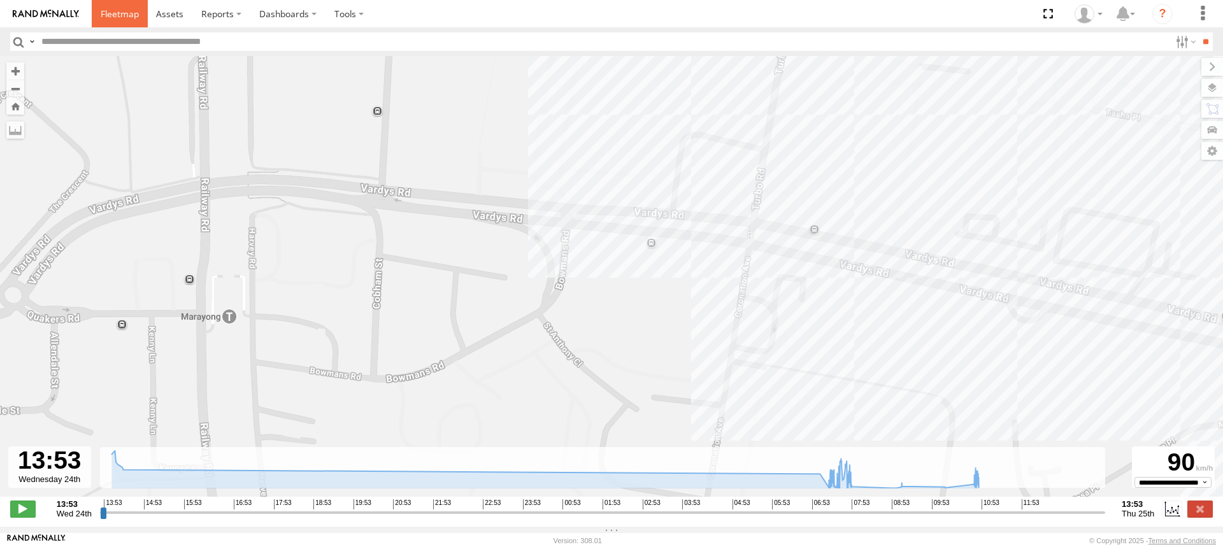
click at [111, 14] on span at bounding box center [120, 14] width 38 height 12
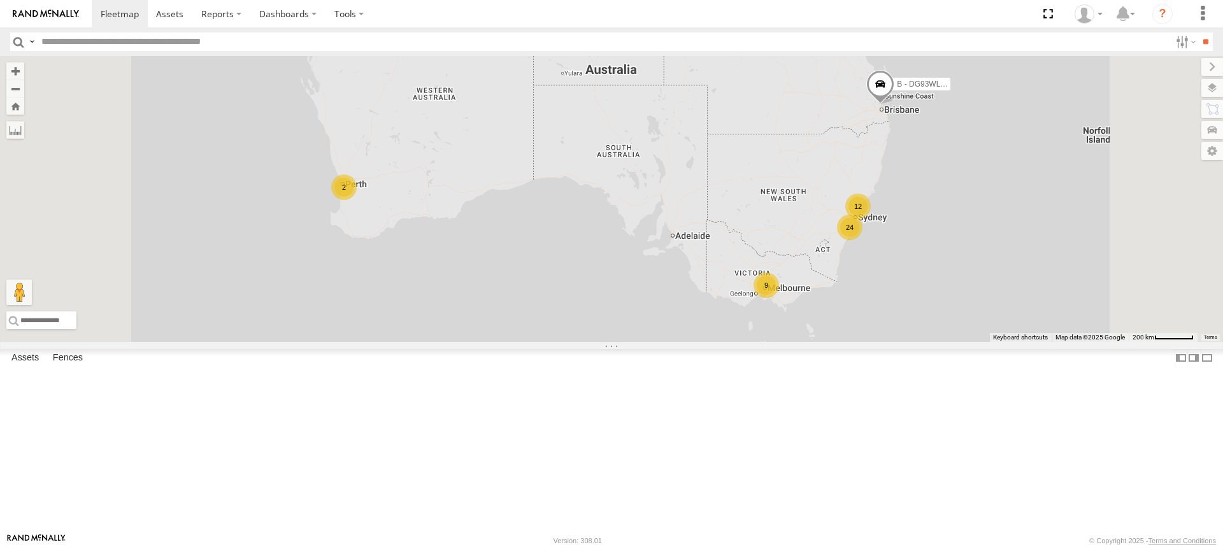
scroll to position [255, 0]
click at [0, 0] on span at bounding box center [0, 0] width 0 height 0
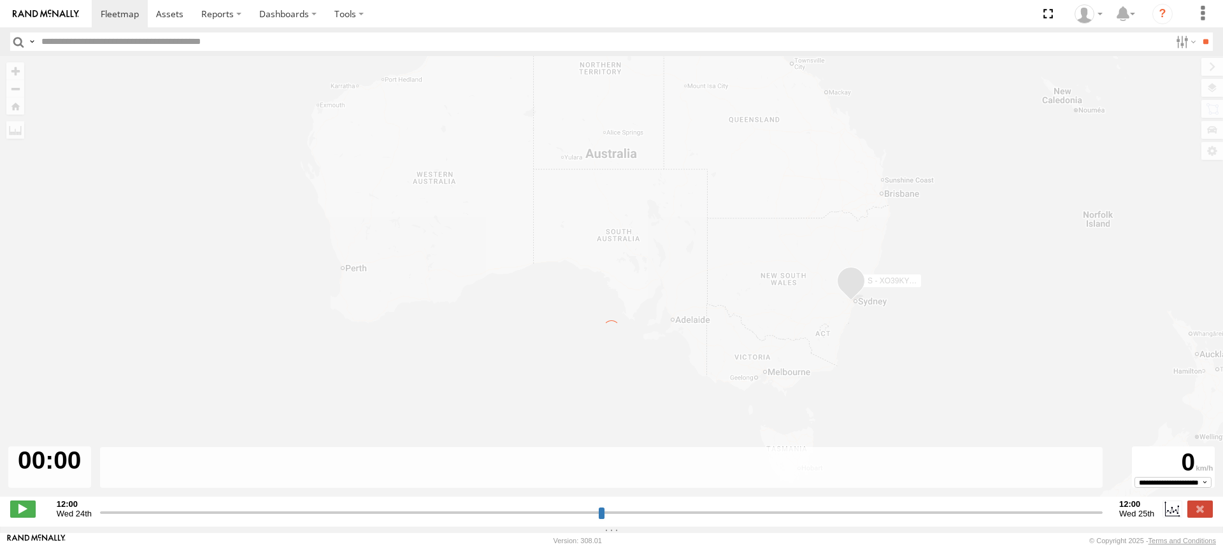
type input "**********"
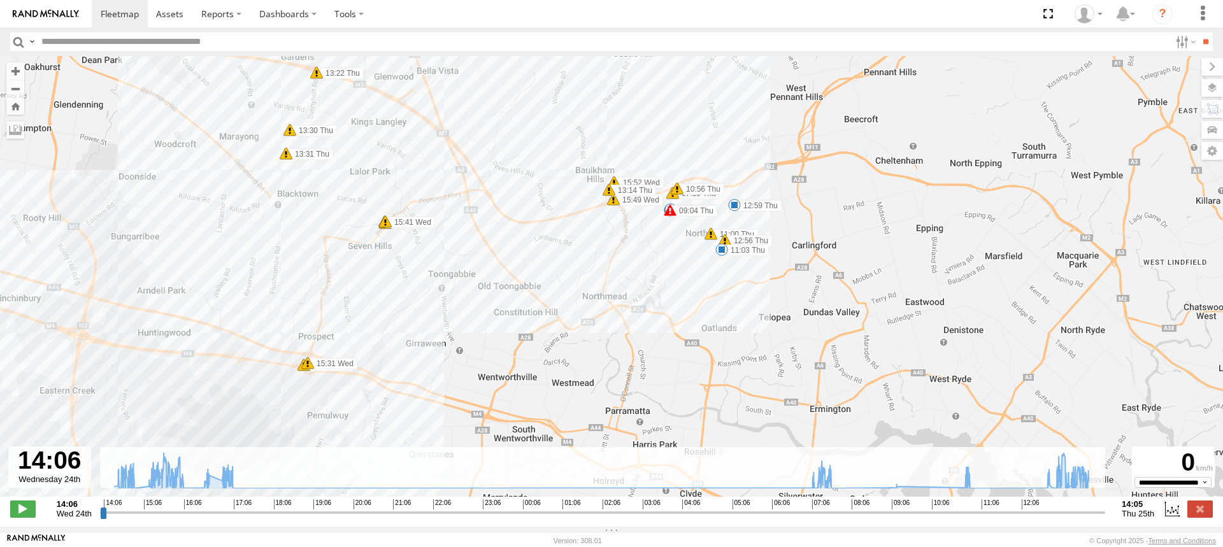
drag, startPoint x: 624, startPoint y: 176, endPoint x: 470, endPoint y: 338, distance: 223.0
click at [470, 338] on div "S - XO39KY - Jay Hulbert 09:04 Thu 17:06 Wed 07:15 Thu 13:56 Thu 14:18 Wed 14:2…" at bounding box center [611, 283] width 1223 height 454
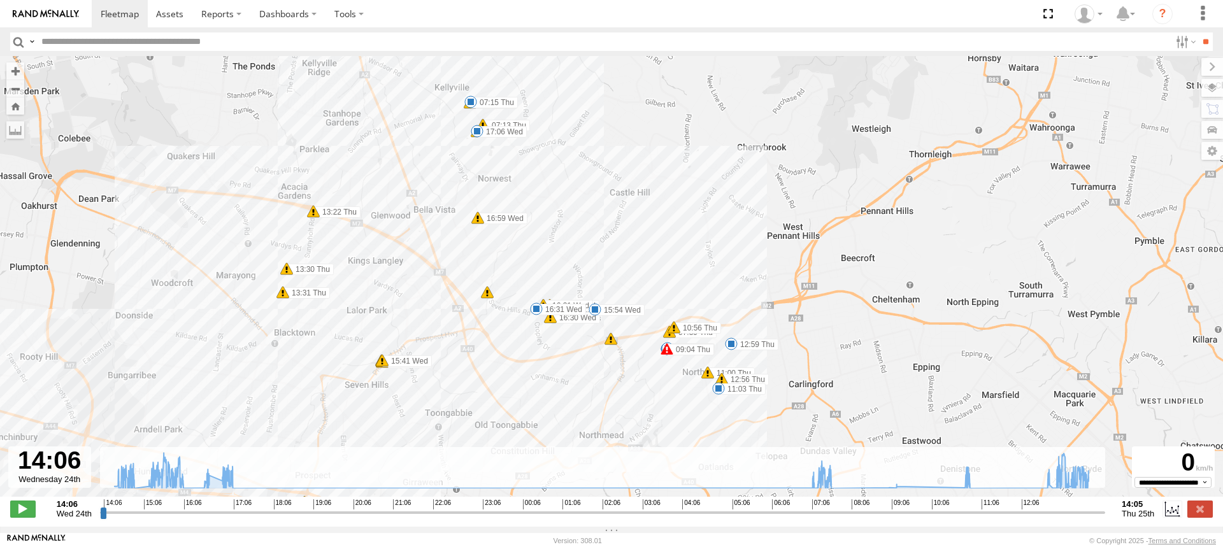
drag, startPoint x: 581, startPoint y: 204, endPoint x: 578, endPoint y: 355, distance: 150.3
click at [578, 355] on div "S - XO39KY - Jay Hulbert 09:04 Thu 17:06 Wed 07:15 Thu 13:56 Thu 14:18 Wed 14:2…" at bounding box center [611, 283] width 1223 height 454
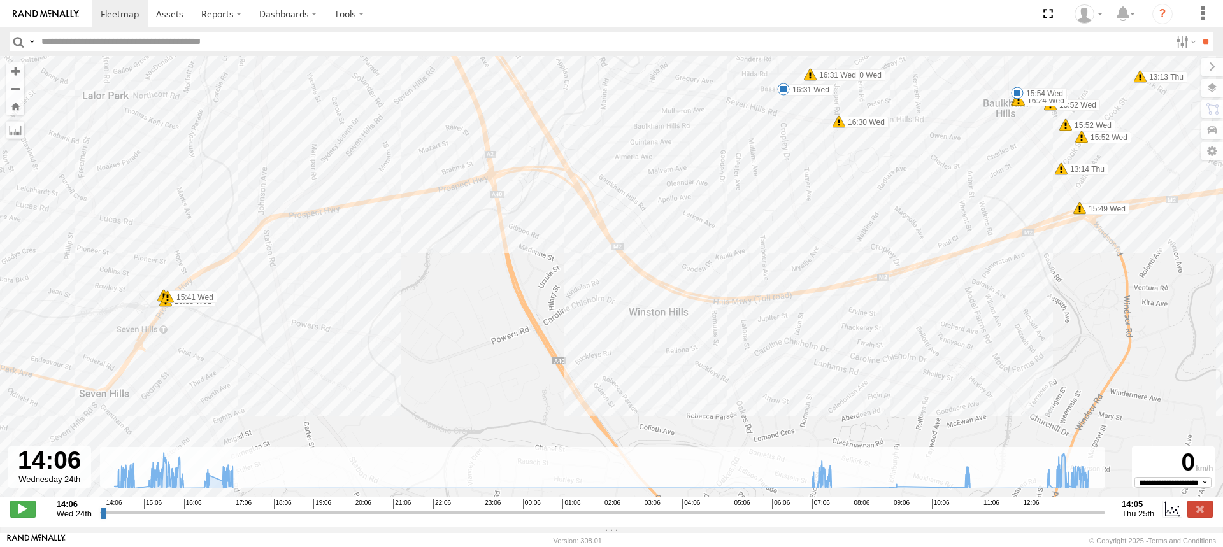
drag, startPoint x: 538, startPoint y: 273, endPoint x: 911, endPoint y: 186, distance: 382.5
click at [911, 186] on div "S - XO39KY - Jay Hulbert 09:04 Thu 17:06 Wed 07:15 Thu 13:56 Thu 14:18 Wed 14:2…" at bounding box center [611, 283] width 1223 height 454
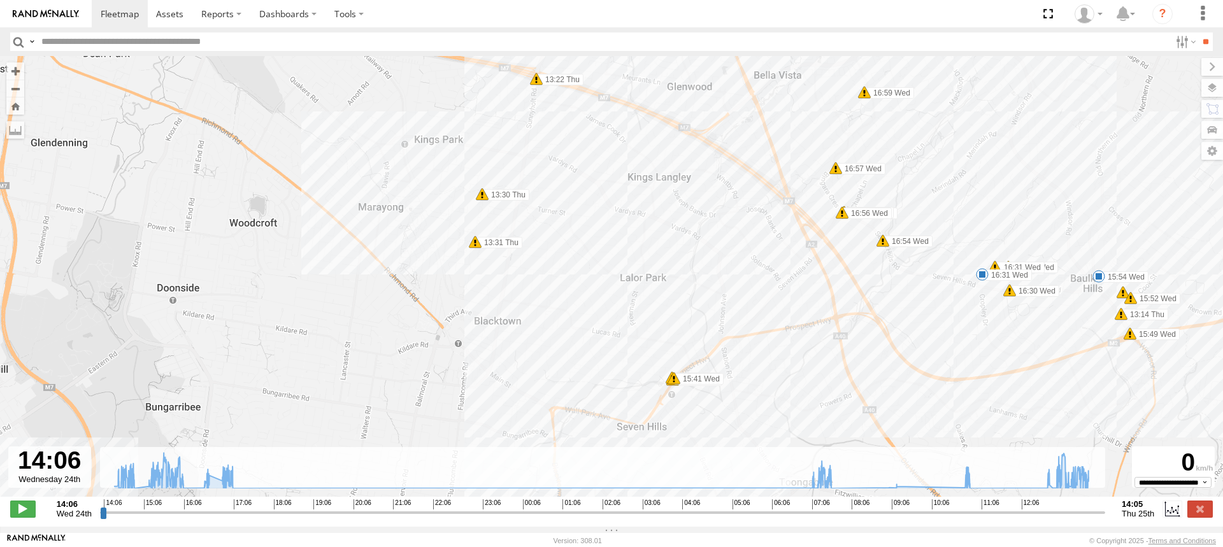
drag, startPoint x: 485, startPoint y: 196, endPoint x: 732, endPoint y: 309, distance: 272.5
click at [732, 309] on div "S - XO39KY - Jay Hulbert 09:04 Thu 17:06 Wed 07:15 Thu 13:56 Thu 14:18 Wed 14:2…" at bounding box center [611, 283] width 1223 height 454
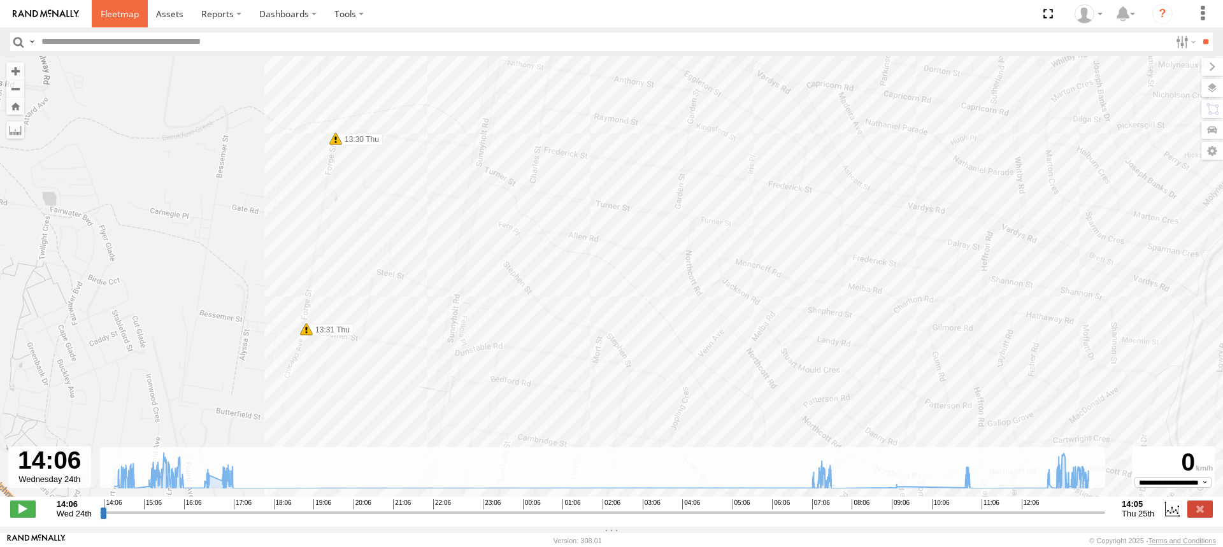
click at [114, 10] on span at bounding box center [120, 14] width 38 height 12
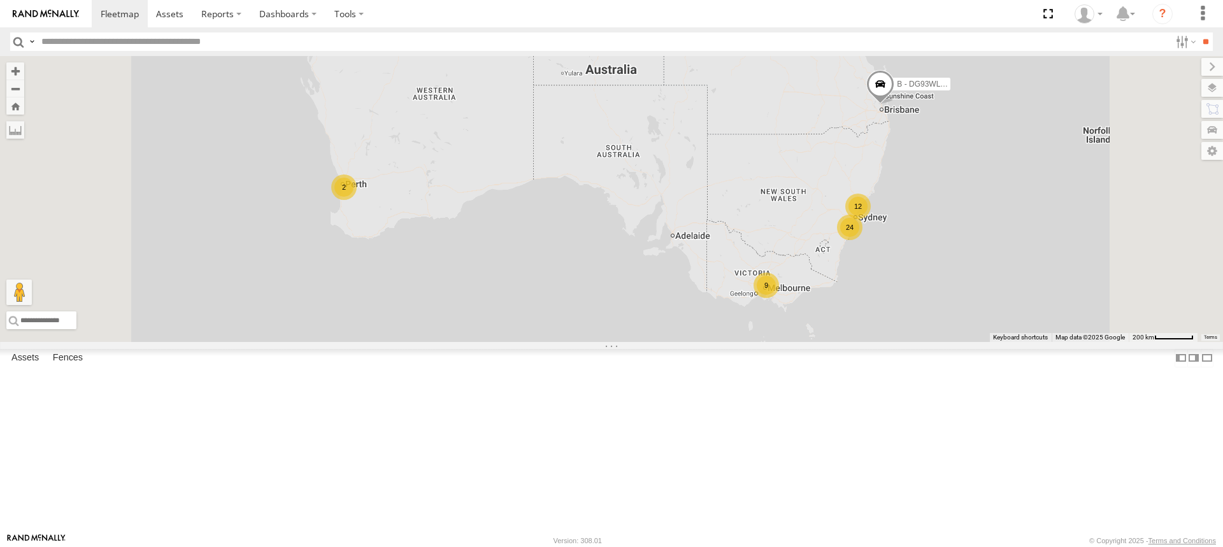
scroll to position [510, 0]
click at [0, 0] on span at bounding box center [0, 0] width 0 height 0
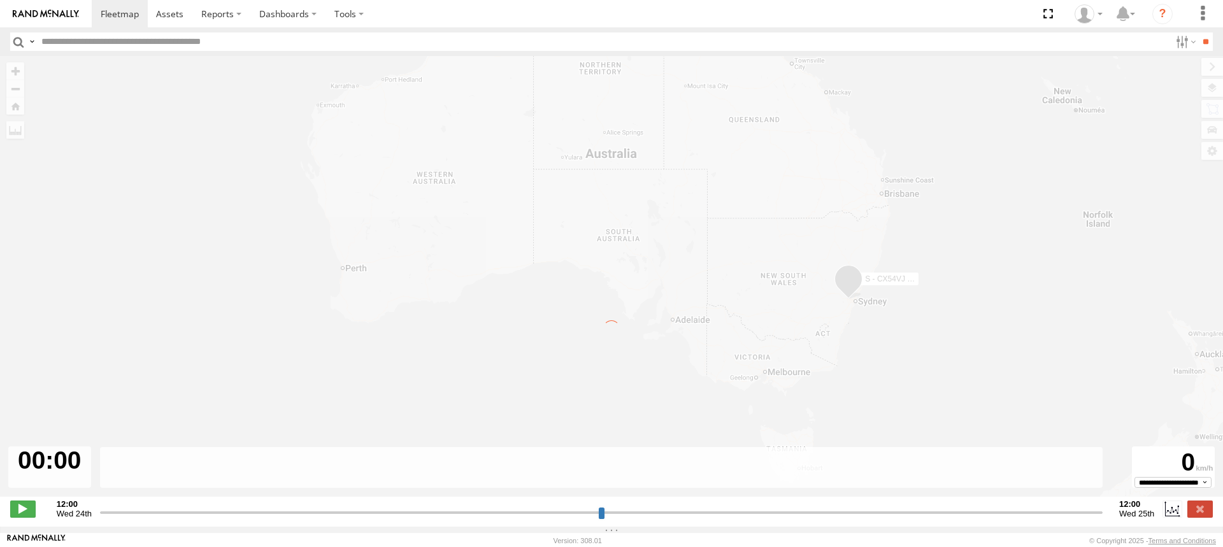
type input "**********"
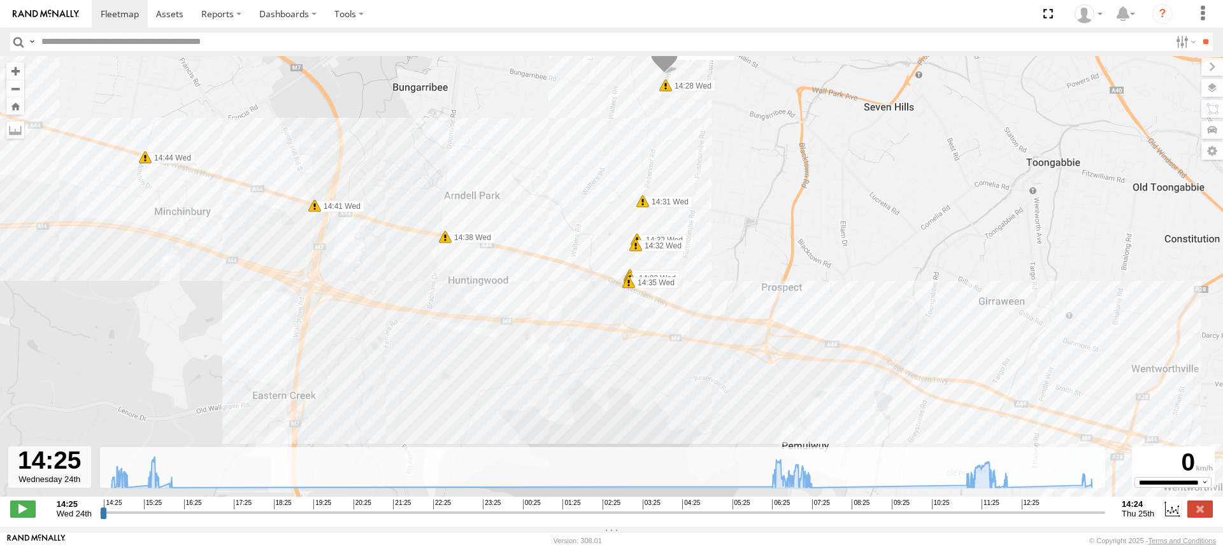
drag, startPoint x: 622, startPoint y: 312, endPoint x: 612, endPoint y: 320, distance: 12.6
click at [589, 385] on div "S - CX54VJ - Adrian Hodson 14:51 Wed 15:37 Wed 15:53 Wed 15:56 Wed 07:30 Thu 09…" at bounding box center [611, 283] width 1223 height 454
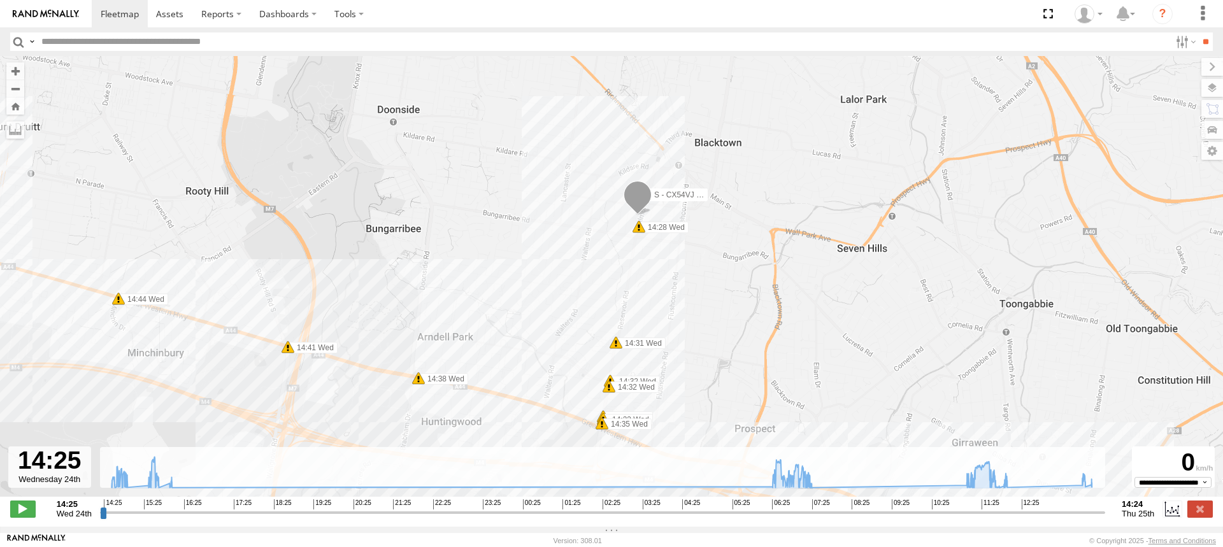
drag, startPoint x: 689, startPoint y: 333, endPoint x: 675, endPoint y: 371, distance: 40.5
click at [675, 371] on div "S - CX54VJ - Adrian Hodson 14:51 Wed 15:37 Wed 15:53 Wed 15:56 Wed 07:30 Thu 09…" at bounding box center [611, 283] width 1223 height 454
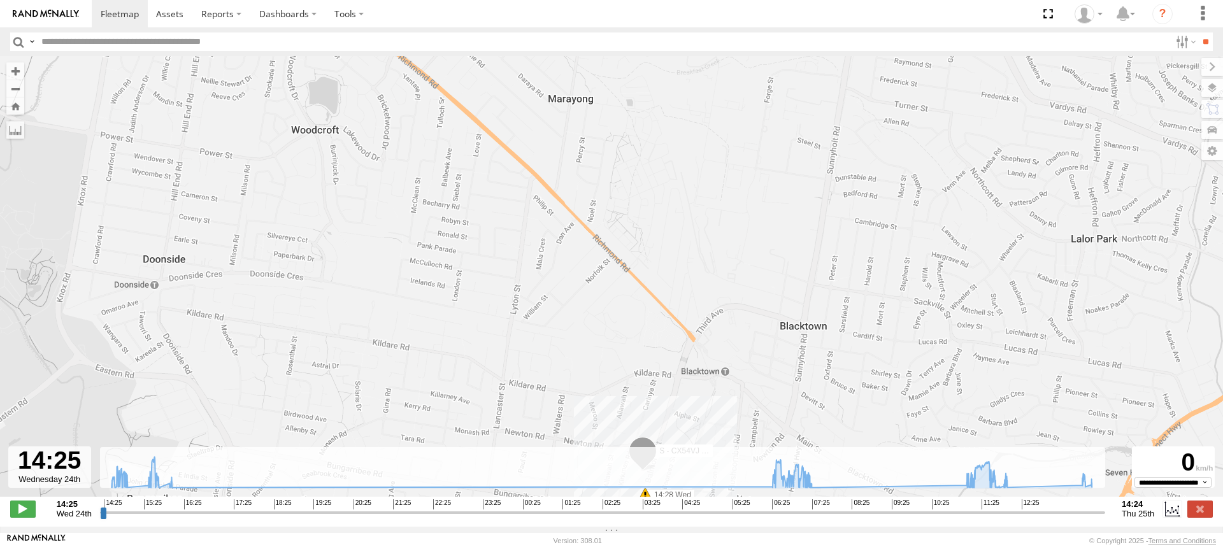
drag, startPoint x: 752, startPoint y: 361, endPoint x: 784, endPoint y: 427, distance: 74.1
click at [784, 427] on div "S - CX54VJ - Adrian Hodson 14:51 Wed 15:37 Wed 15:53 Wed 15:56 Wed 07:30 Thu 09…" at bounding box center [611, 283] width 1223 height 454
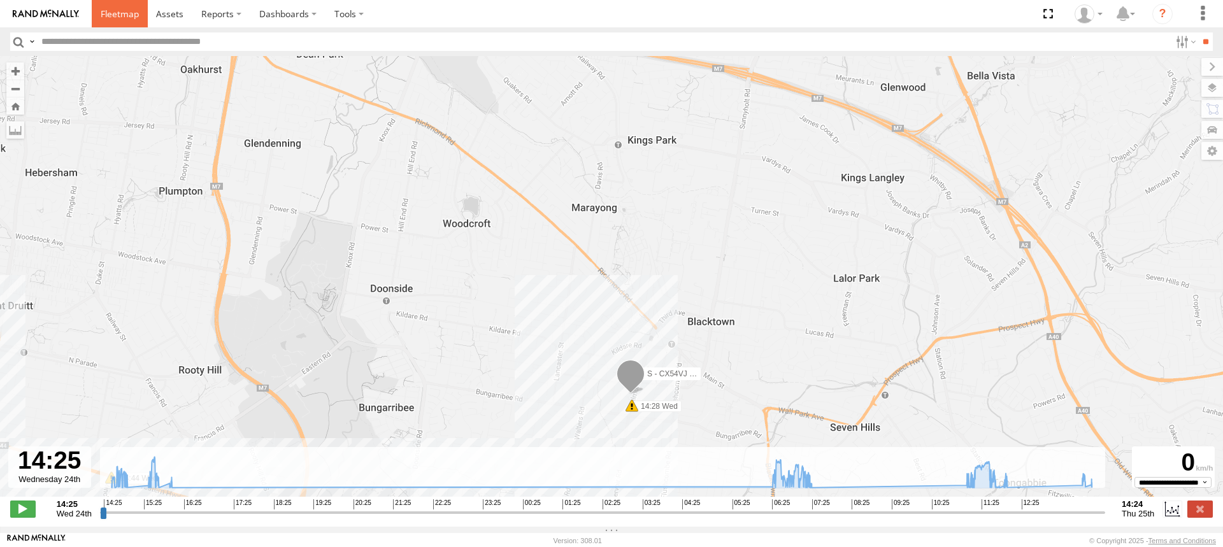
click at [120, 15] on span at bounding box center [120, 14] width 38 height 12
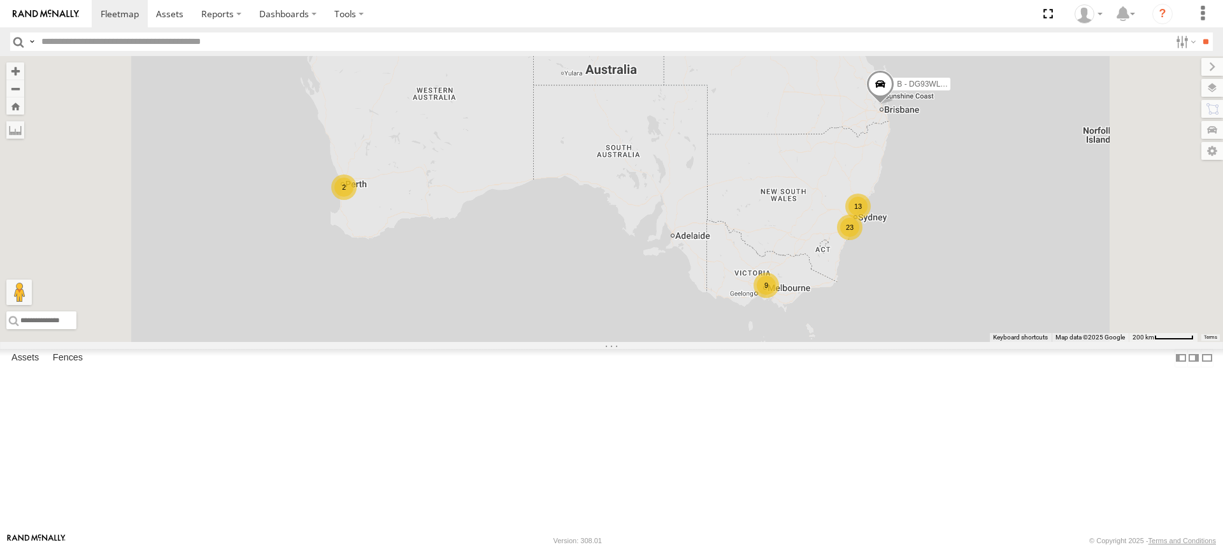
scroll to position [701, 0]
click at [0, 0] on span at bounding box center [0, 0] width 0 height 0
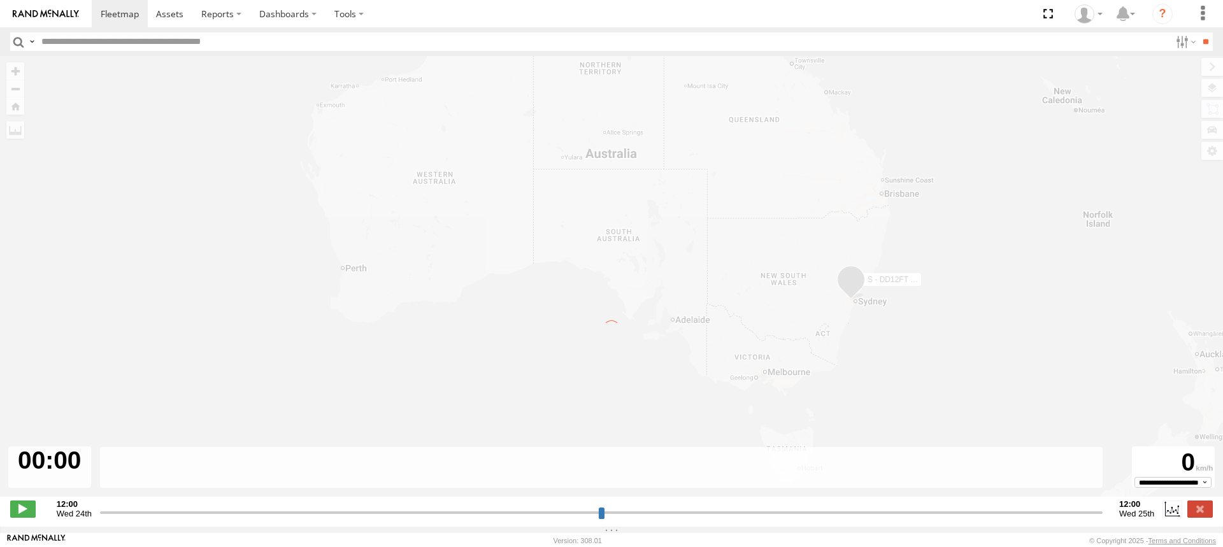
type input "**********"
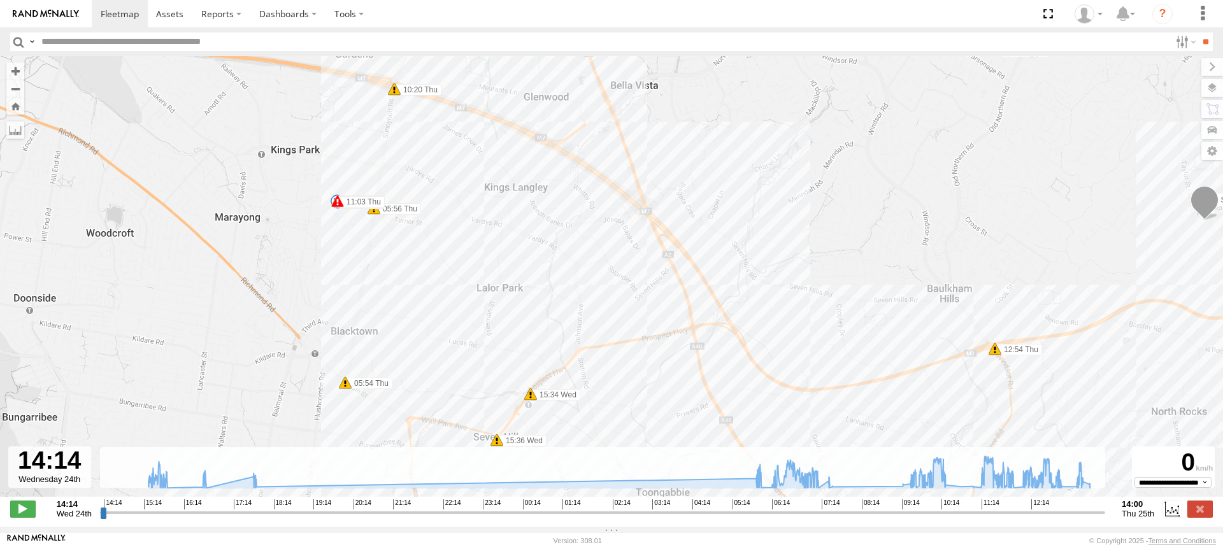
drag, startPoint x: 325, startPoint y: 224, endPoint x: 520, endPoint y: 249, distance: 196.6
click at [532, 249] on div "S - DD12FT - Rhyce Muscat 15:38 Wed 16:34 Wed 17:47 Wed 05:57 Thu 06:13 Thu 07:…" at bounding box center [611, 283] width 1223 height 454
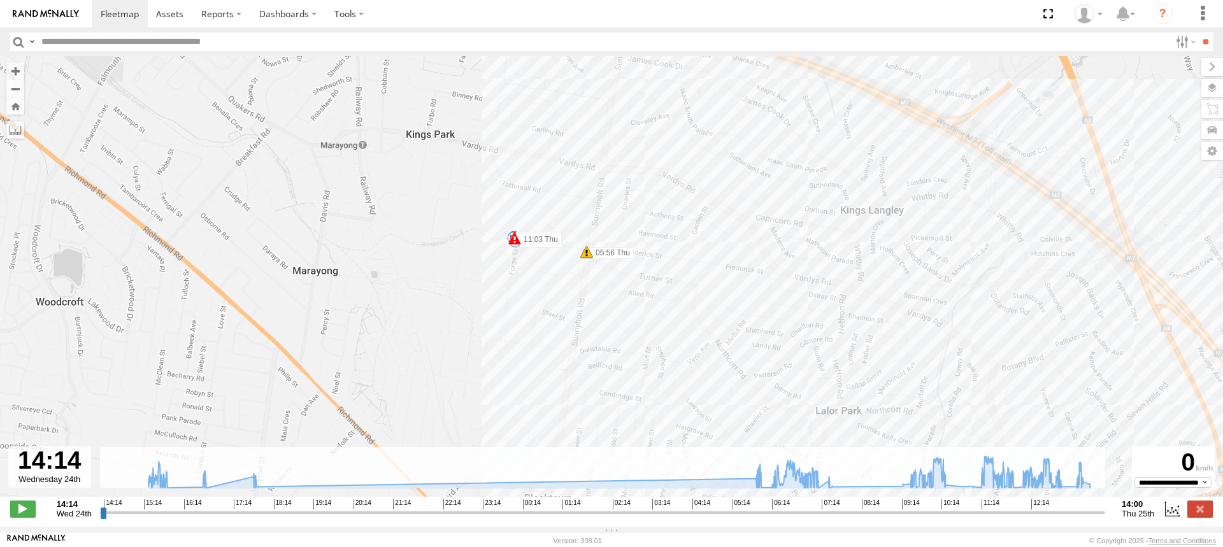
drag, startPoint x: 431, startPoint y: 234, endPoint x: 655, endPoint y: 302, distance: 233.5
click at [655, 302] on div "S - DD12FT - Rhyce Muscat 15:38 Wed 16:34 Wed 17:47 Wed 05:57 Thu 06:13 Thu 07:…" at bounding box center [611, 283] width 1223 height 454
click at [103, 13] on span at bounding box center [120, 14] width 38 height 12
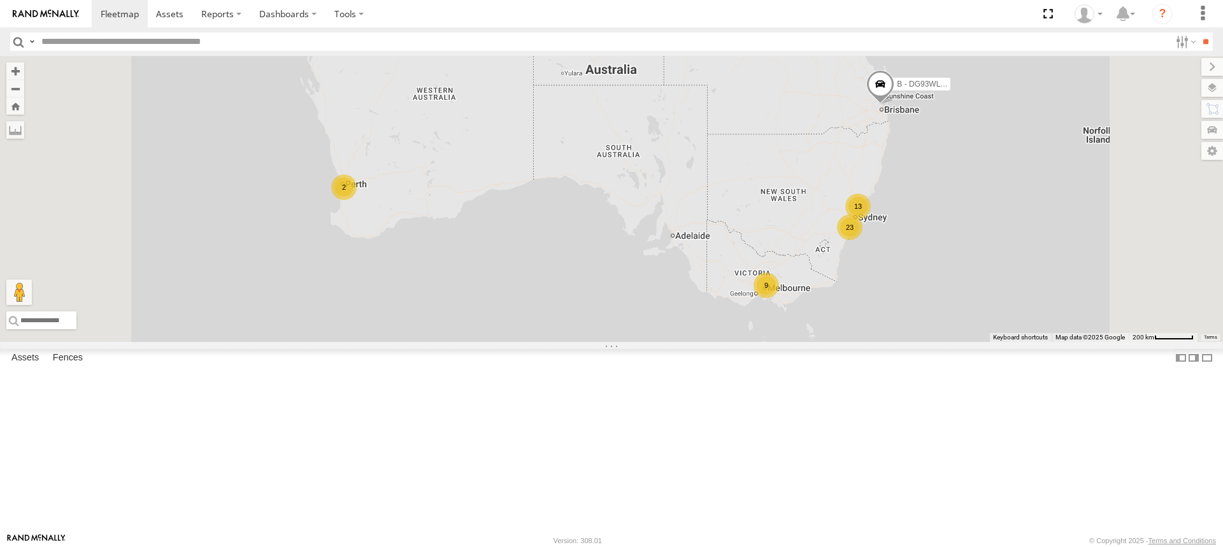
scroll to position [764, 0]
click at [0, 0] on span at bounding box center [0, 0] width 0 height 0
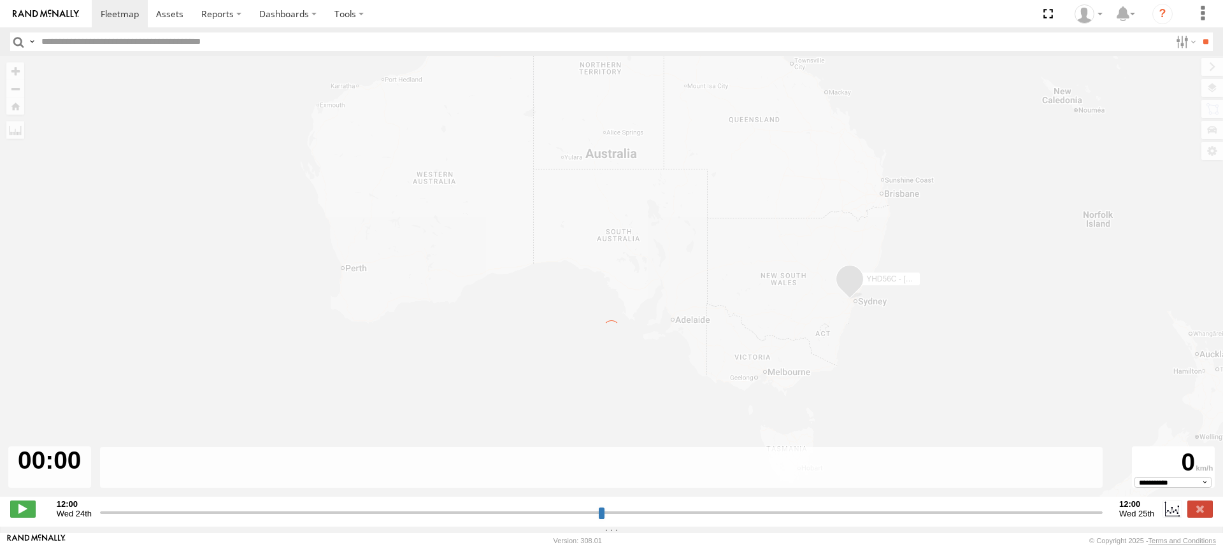
type input "**********"
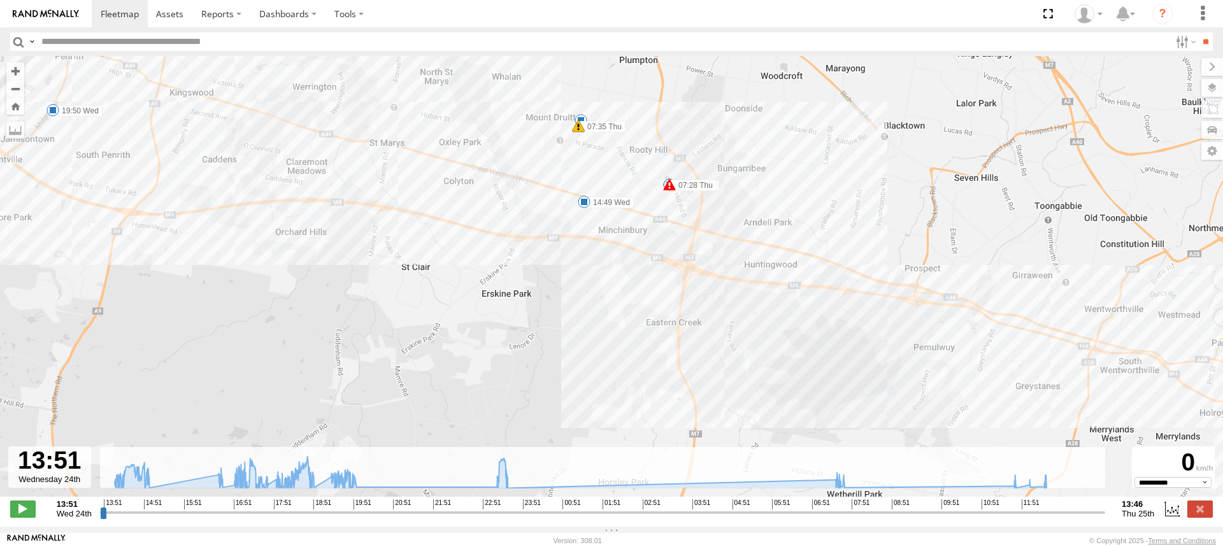
drag, startPoint x: 513, startPoint y: 236, endPoint x: 824, endPoint y: 334, distance: 326.5
click at [824, 334] on div "YHD56C - [PERSON_NAME] 17:38 Wed 18:13 Wed 19:33 Wed 07:28 Thu 07:35 Thu 17:42 …" at bounding box center [611, 283] width 1223 height 454
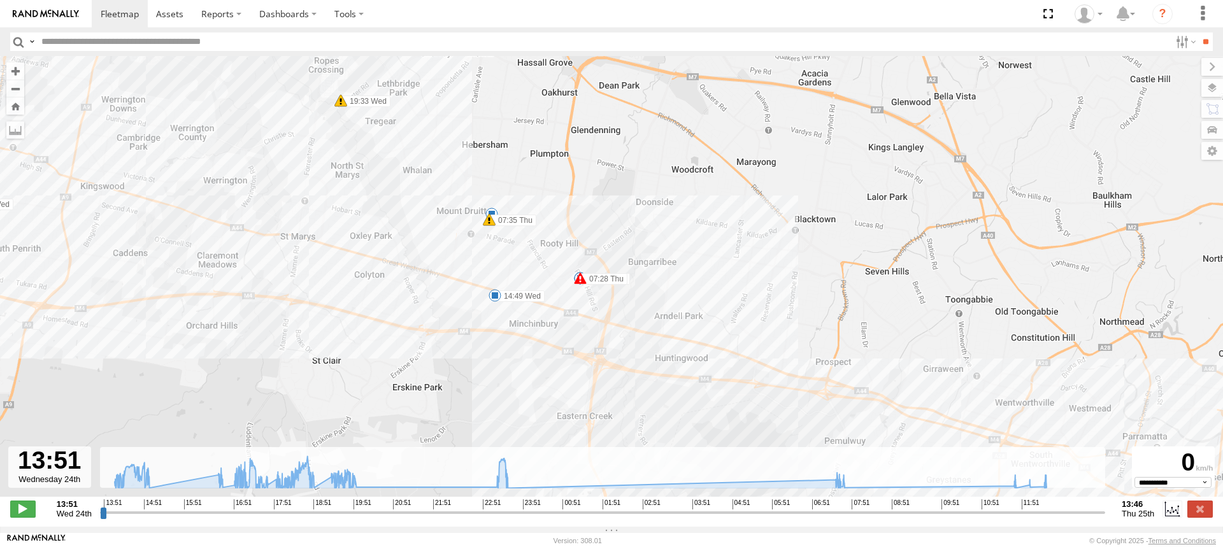
drag, startPoint x: 618, startPoint y: 266, endPoint x: 543, endPoint y: 359, distance: 120.5
click at [542, 366] on div "YHD56C - Samuel Fuimaono 17:38 Wed 18:13 Wed 19:33 Wed 07:28 Thu 07:35 Thu 17:4…" at bounding box center [611, 283] width 1223 height 454
click at [110, 17] on span at bounding box center [120, 14] width 38 height 12
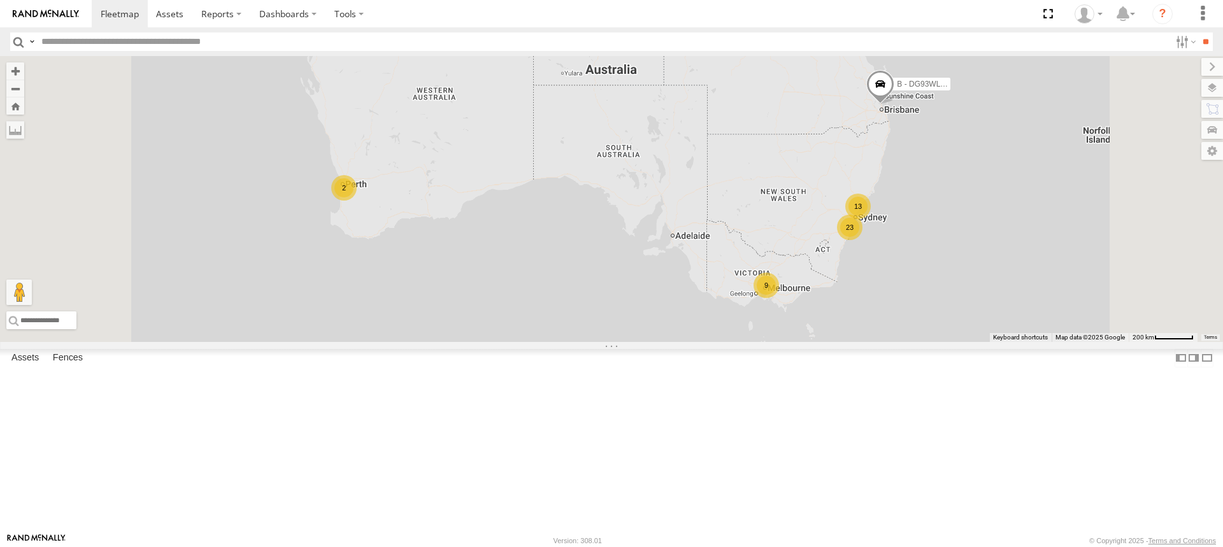
scroll to position [955, 0]
click at [0, 0] on span at bounding box center [0, 0] width 0 height 0
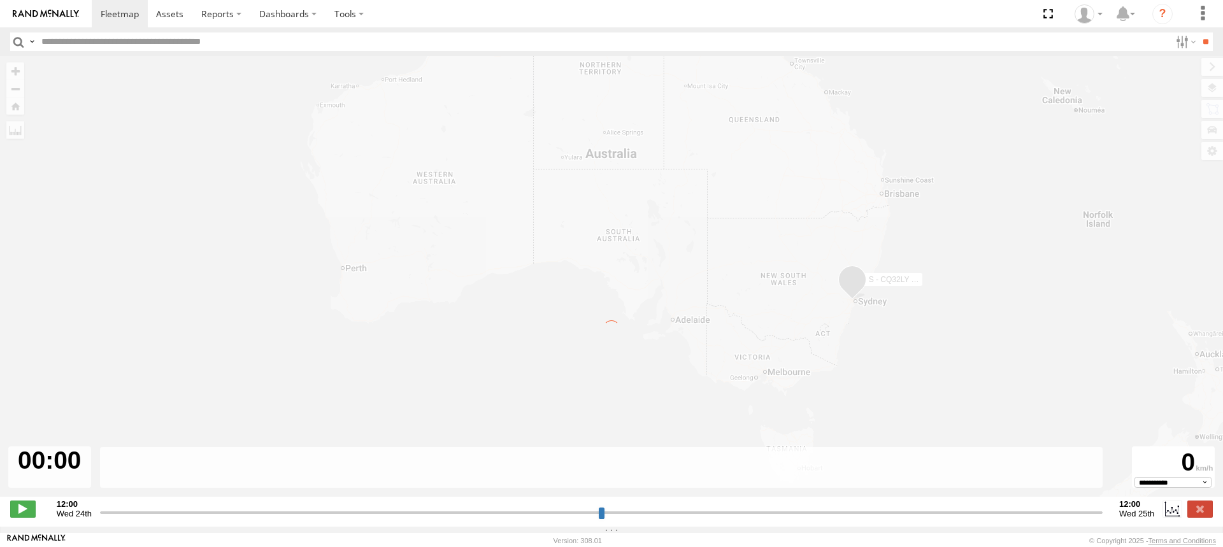
type input "**********"
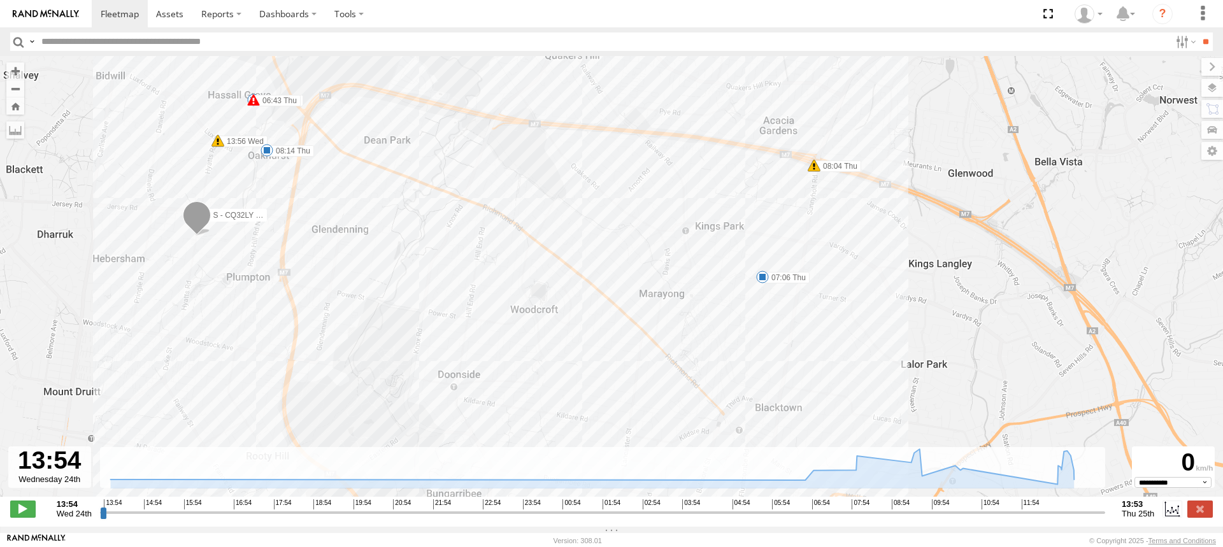
drag, startPoint x: 789, startPoint y: 224, endPoint x: 730, endPoint y: 391, distance: 177.5
click at [730, 391] on div "S - CQ32LY - [PERSON_NAME] 06:43 Thu 13:59 Wed 07:06 Thu 08:14 Thu 09:46 Thu 10…" at bounding box center [611, 283] width 1223 height 454
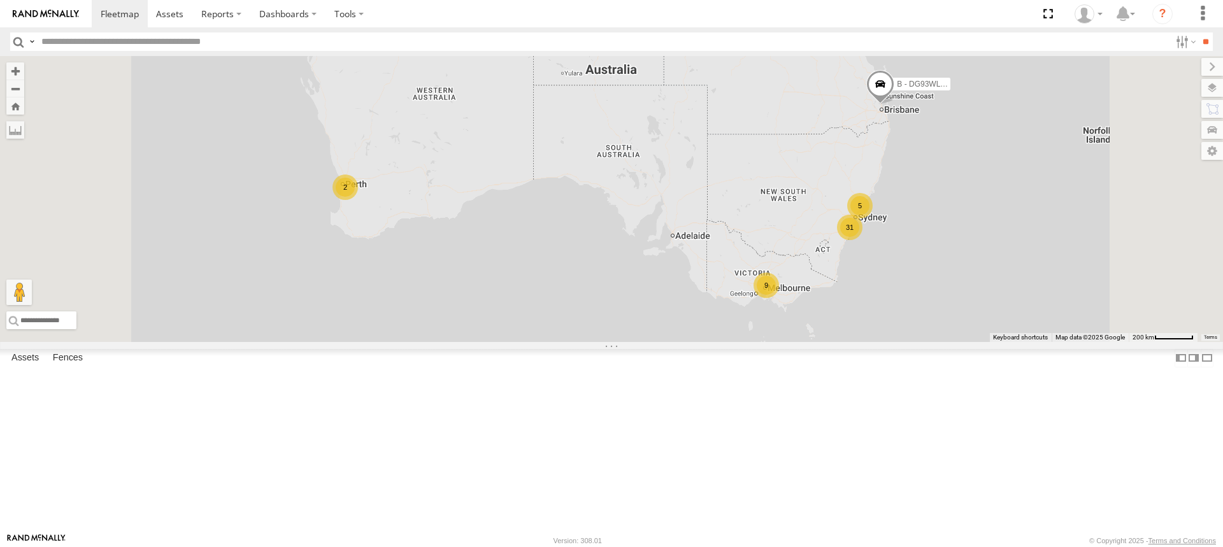
click at [101, 41] on input "text" at bounding box center [603, 41] width 1134 height 18
paste input "******"
type input "******"
click at [1198, 32] on input "**" at bounding box center [1205, 41] width 15 height 18
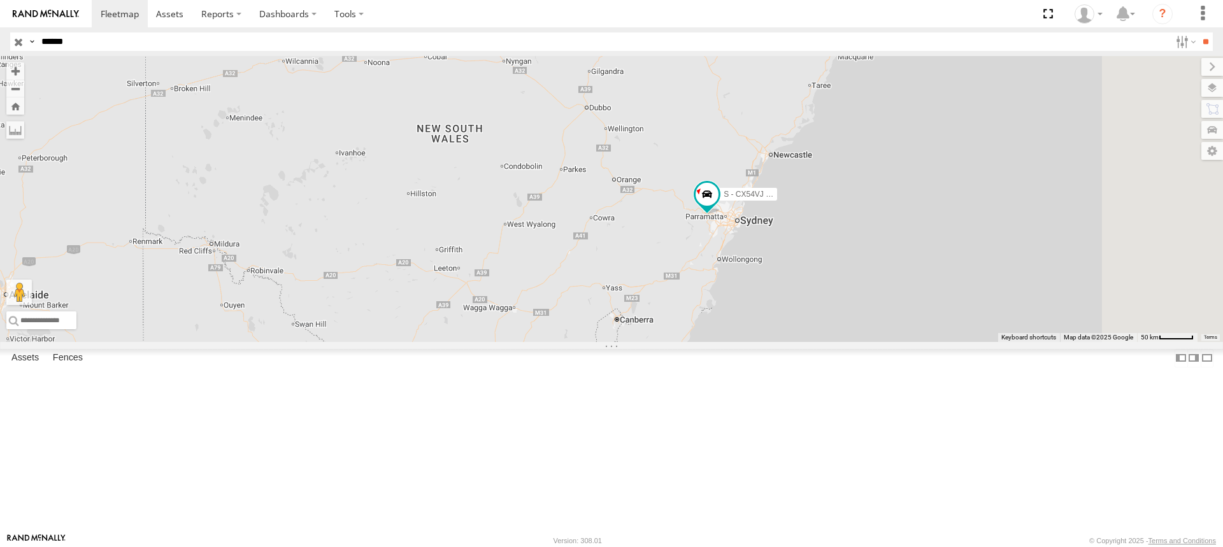
drag, startPoint x: 801, startPoint y: 276, endPoint x: 692, endPoint y: 251, distance: 111.9
click at [692, 251] on div "S - CX54VJ - [PERSON_NAME]" at bounding box center [611, 199] width 1223 height 286
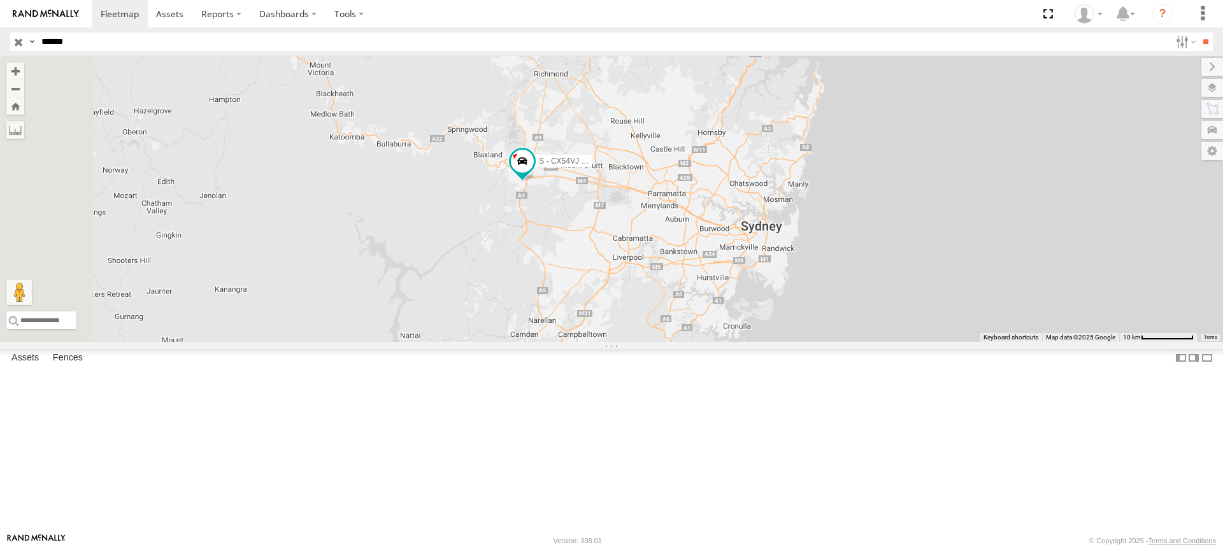
drag, startPoint x: 694, startPoint y: 279, endPoint x: 574, endPoint y: 149, distance: 177.1
click at [791, 175] on div "S - CX54VJ - [PERSON_NAME]" at bounding box center [611, 199] width 1223 height 286
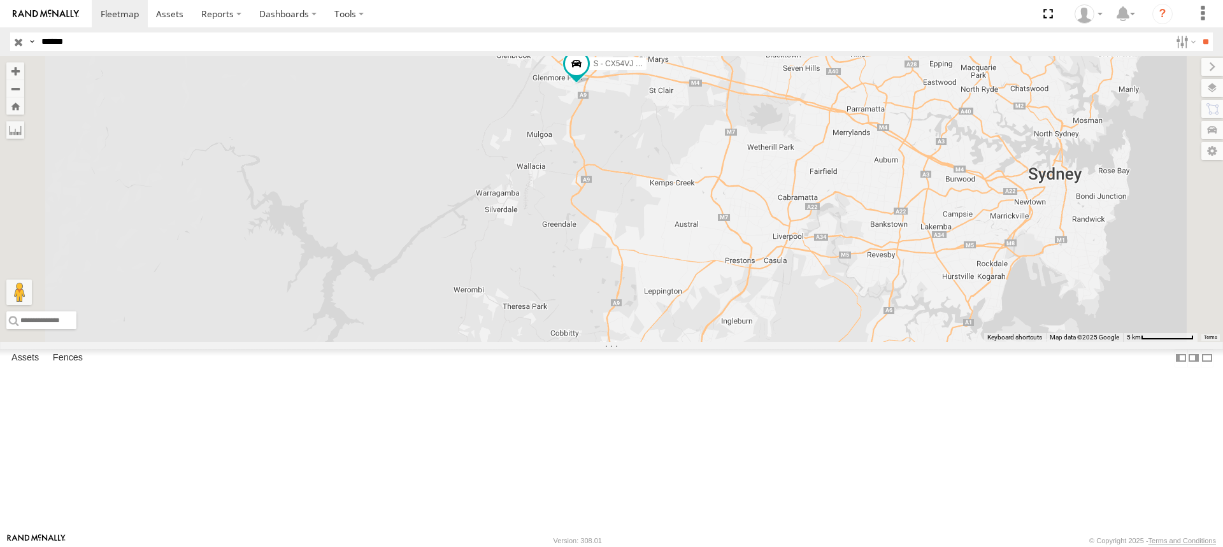
drag, startPoint x: 679, startPoint y: 173, endPoint x: 636, endPoint y: 296, distance: 129.7
click at [634, 296] on div "S - CX54VJ - [PERSON_NAME]" at bounding box center [611, 199] width 1223 height 286
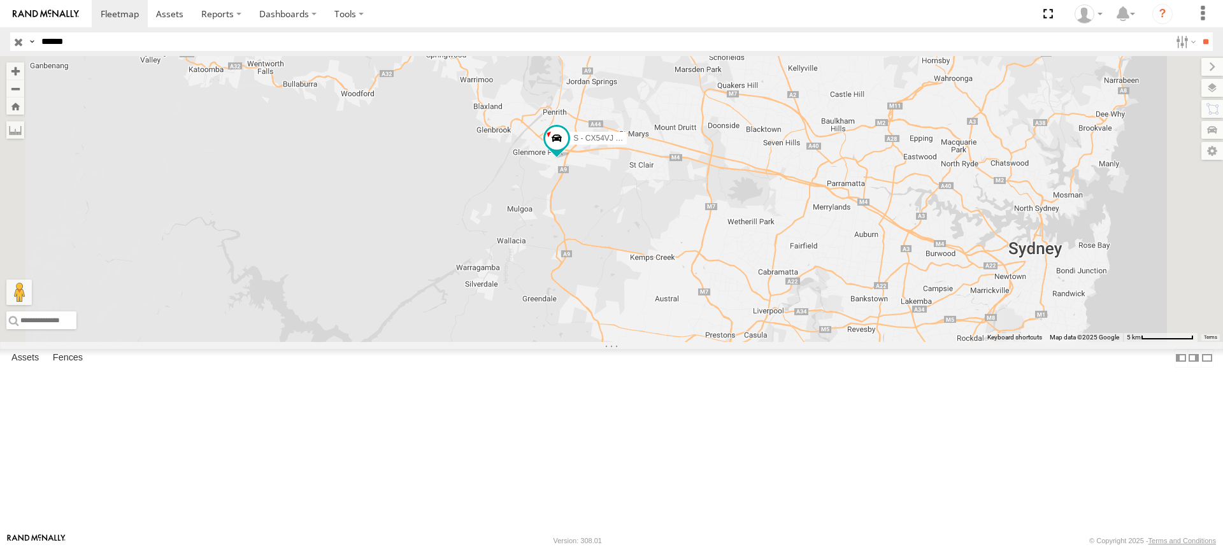
click at [0, 0] on span at bounding box center [0, 0] width 0 height 0
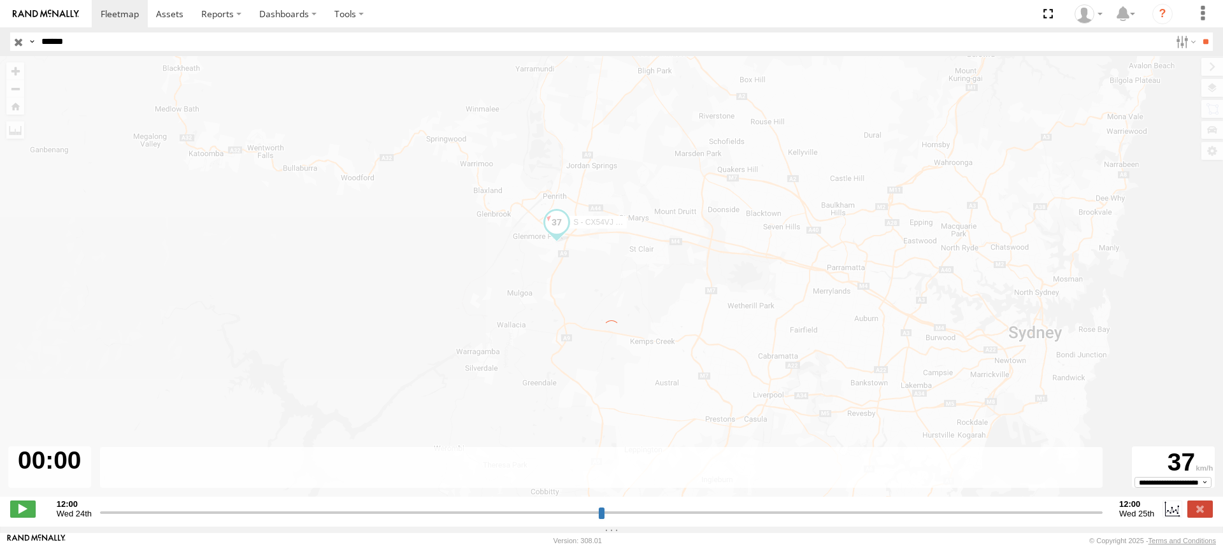
type input "**********"
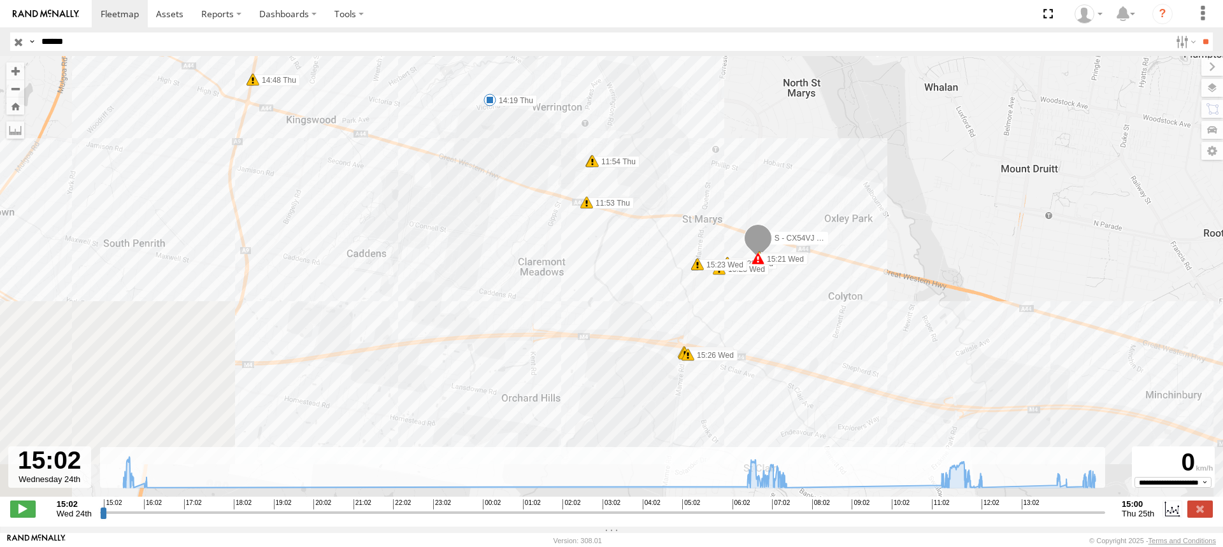
drag, startPoint x: 404, startPoint y: 150, endPoint x: 864, endPoint y: 278, distance: 478.0
click at [912, 292] on div "S - CX54VJ - Adrian Hodson 15:21 Wed 15:37 Wed 15:52 Wed 15:53 Wed 15:56 Wed 07…" at bounding box center [611, 283] width 1223 height 454
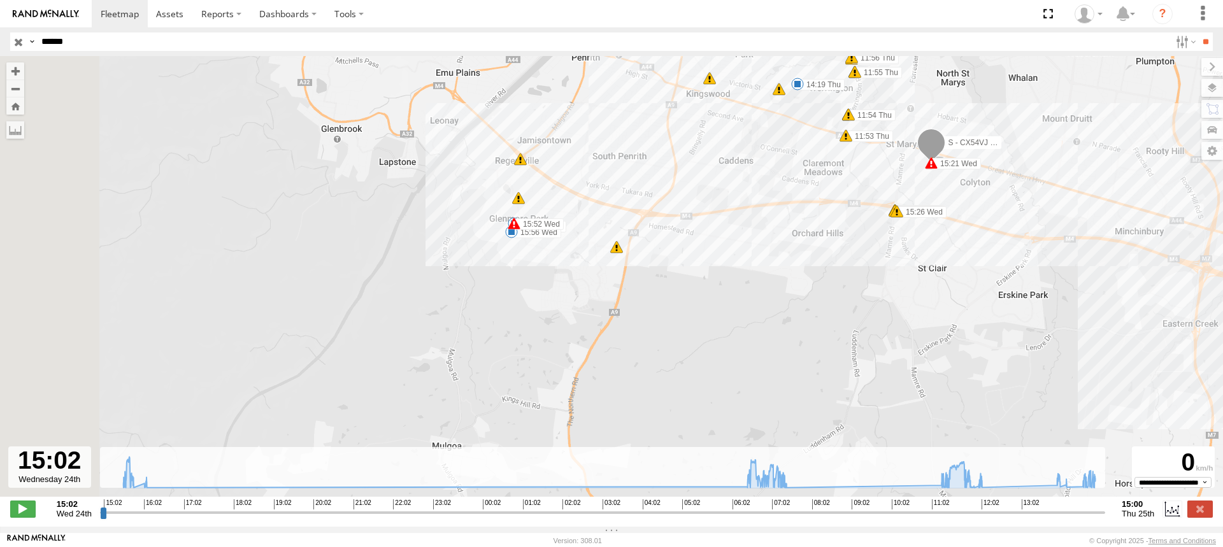
drag, startPoint x: 425, startPoint y: 249, endPoint x: 682, endPoint y: 172, distance: 268.0
click at [688, 171] on div "S - CX54VJ - Adrian Hodson 15:21 Wed 15:37 Wed 15:52 Wed 15:53 Wed 15:56 Wed 07…" at bounding box center [611, 283] width 1223 height 454
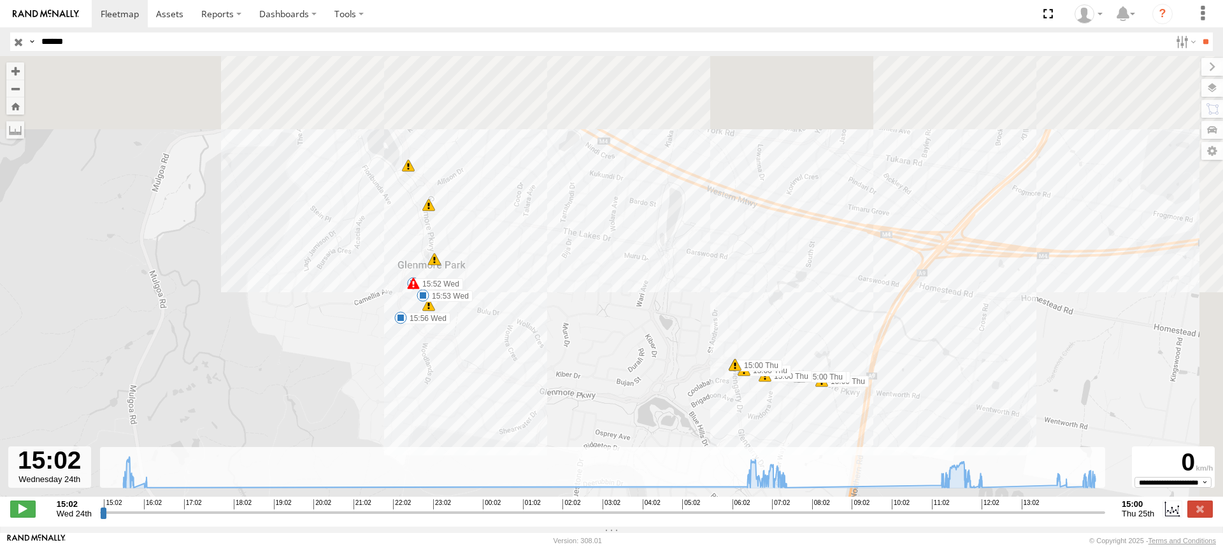
drag, startPoint x: 611, startPoint y: 181, endPoint x: 495, endPoint y: 352, distance: 206.9
click at [496, 352] on div "S - CX54VJ - Adrian Hodson 15:21 Wed 15:37 Wed 15:52 Wed 15:53 Wed 15:56 Wed 07…" at bounding box center [611, 283] width 1223 height 454
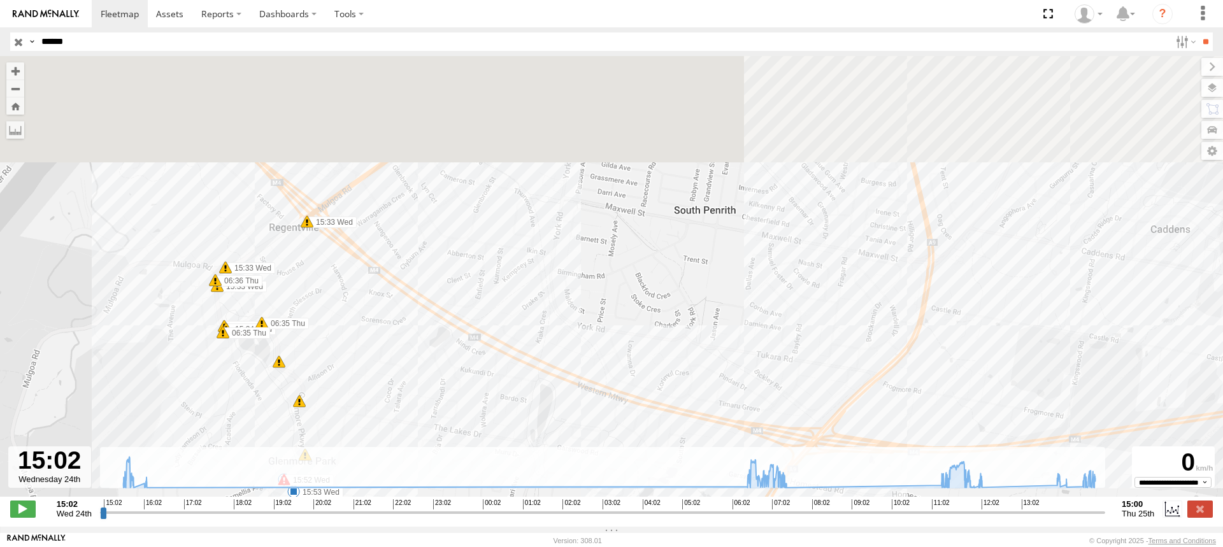
drag, startPoint x: 574, startPoint y: 300, endPoint x: 518, endPoint y: 364, distance: 85.3
click at [518, 364] on div "S - CX54VJ - Adrian Hodson 15:21 Wed 15:37 Wed 15:52 Wed 15:53 Wed 15:56 Wed 07…" at bounding box center [611, 283] width 1223 height 454
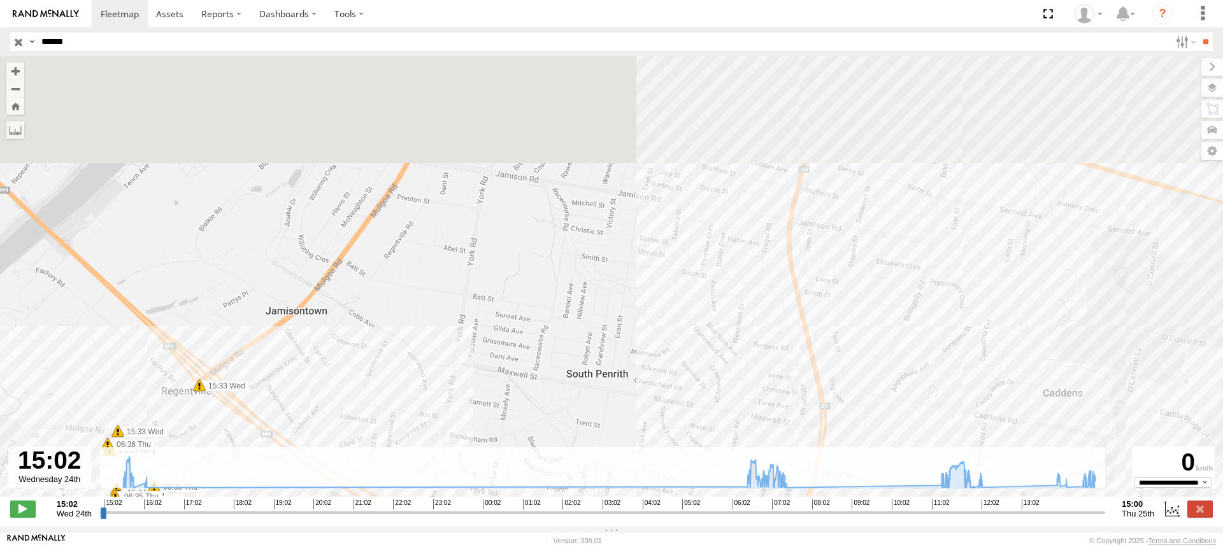
drag, startPoint x: 585, startPoint y: 283, endPoint x: 532, endPoint y: 369, distance: 100.9
click at [532, 368] on div "S - CX54VJ - Adrian Hodson 15:21 Wed 15:37 Wed 15:52 Wed 15:53 Wed 15:56 Wed 07…" at bounding box center [611, 283] width 1223 height 454
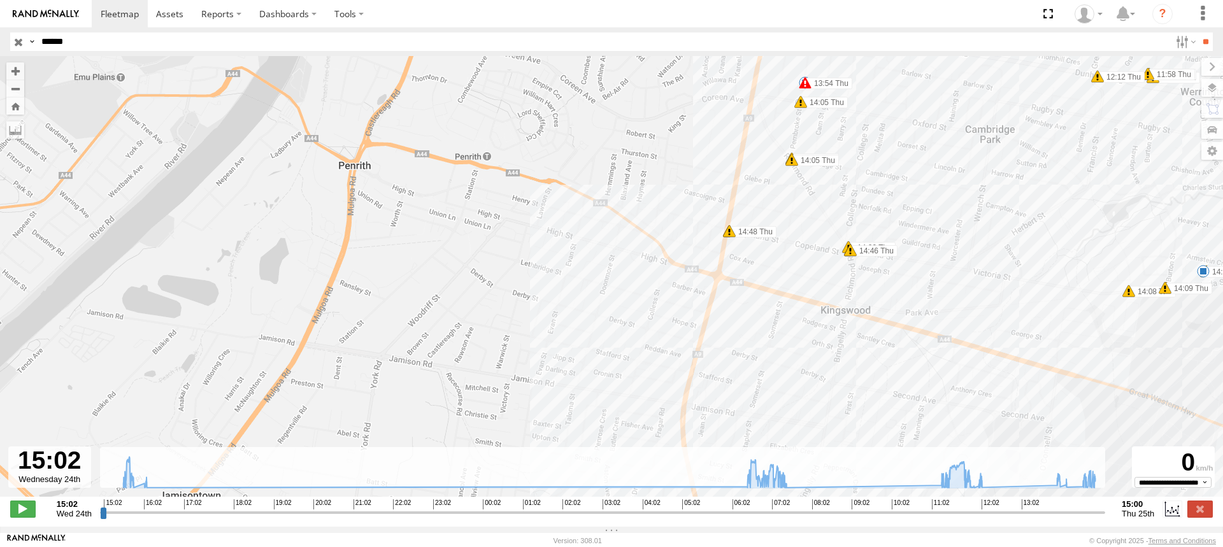
drag, startPoint x: 578, startPoint y: 315, endPoint x: 524, endPoint y: 373, distance: 78.8
click at [524, 373] on div "S - CX54VJ - Adrian Hodson 15:21 Wed 15:37 Wed 15:52 Wed 15:53 Wed 15:56 Wed 07…" at bounding box center [611, 283] width 1223 height 454
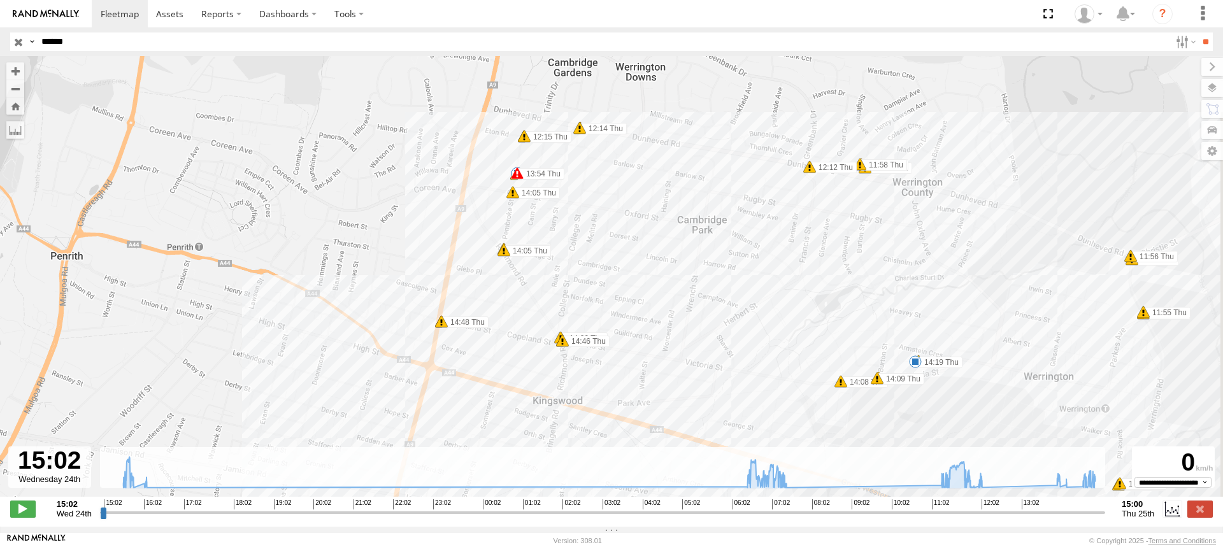
drag, startPoint x: 615, startPoint y: 229, endPoint x: 396, endPoint y: 250, distance: 220.7
click at [396, 250] on div "S - CX54VJ - Adrian Hodson 15:21 Wed 15:37 Wed 15:52 Wed 15:53 Wed 15:56 Wed 07…" at bounding box center [611, 283] width 1223 height 454
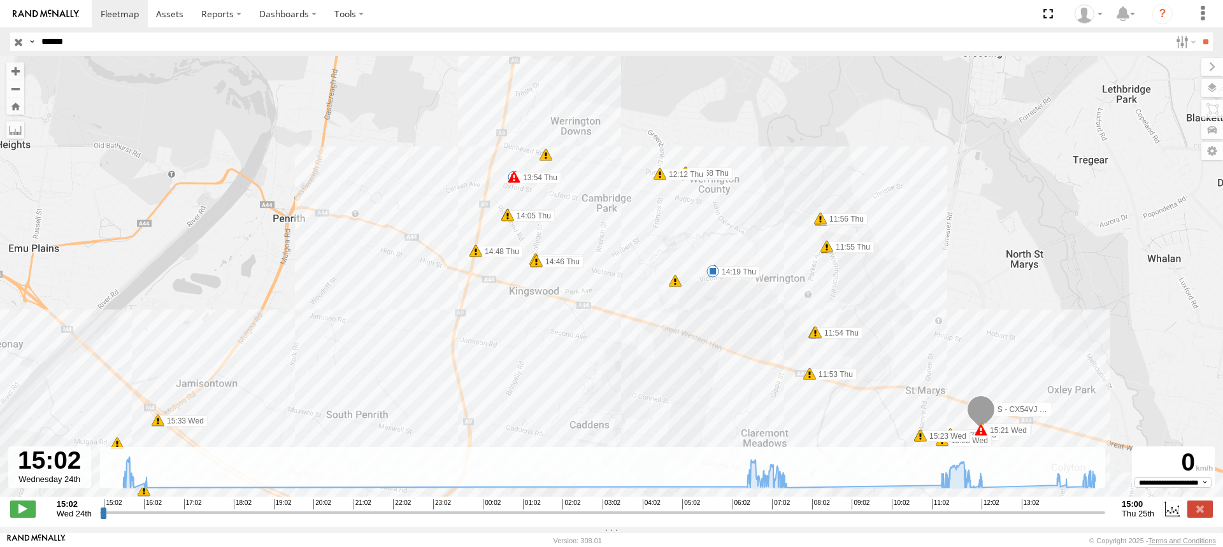
drag, startPoint x: 601, startPoint y: 222, endPoint x: 538, endPoint y: 187, distance: 72.1
click at [538, 187] on div "S - CX54VJ - Adrian Hodson 15:21 Wed 15:37 Wed 15:52 Wed 15:53 Wed 15:56 Wed 07…" at bounding box center [611, 283] width 1223 height 454
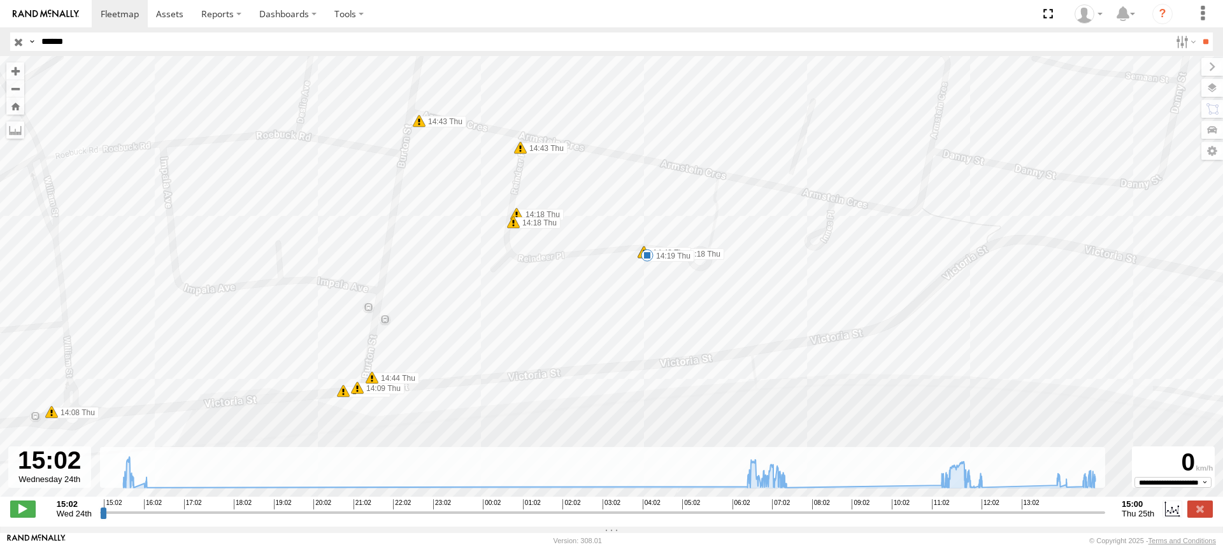
drag, startPoint x: 731, startPoint y: 212, endPoint x: 664, endPoint y: 335, distance: 140.2
click at [664, 335] on div "S - CX54VJ - Adrian Hodson 15:21 Wed 15:37 Wed 15:52 Wed 15:53 Wed 15:56 Wed 07…" at bounding box center [611, 283] width 1223 height 454
click at [644, 259] on span at bounding box center [647, 255] width 13 height 13
click at [629, 307] on div "S - CX54VJ - Adrian Hodson 15:21 Wed 15:37 Wed 15:52 Wed 15:53 Wed 15:56 Wed 07…" at bounding box center [611, 283] width 1223 height 454
